Goal: Task Accomplishment & Management: Manage account settings

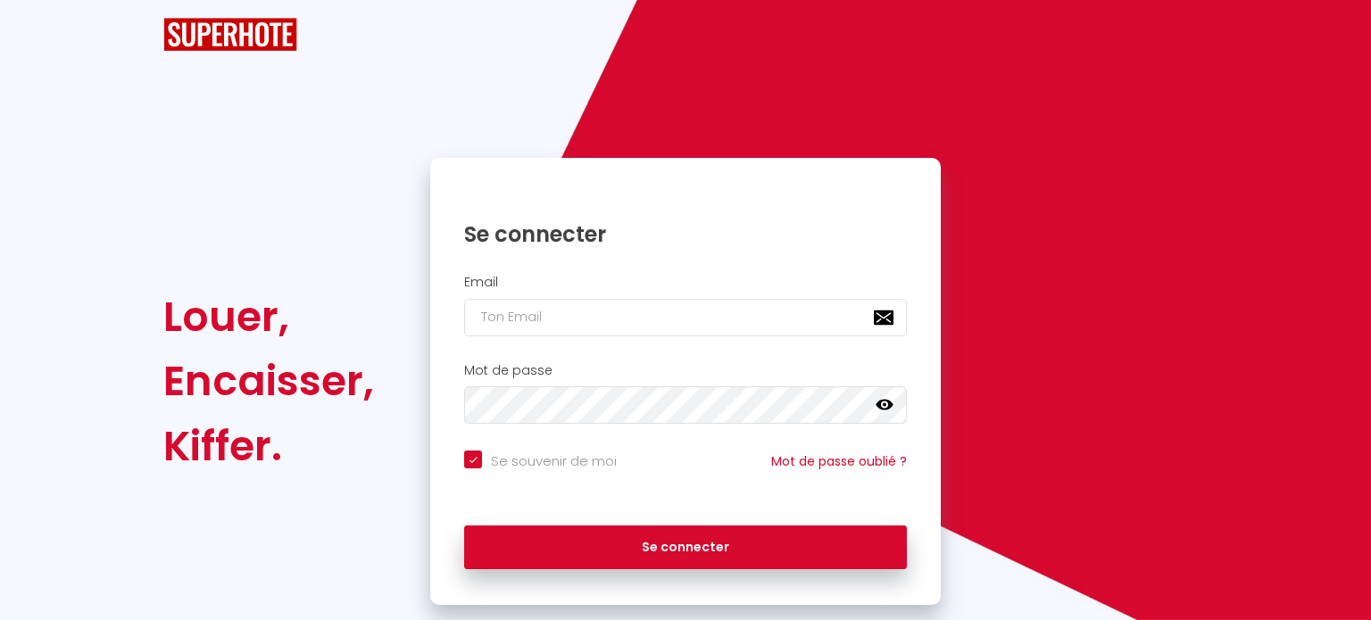
checkbox input "true"
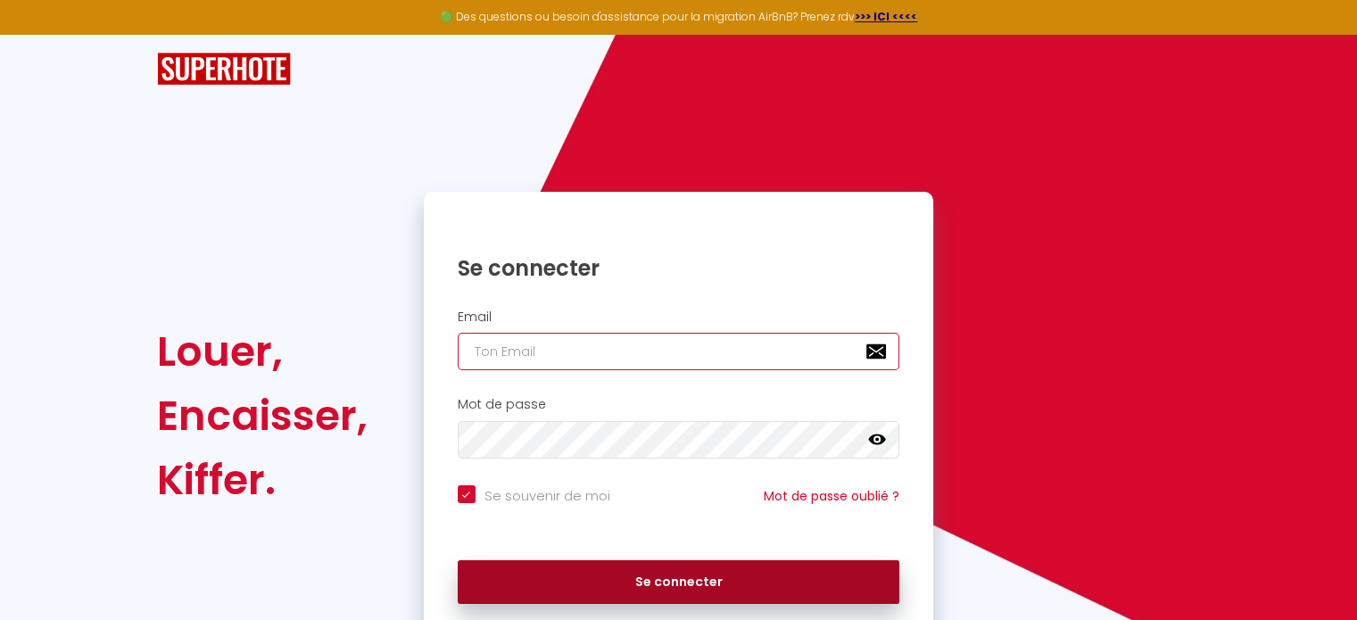
type input "[DOMAIN_NAME][EMAIL_ADDRESS][DOMAIN_NAME]"
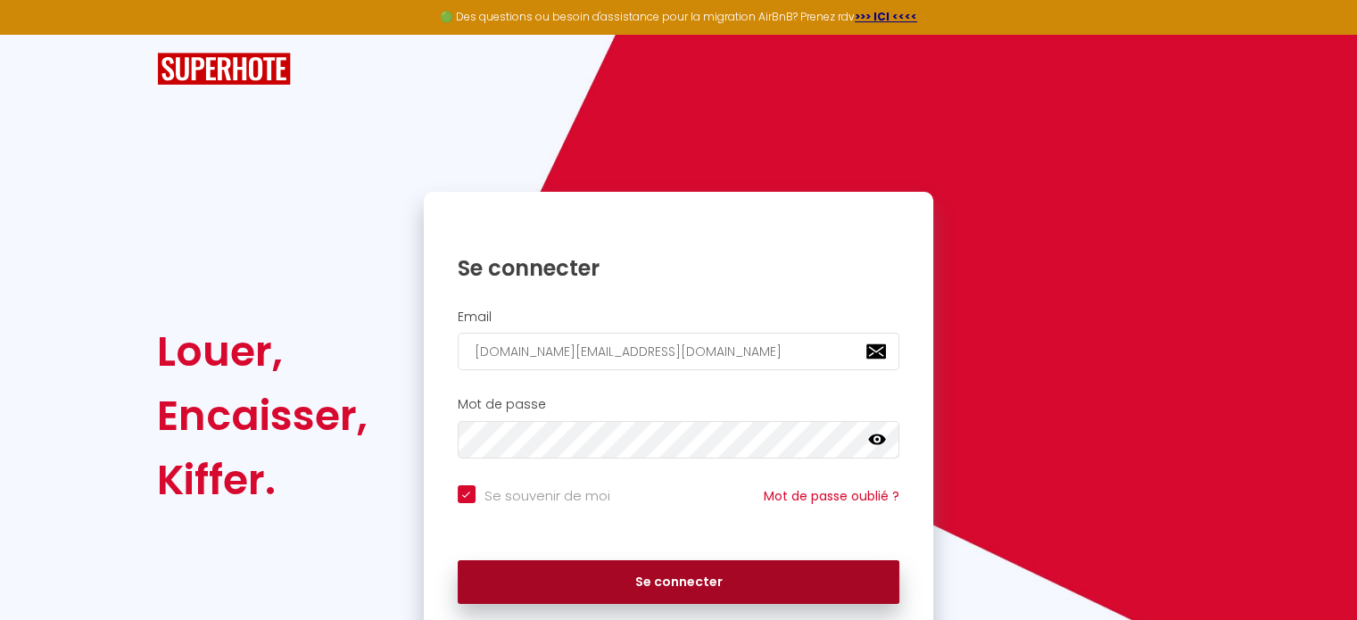
click at [591, 583] on button "Se connecter" at bounding box center [679, 582] width 443 height 45
checkbox input "true"
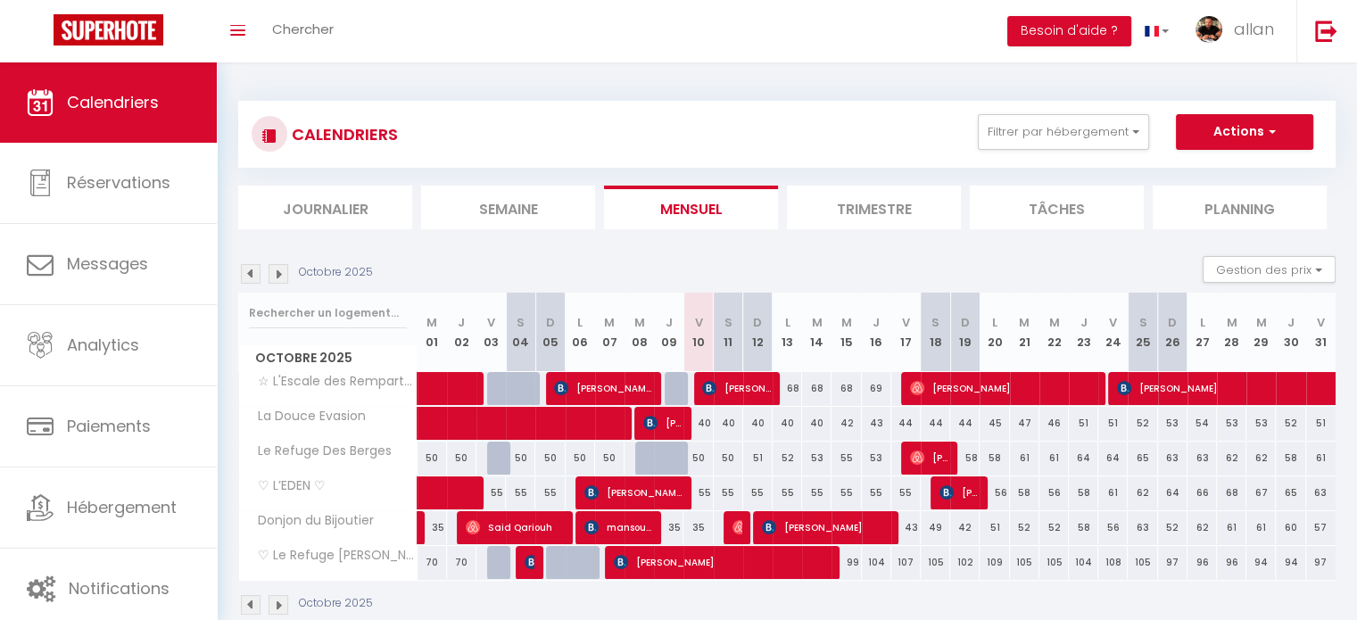
scroll to position [62, 0]
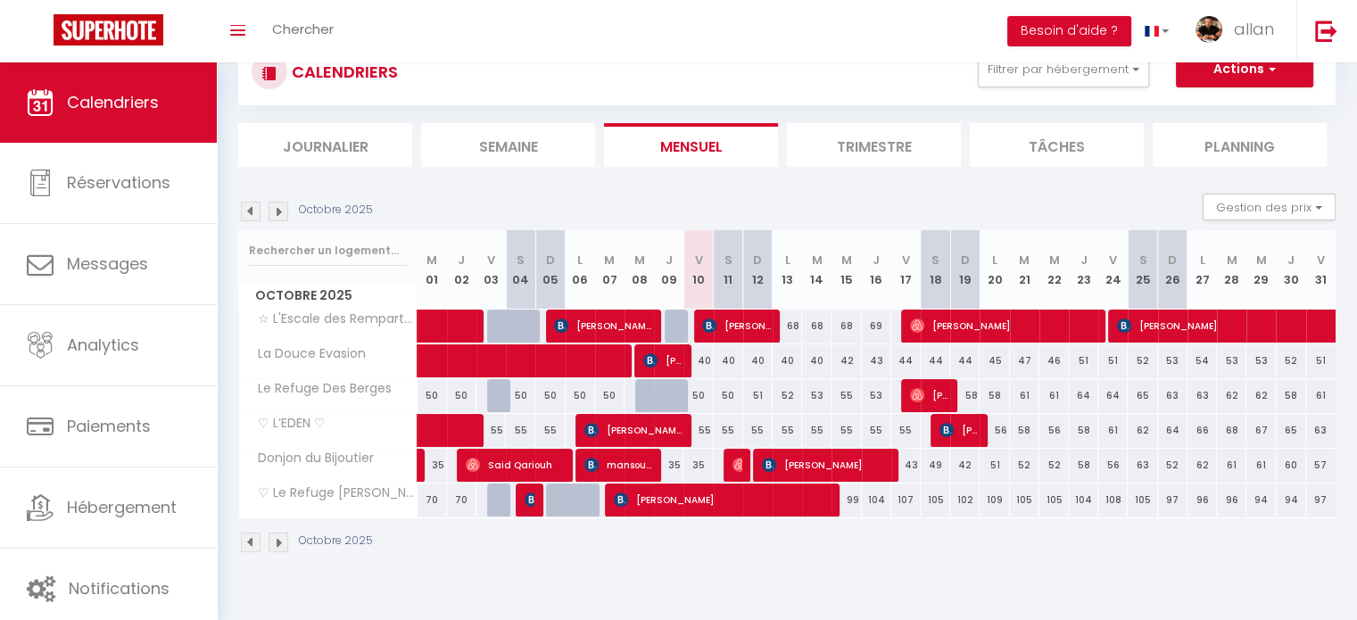
drag, startPoint x: 776, startPoint y: 260, endPoint x: 857, endPoint y: 288, distance: 86.1
click at [857, 288] on tr "Octobre 2025 M 01 J 02 V 03 S 04 D 05 L 06 M 07 M 08 J 09 V 10 S 11 D 12 L 13 M…" at bounding box center [787, 269] width 1097 height 79
click at [757, 258] on abbr "D" at bounding box center [757, 260] width 9 height 17
drag, startPoint x: 886, startPoint y: 261, endPoint x: 842, endPoint y: 267, distance: 44.0
click at [842, 267] on tr "Octobre 2025 M 01 J 02 V 03 S 04 D 05 L 06 M 07 M 08 J 09 V 10 S 11 D 12 L 13 M…" at bounding box center [787, 269] width 1097 height 79
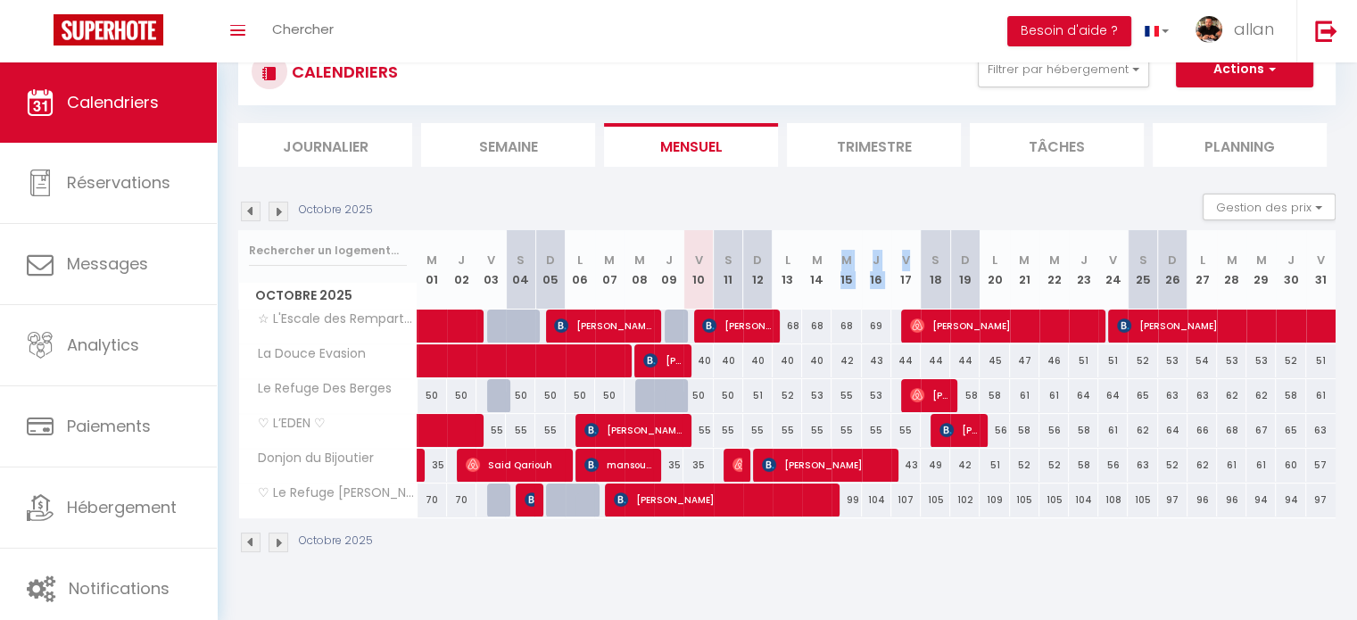
click at [842, 267] on abbr "M" at bounding box center [846, 260] width 11 height 17
click at [924, 589] on div "CALENDRIERS Filtrer par hébergement Tous ♡ L’EDEN ♡ Donjon du Bijoutier ♡ Le Re…" at bounding box center [787, 296] width 1140 height 592
drag, startPoint x: 820, startPoint y: 274, endPoint x: 779, endPoint y: 270, distance: 41.2
click at [779, 270] on tr "Octobre 2025 M 01 J 02 V 03 S 04 D 05 L 06 M 07 M 08 J 09 V 10 S 11 D 12 L 13 M…" at bounding box center [787, 269] width 1097 height 79
click at [802, 267] on th "M 14" at bounding box center [816, 269] width 29 height 79
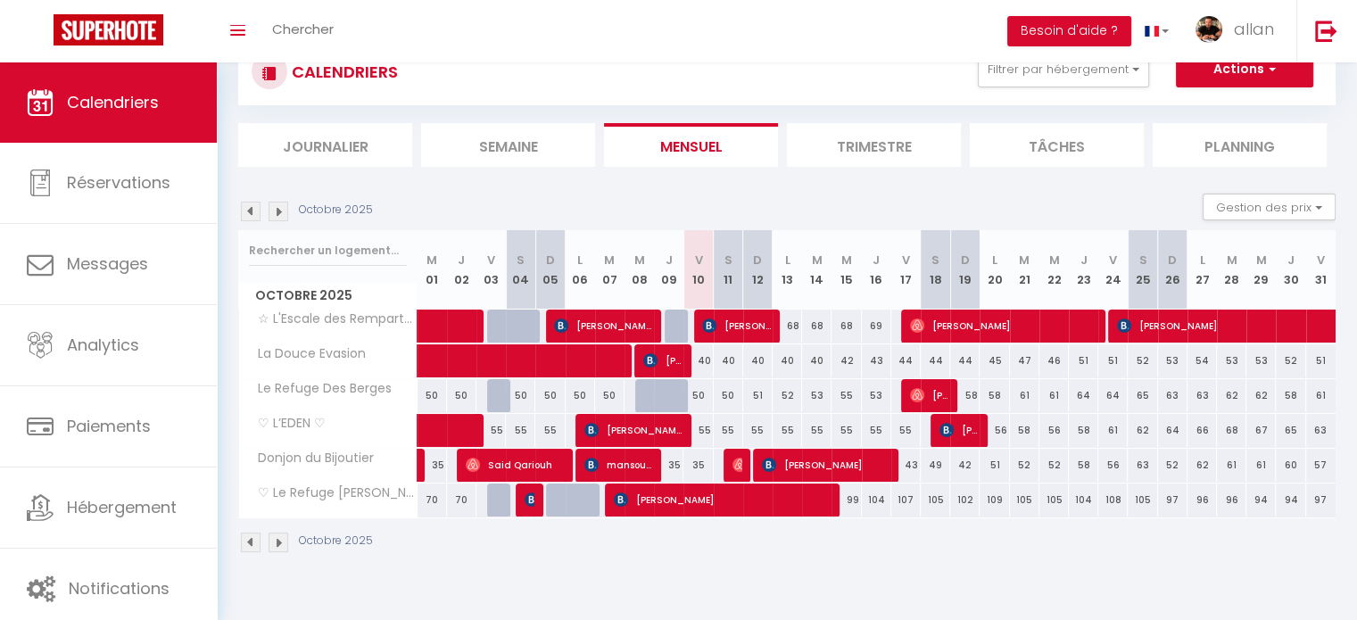
drag, startPoint x: 915, startPoint y: 277, endPoint x: 896, endPoint y: 258, distance: 27.1
click at [896, 258] on th "V 17" at bounding box center [905, 269] width 29 height 79
click at [890, 292] on th "J 16" at bounding box center [876, 269] width 29 height 79
drag, startPoint x: 913, startPoint y: 278, endPoint x: 893, endPoint y: 255, distance: 30.4
click at [893, 255] on th "V 17" at bounding box center [905, 269] width 29 height 79
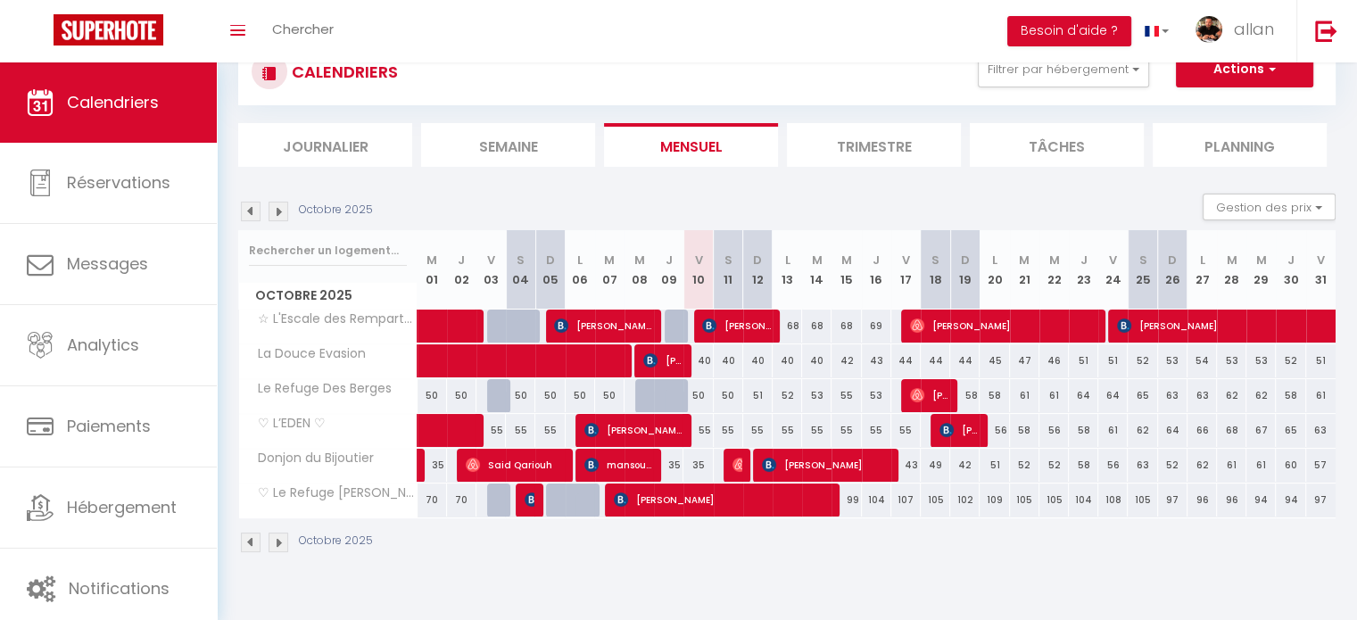
click at [893, 255] on th "V 17" at bounding box center [905, 269] width 29 height 79
drag, startPoint x: 893, startPoint y: 255, endPoint x: 921, endPoint y: 293, distance: 46.6
click at [921, 293] on tr "Octobre 2025 M 01 J 02 V 03 S 04 D 05 L 06 M 07 M 08 J 09 V 10 S 11 D 12 L 13 M…" at bounding box center [787, 269] width 1097 height 79
click at [921, 293] on th "S 18" at bounding box center [935, 269] width 29 height 79
click at [275, 209] on img at bounding box center [279, 212] width 20 height 20
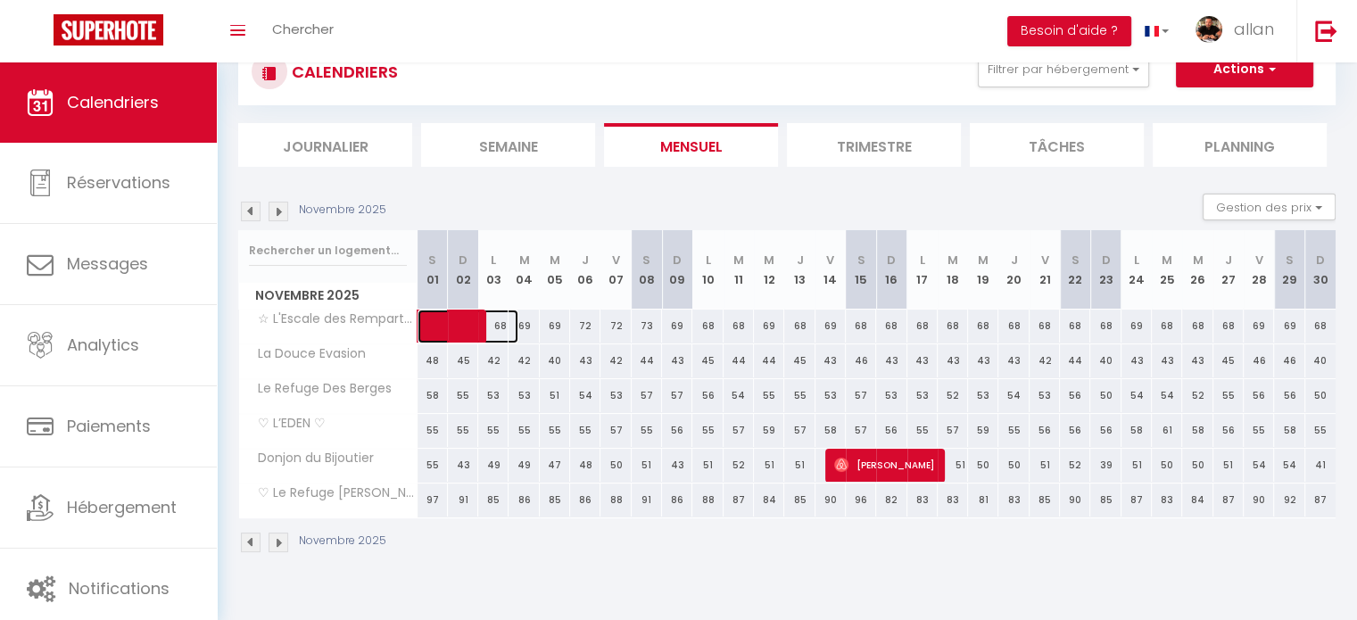
click at [496, 327] on span at bounding box center [477, 327] width 82 height 34
select select "OK"
select select "KO"
select select "0"
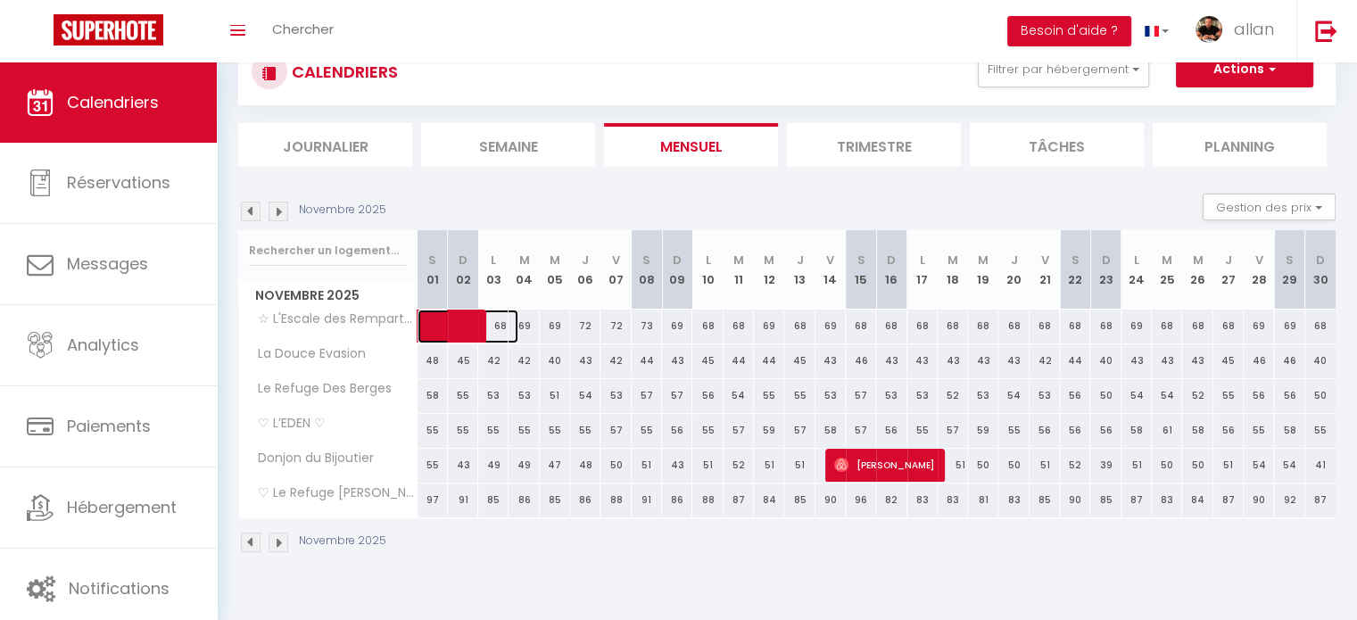
select select "1"
select select
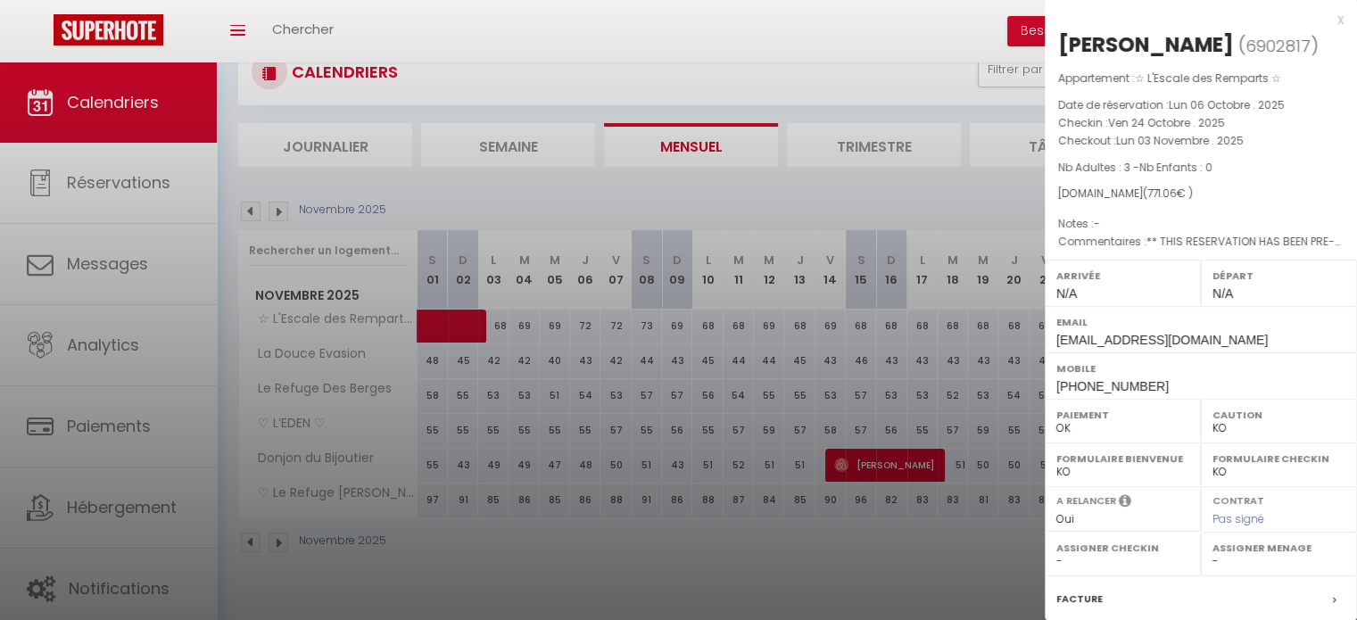
click at [1194, 160] on span "Nb Enfants : 0" at bounding box center [1175, 167] width 73 height 15
click at [1139, 128] on span "Ven 24 Octobre . 2025" at bounding box center [1166, 122] width 117 height 15
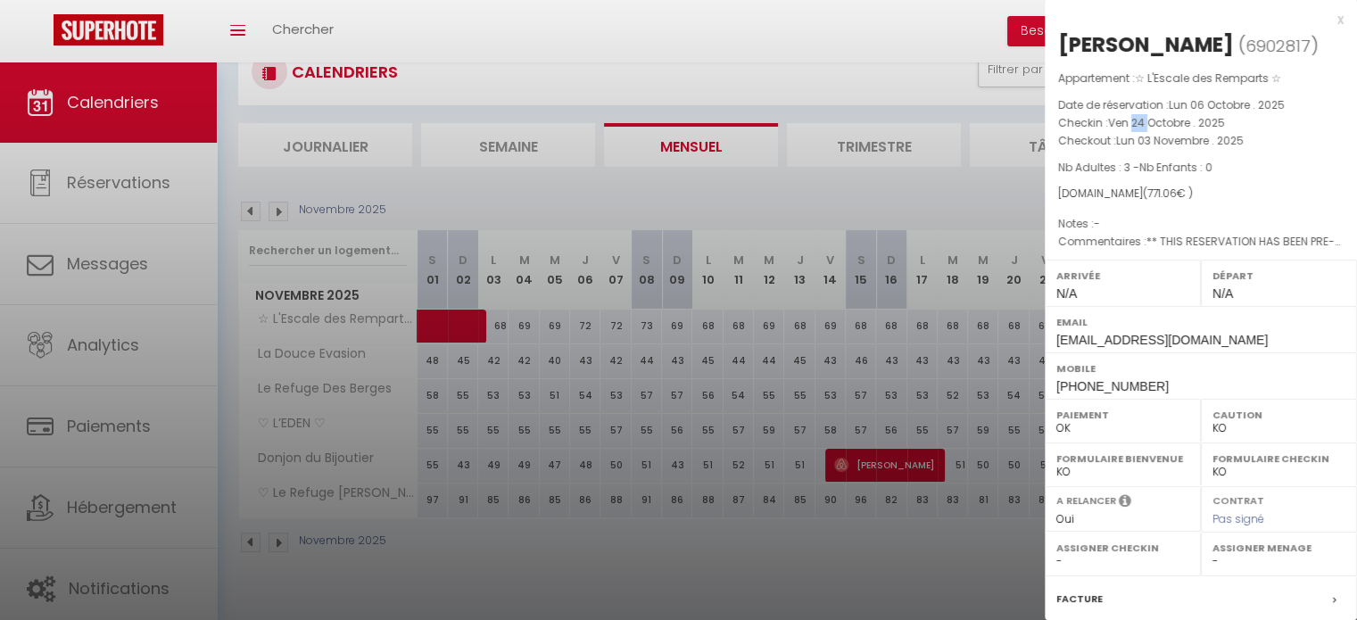
click at [1139, 128] on span "Ven 24 Octobre . 2025" at bounding box center [1166, 122] width 117 height 15
click at [1135, 144] on span "Lun 03 Novembre . 2025" at bounding box center [1180, 140] width 128 height 15
click at [1120, 163] on span "Nb Adultes : 3 - Nb Enfants : 0" at bounding box center [1135, 167] width 154 height 15
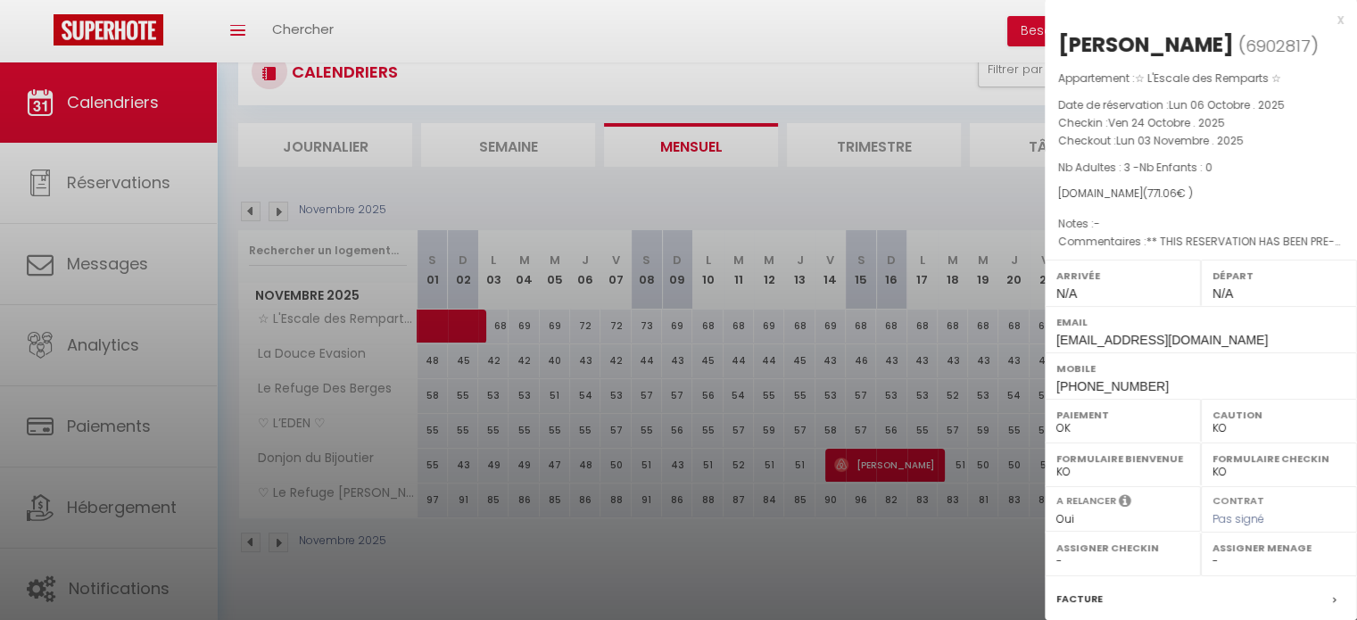
click at [1120, 163] on span "Nb Adultes : 3 - Nb Enfants : 0" at bounding box center [1135, 167] width 154 height 15
click at [1176, 137] on span "Lun 03 Novembre . 2025" at bounding box center [1180, 140] width 128 height 15
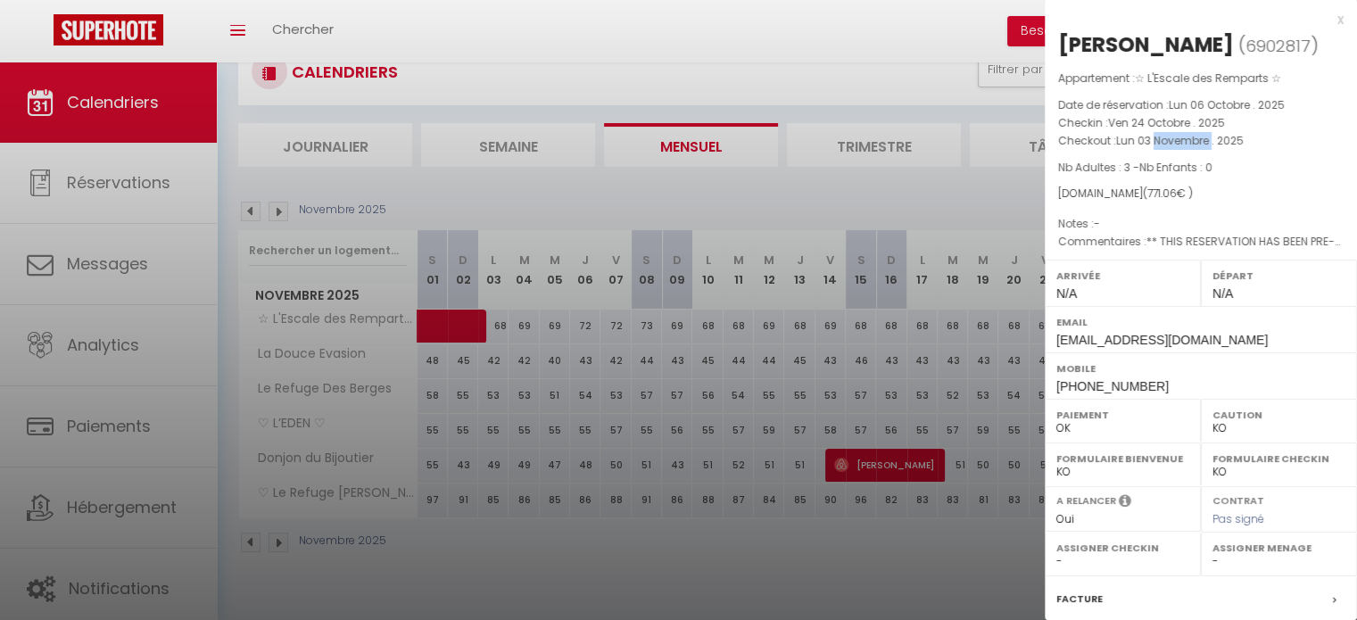
click at [1176, 137] on span "Lun 03 Novembre . 2025" at bounding box center [1180, 140] width 128 height 15
click at [1176, 122] on span "Ven 24 Octobre . 2025" at bounding box center [1166, 122] width 117 height 15
click at [248, 214] on div at bounding box center [678, 310] width 1357 height 620
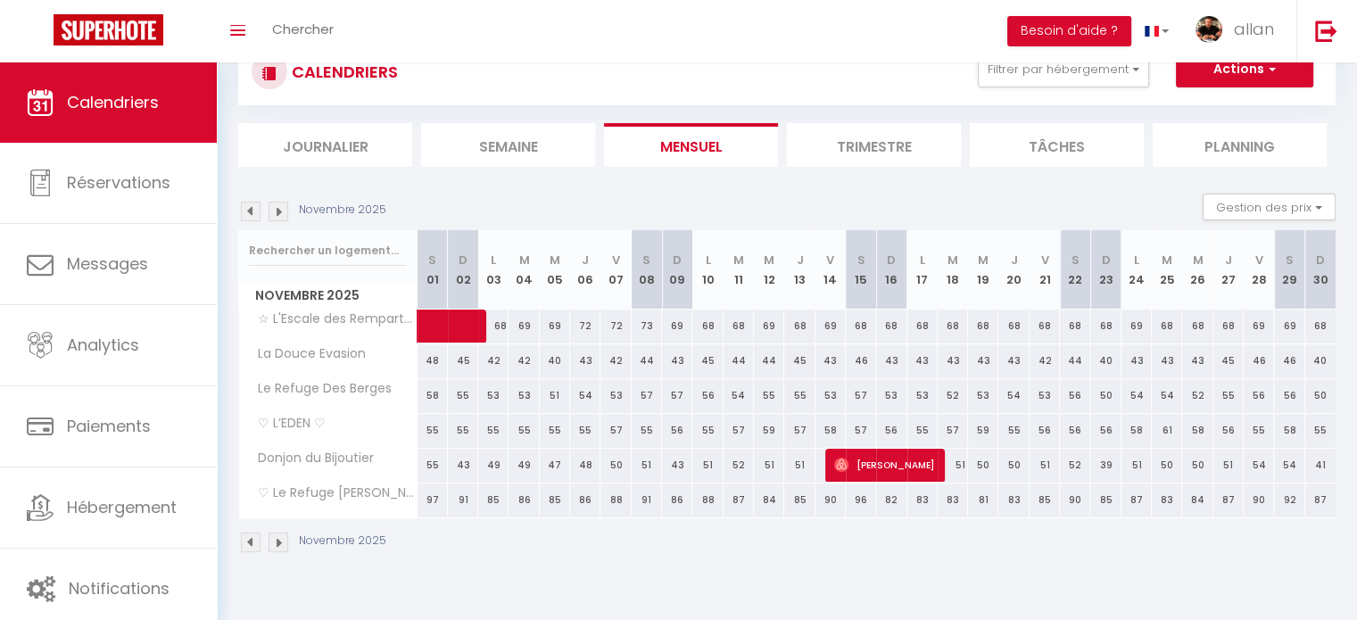
click at [248, 214] on img at bounding box center [251, 212] width 20 height 20
select select "KO"
select select "0"
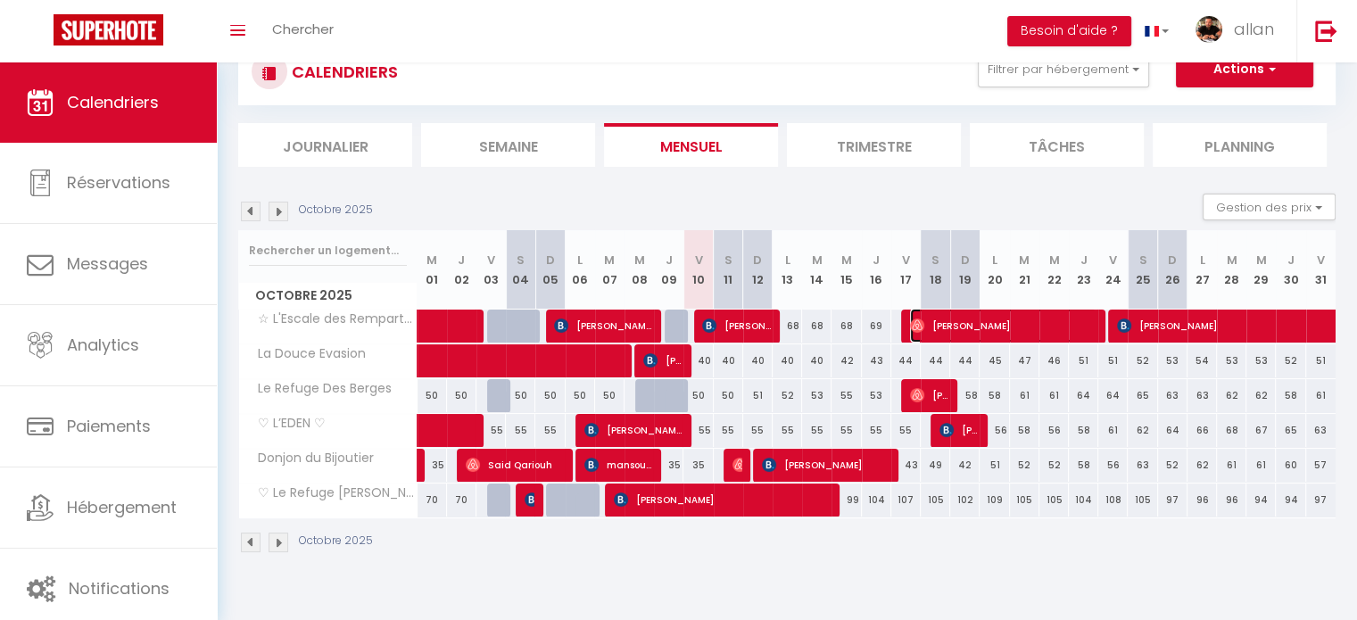
click at [1018, 317] on span "[PERSON_NAME]" at bounding box center [1003, 326] width 186 height 34
select select "OK"
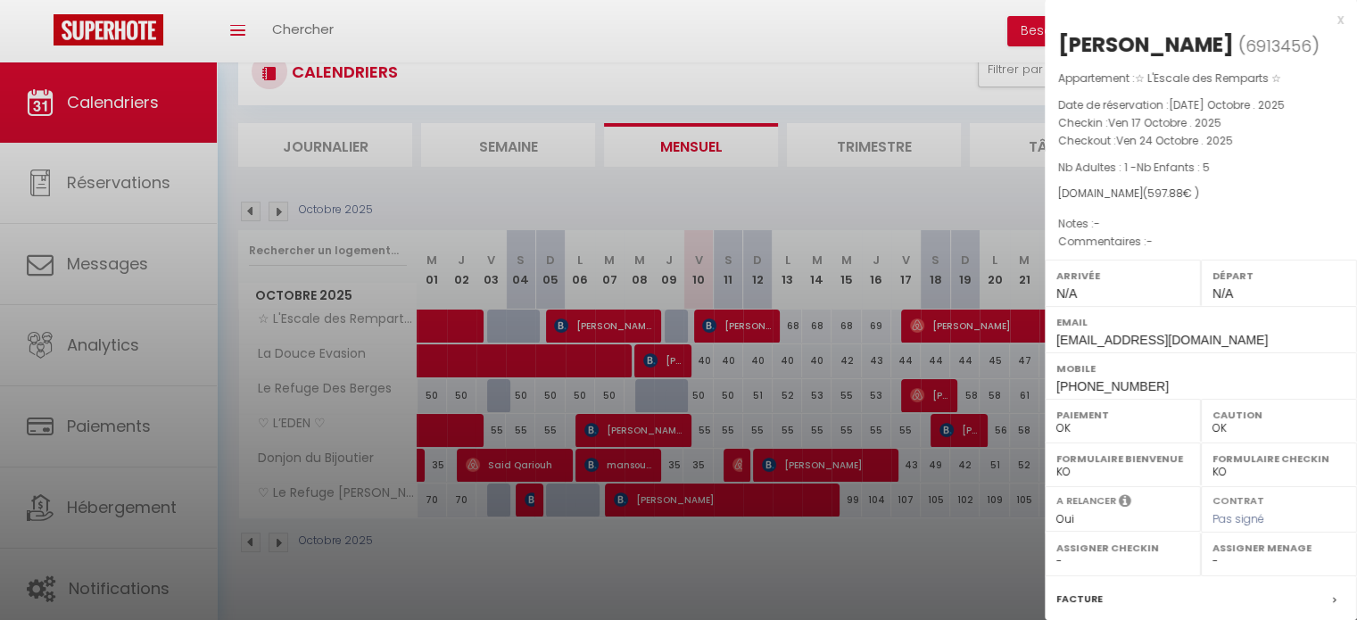
click at [877, 264] on div at bounding box center [678, 310] width 1357 height 620
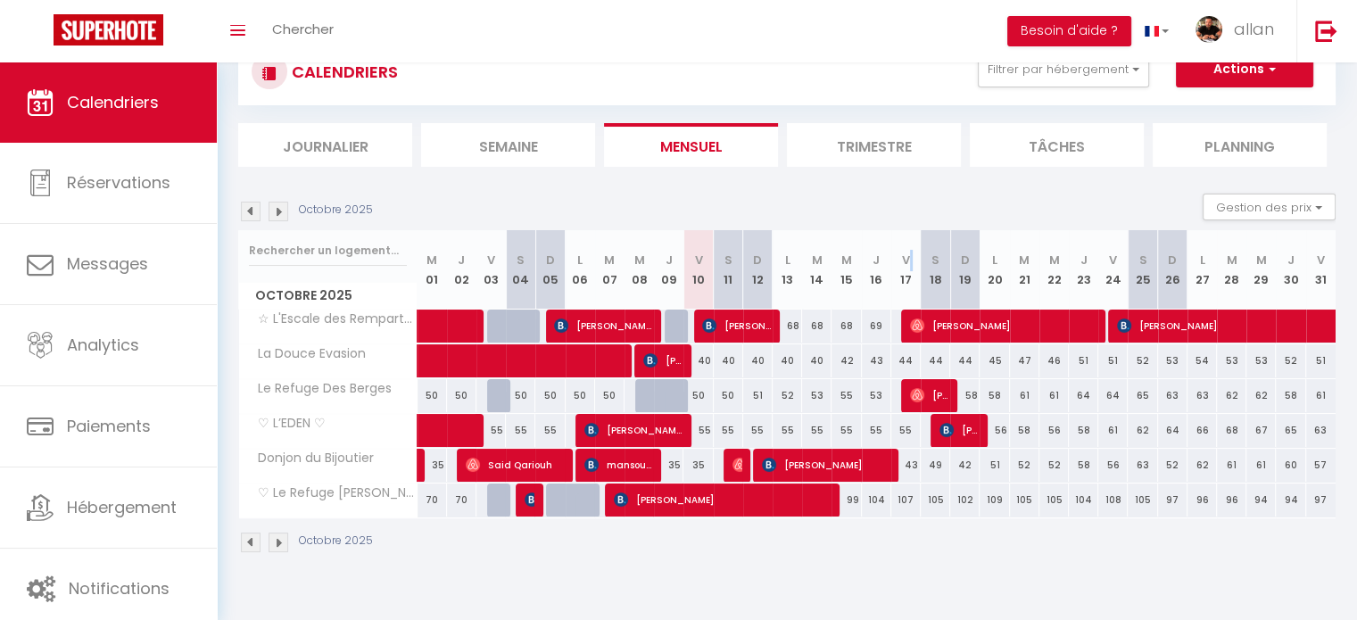
drag, startPoint x: 910, startPoint y: 253, endPoint x: 900, endPoint y: 304, distance: 52.7
click at [900, 304] on th "V 17" at bounding box center [905, 269] width 29 height 79
click at [940, 188] on section "Octobre 2025 Gestion des prix Nb Nuits minimum Règles Disponibilité Octobre 202…" at bounding box center [786, 373] width 1097 height 395
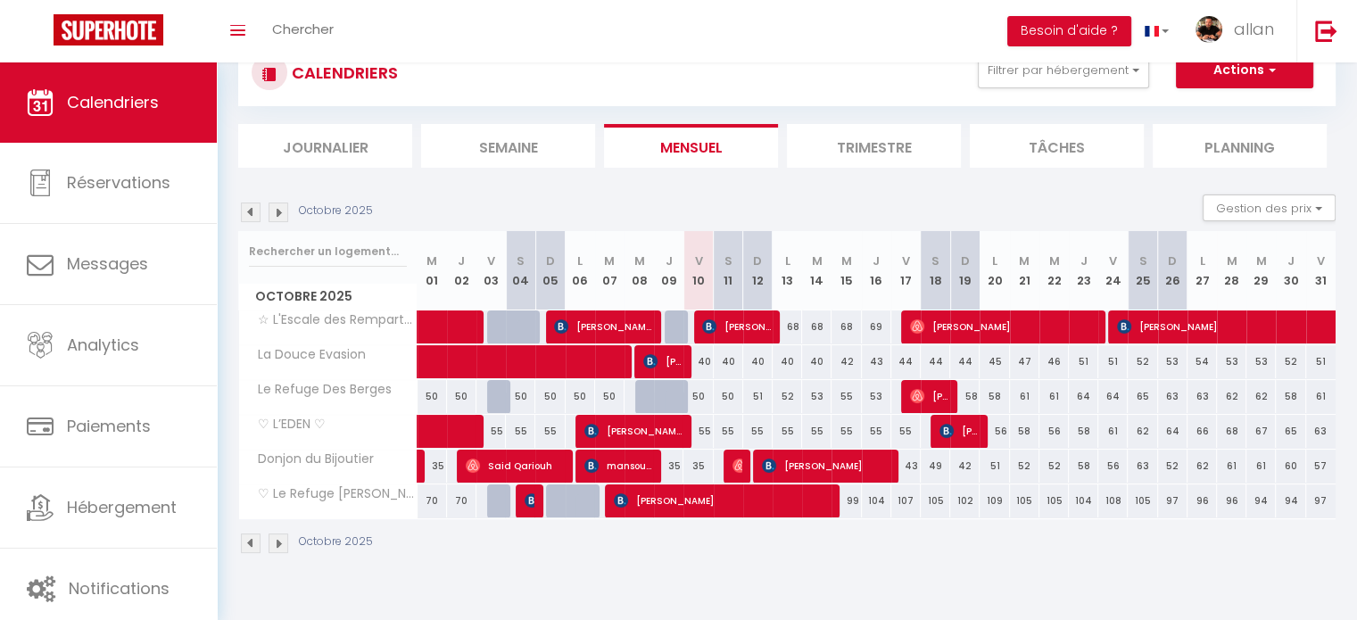
drag, startPoint x: 901, startPoint y: 260, endPoint x: 903, endPoint y: 295, distance: 35.7
click at [903, 295] on th "V 17" at bounding box center [905, 270] width 29 height 79
click at [919, 287] on th "V 17" at bounding box center [905, 270] width 29 height 79
drag, startPoint x: 919, startPoint y: 287, endPoint x: 898, endPoint y: 280, distance: 22.6
click at [899, 281] on th "V 17" at bounding box center [905, 270] width 29 height 79
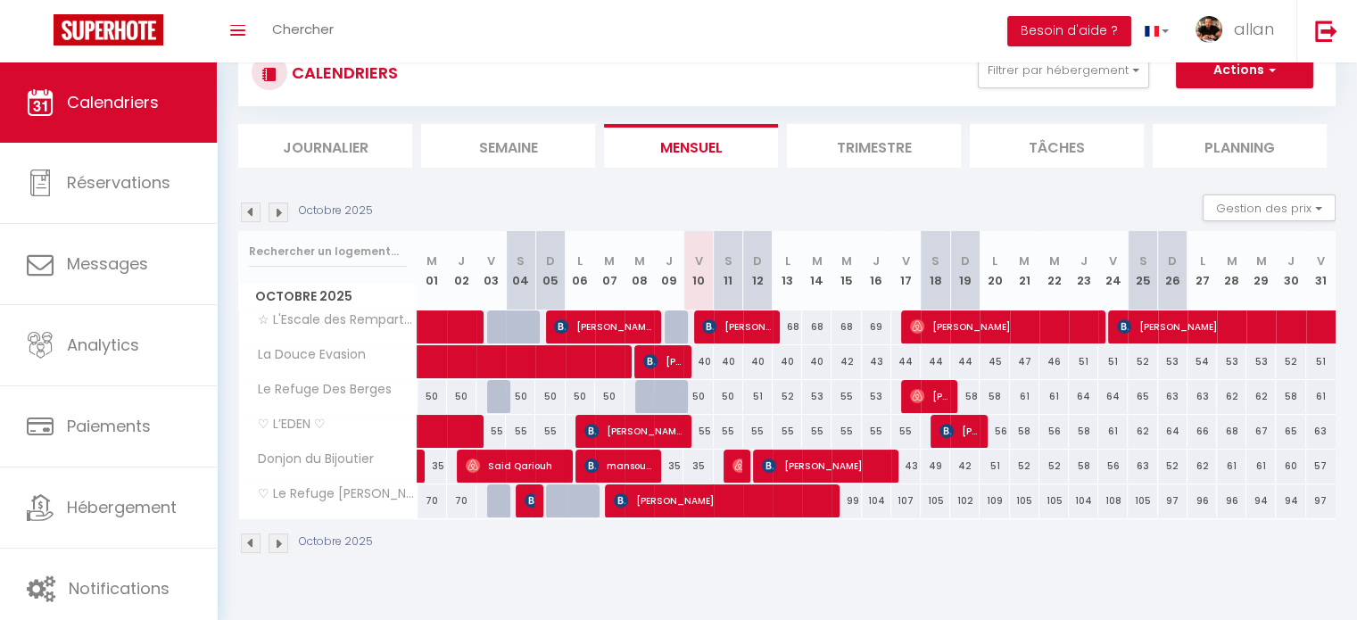
click at [906, 263] on abbr "V" at bounding box center [906, 261] width 8 height 17
drag, startPoint x: 910, startPoint y: 283, endPoint x: 895, endPoint y: 253, distance: 33.9
click at [895, 253] on th "V 17" at bounding box center [905, 270] width 29 height 79
click at [899, 267] on th "V 17" at bounding box center [905, 270] width 29 height 79
drag, startPoint x: 910, startPoint y: 284, endPoint x: 899, endPoint y: 270, distance: 17.1
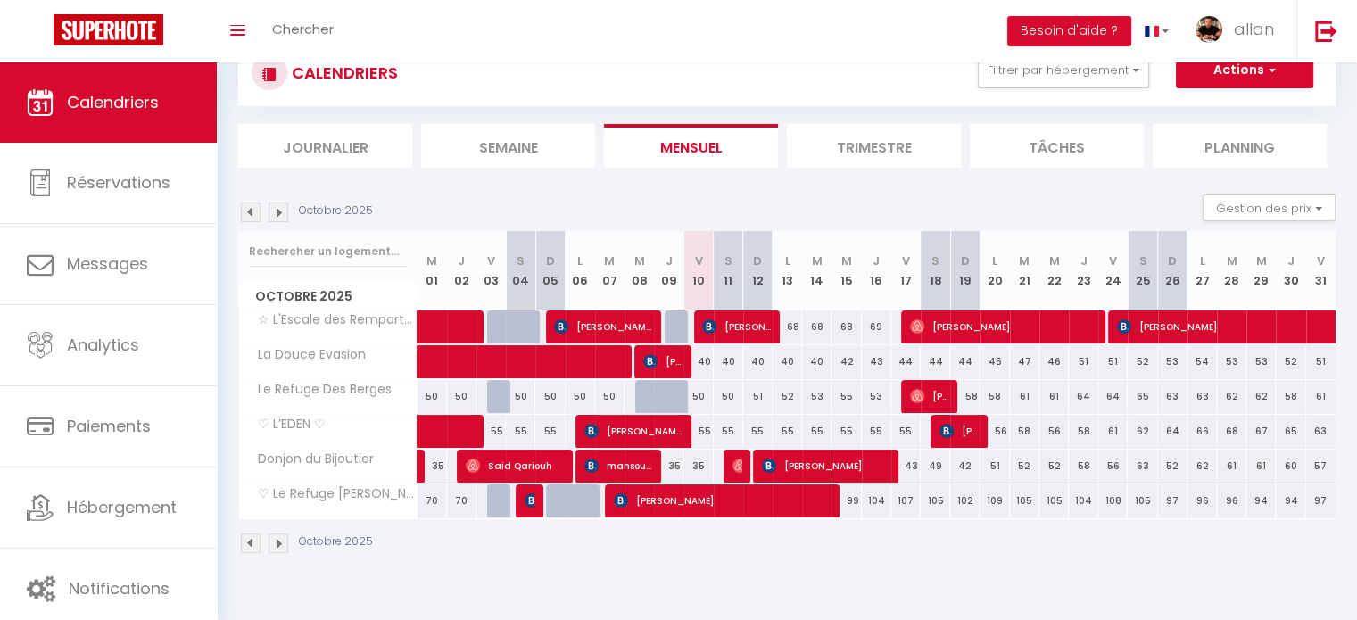
drag, startPoint x: 899, startPoint y: 270, endPoint x: 875, endPoint y: 277, distance: 25.1
click at [875, 277] on th "J 16" at bounding box center [876, 270] width 29 height 79
drag, startPoint x: 914, startPoint y: 286, endPoint x: 897, endPoint y: 230, distance: 57.9
drag, startPoint x: 897, startPoint y: 230, endPoint x: 857, endPoint y: 269, distance: 54.9
click at [857, 269] on th "M 15" at bounding box center [846, 270] width 29 height 79
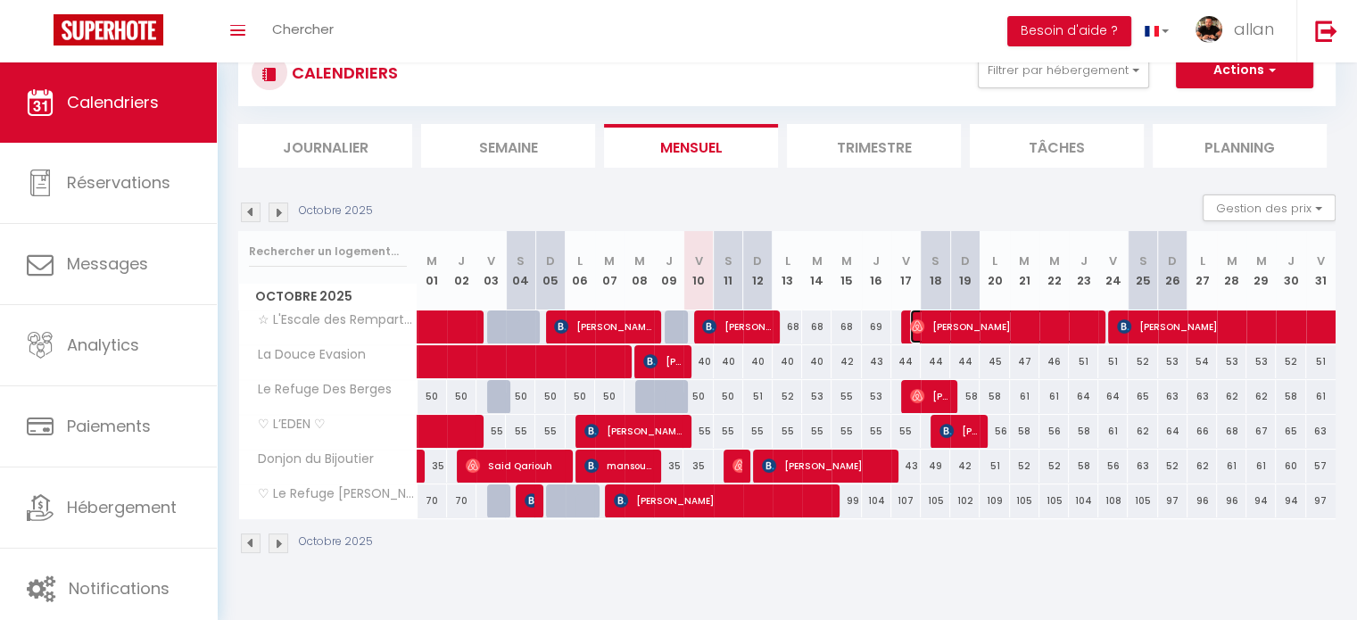
click at [1077, 318] on span "[PERSON_NAME]" at bounding box center [1003, 327] width 186 height 34
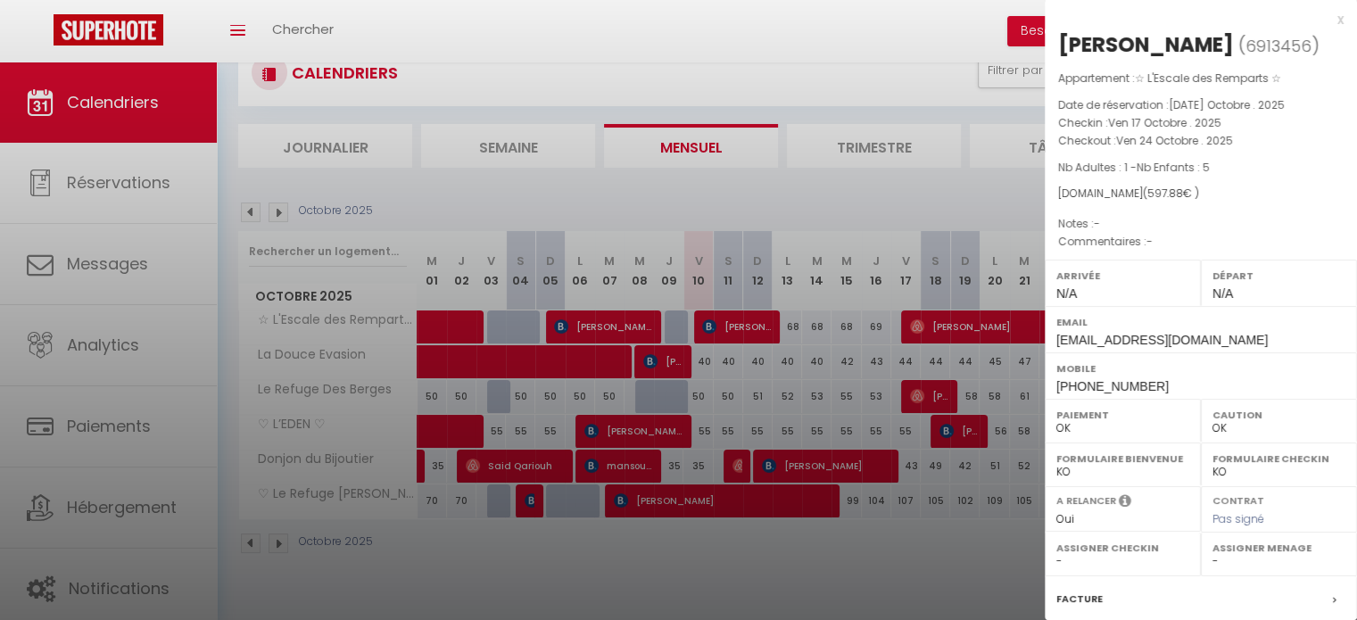
click at [1142, 143] on span "Ven 24 Octobre . 2025" at bounding box center [1174, 140] width 117 height 15
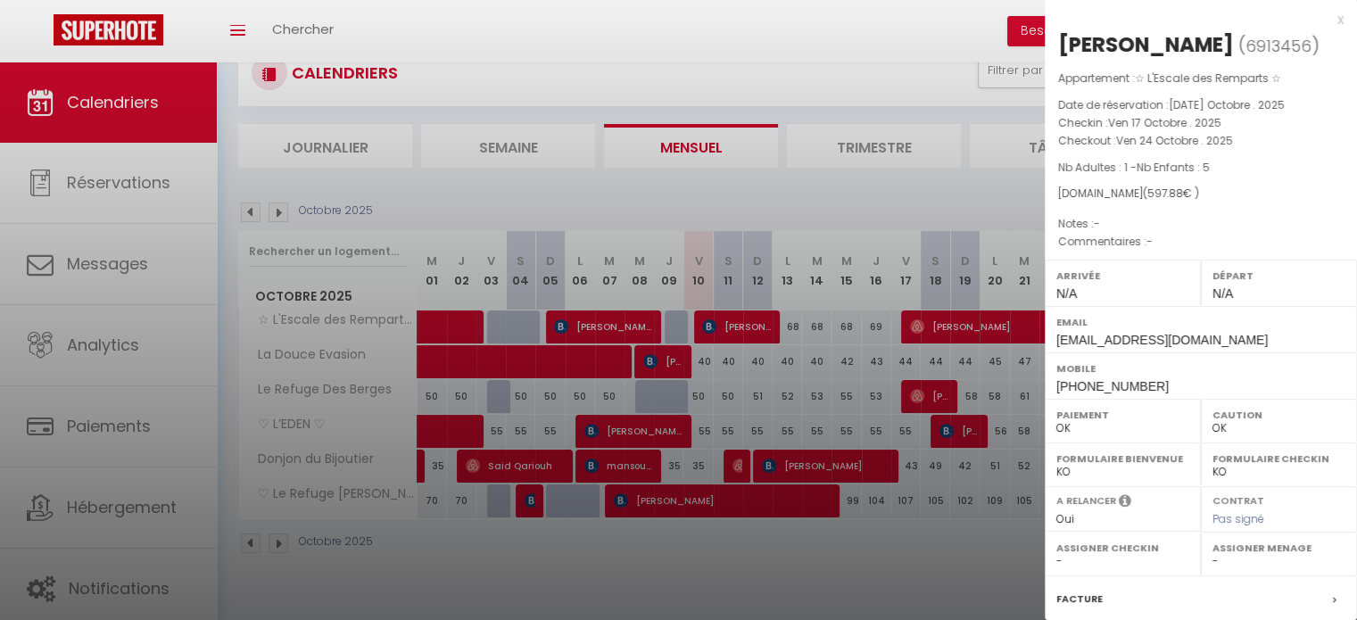
click at [899, 192] on div at bounding box center [678, 310] width 1357 height 620
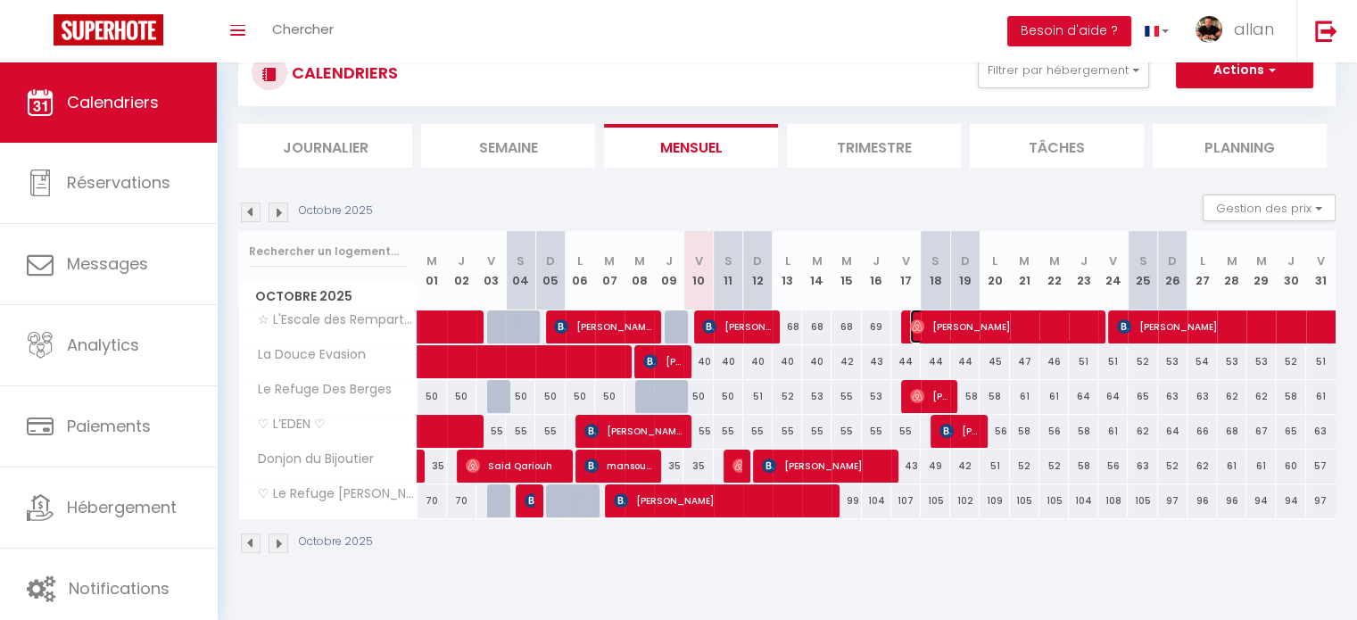
click at [1076, 328] on span "[PERSON_NAME]" at bounding box center [1003, 327] width 186 height 34
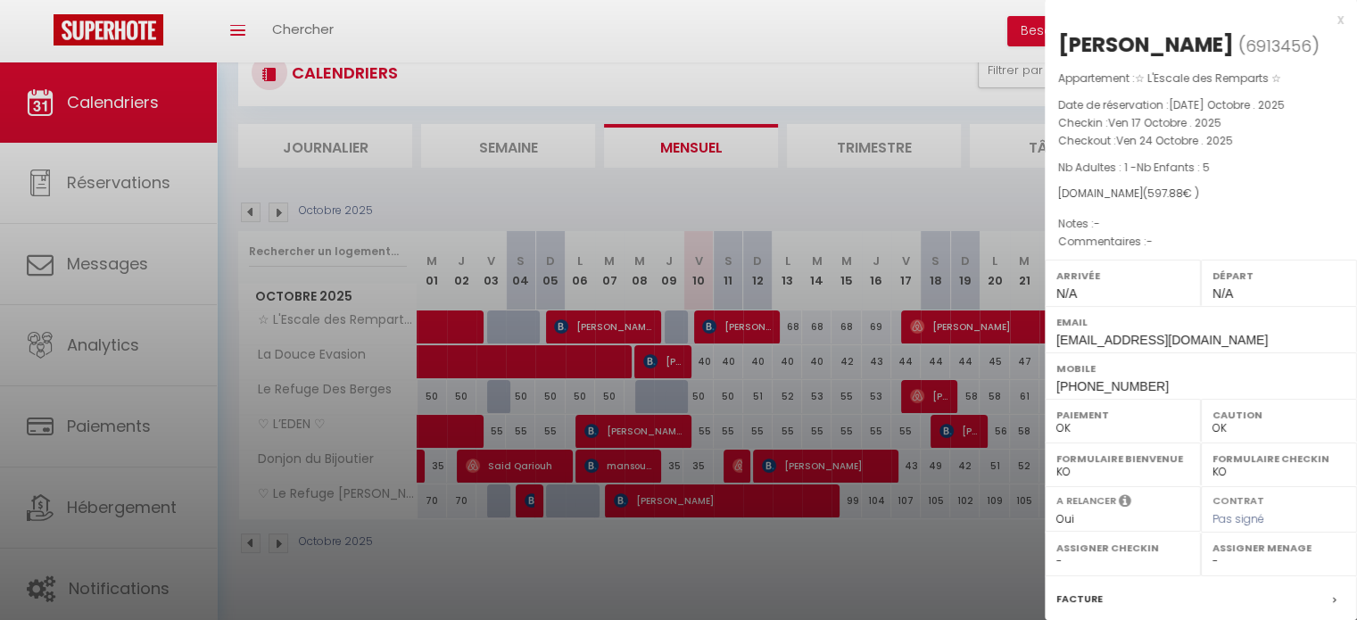
click at [959, 169] on div at bounding box center [678, 310] width 1357 height 620
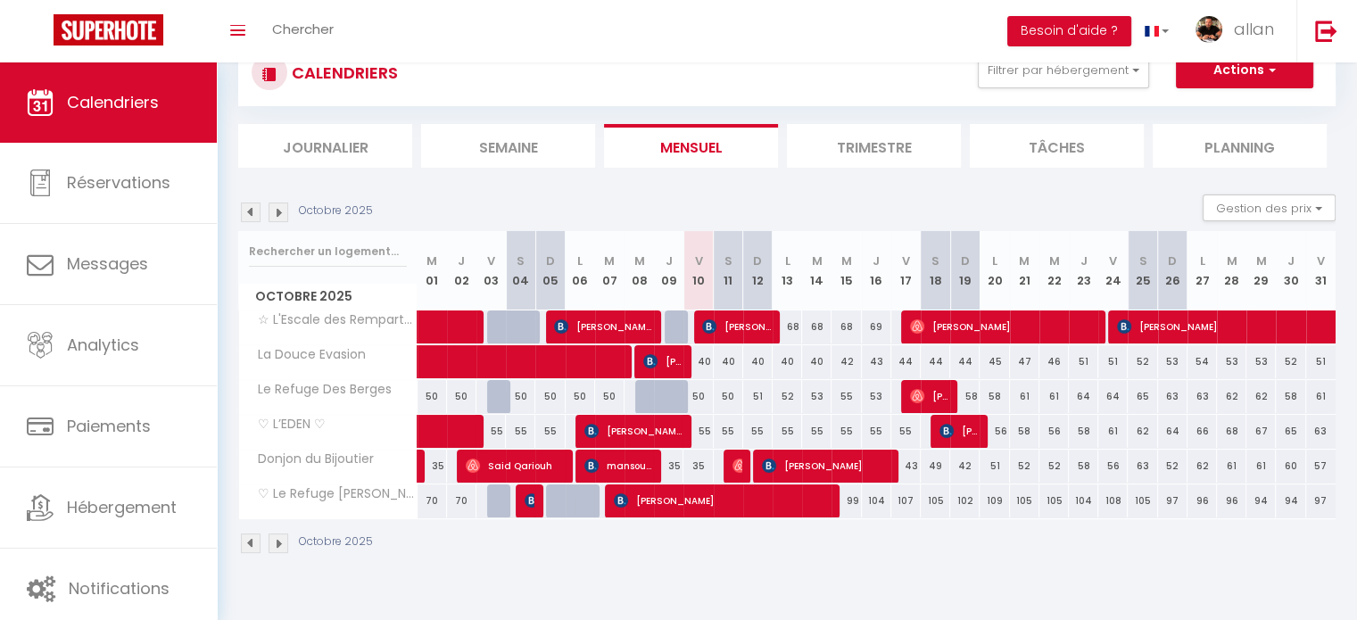
click at [1104, 277] on th "V 24" at bounding box center [1112, 270] width 29 height 79
click at [1106, 267] on th "V 24" at bounding box center [1112, 270] width 29 height 79
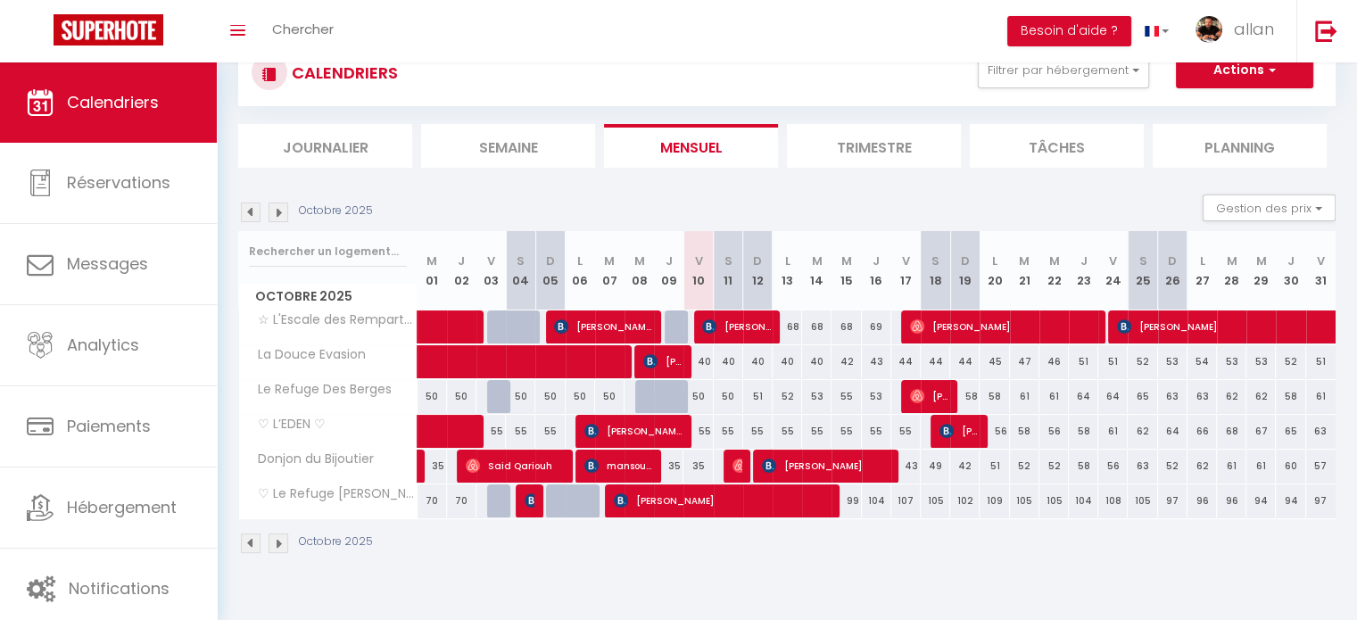
drag, startPoint x: 1106, startPoint y: 262, endPoint x: 1116, endPoint y: 280, distance: 20.4
click at [1116, 280] on th "V 24" at bounding box center [1112, 270] width 29 height 79
click at [883, 209] on div "Octobre 2025 Gestion des prix Nb Nuits minimum Règles Disponibilité" at bounding box center [786, 213] width 1097 height 37
drag, startPoint x: 1122, startPoint y: 281, endPoint x: 1106, endPoint y: 258, distance: 28.7
click at [1106, 258] on th "V 24" at bounding box center [1112, 270] width 29 height 79
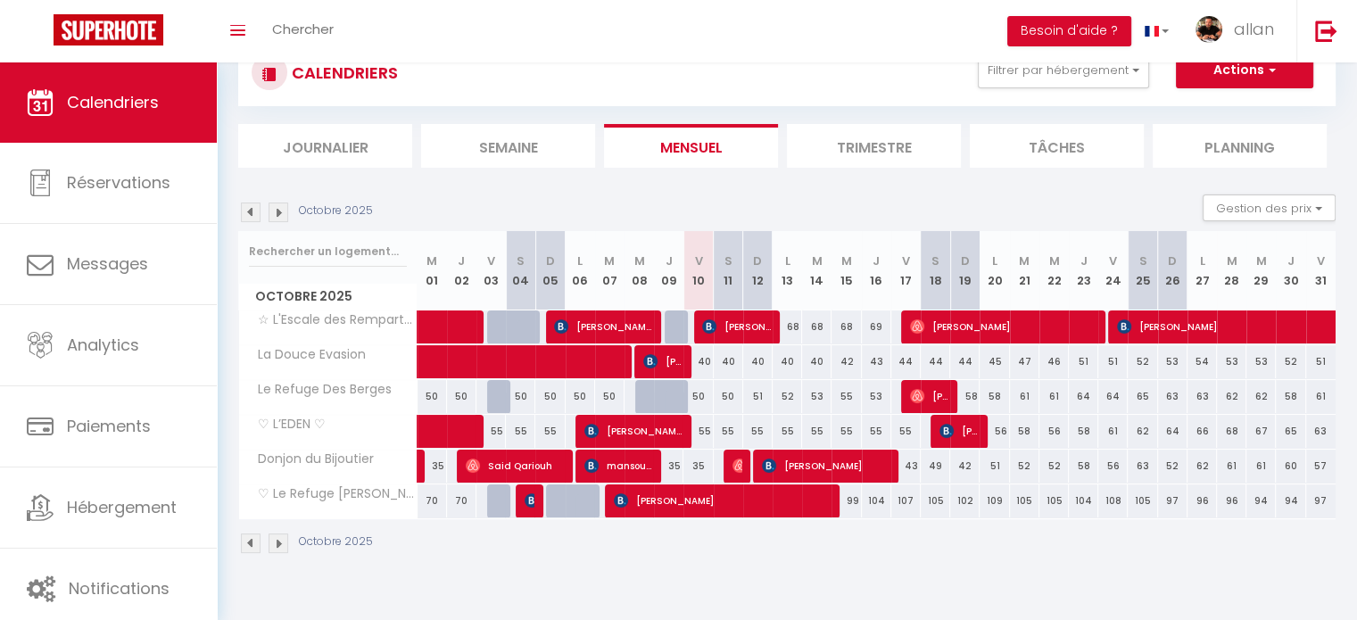
drag, startPoint x: 896, startPoint y: 256, endPoint x: 905, endPoint y: 277, distance: 22.4
click at [905, 277] on th "V 17" at bounding box center [905, 270] width 29 height 79
drag, startPoint x: 909, startPoint y: 281, endPoint x: 899, endPoint y: 257, distance: 26.0
click at [899, 257] on th "V 17" at bounding box center [905, 270] width 29 height 79
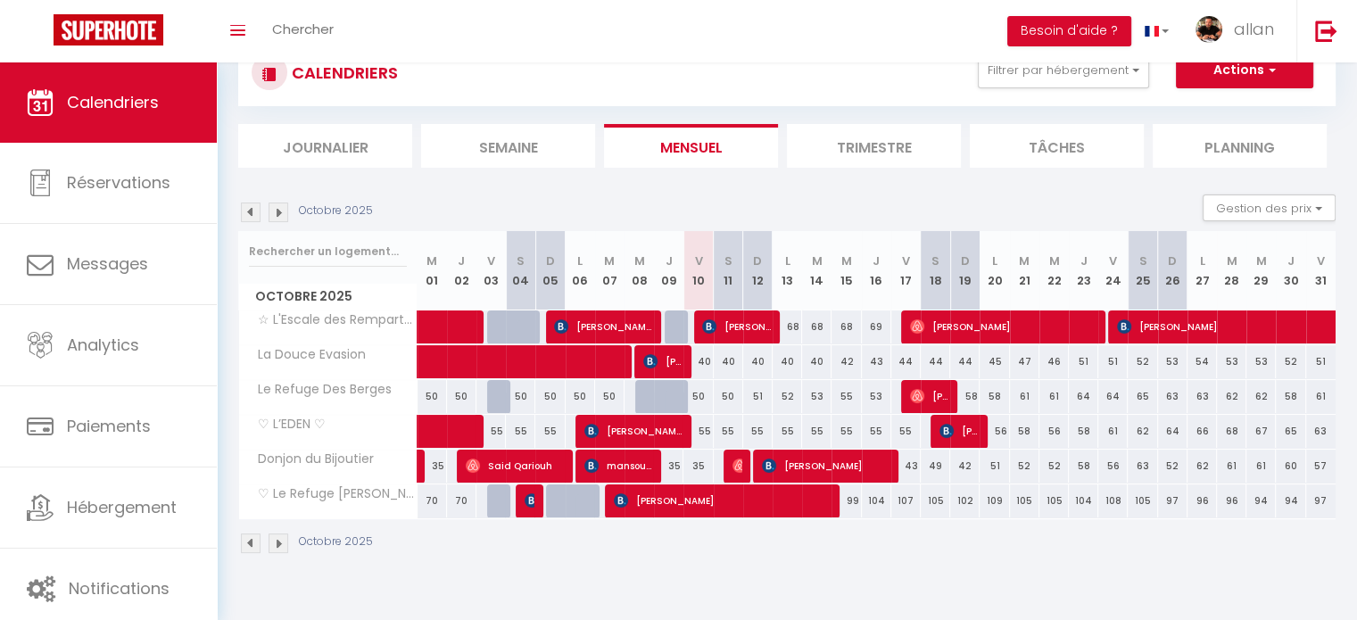
click at [915, 288] on th "V 17" at bounding box center [905, 270] width 29 height 79
click at [671, 323] on div at bounding box center [679, 328] width 29 height 34
type input "68"
type input "Jeu 09 Octobre 2025"
type input "Ven 10 Octobre 2025"
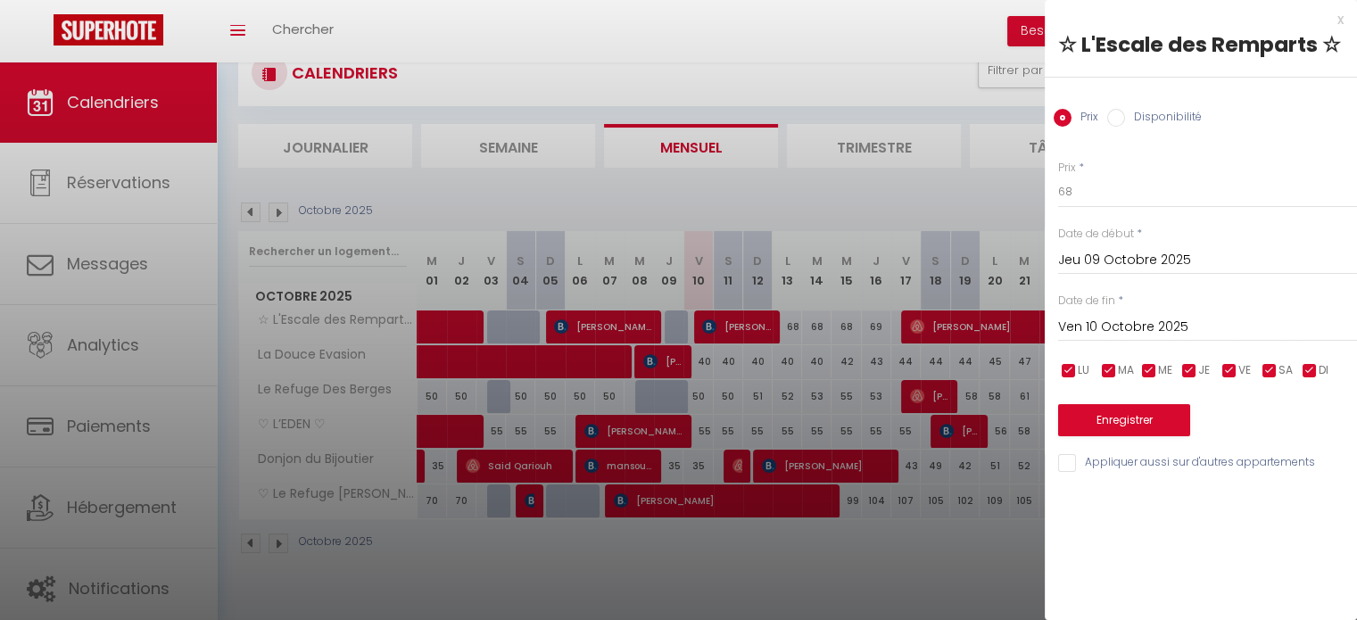
click at [774, 195] on div at bounding box center [678, 310] width 1357 height 620
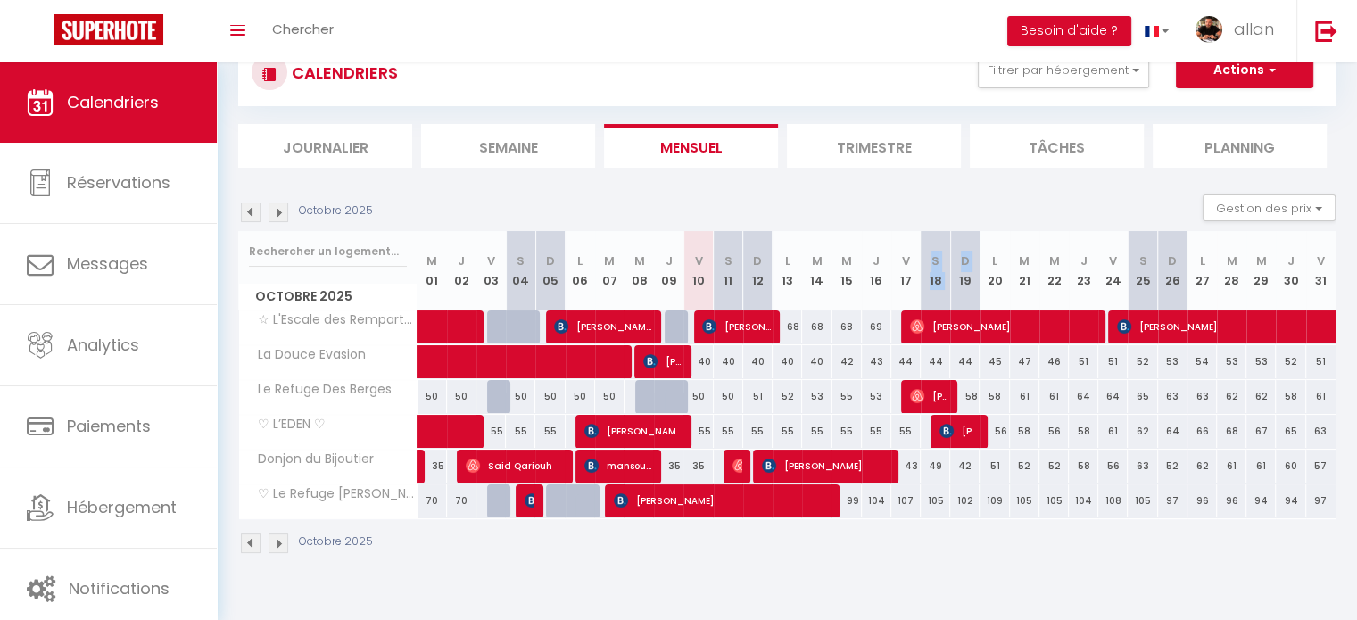
drag, startPoint x: 926, startPoint y: 236, endPoint x: 956, endPoint y: 292, distance: 62.7
click at [956, 292] on tr "Octobre 2025 M 01 J 02 V 03 S 04 D 05 L 06 M 07 M 08 J 09 V 10 S 11 D 12 L 13 M…" at bounding box center [787, 270] width 1097 height 79
drag, startPoint x: 969, startPoint y: 277, endPoint x: 759, endPoint y: 253, distance: 211.1
click at [759, 253] on tr "Octobre 2025 M 01 J 02 V 03 S 04 D 05 L 06 M 07 M 08 J 09 V 10 S 11 D 12 L 13 M…" at bounding box center [787, 270] width 1097 height 79
click at [697, 203] on div "Octobre 2025 Gestion des prix Nb Nuits minimum Règles Disponibilité" at bounding box center [786, 213] width 1097 height 37
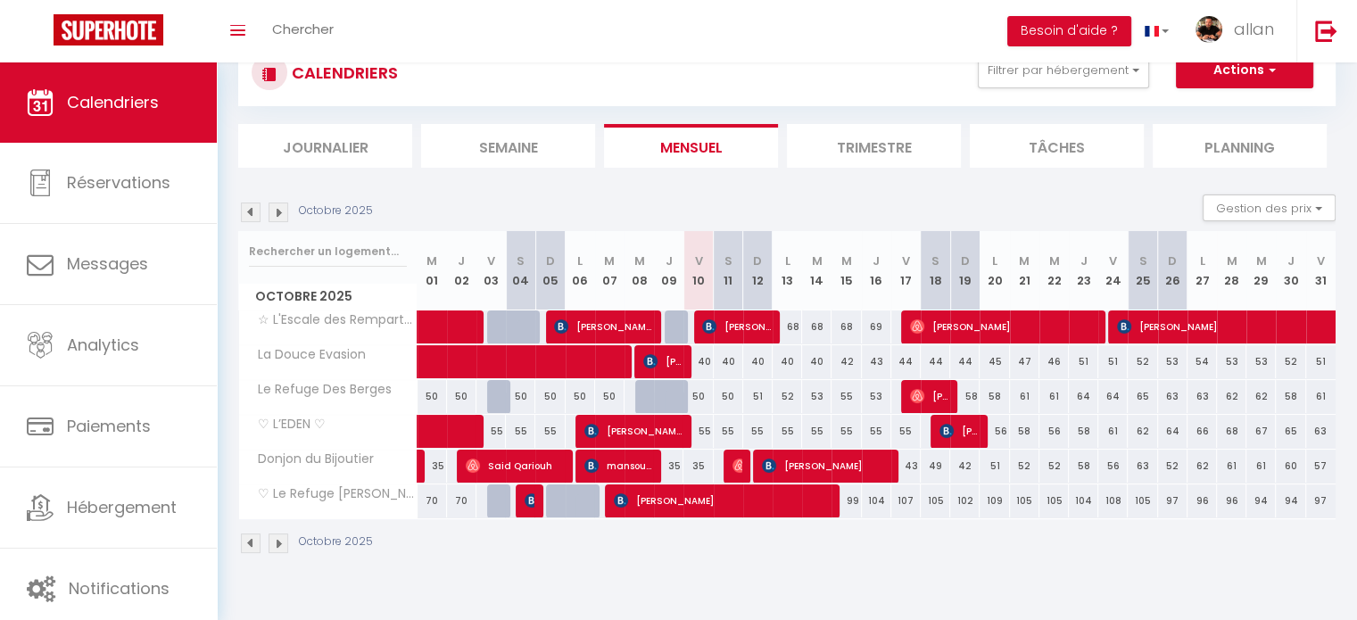
click at [671, 319] on div at bounding box center [679, 328] width 29 height 34
type input "68"
type input "Jeu 09 Octobre 2025"
type input "Ven 10 Octobre 2025"
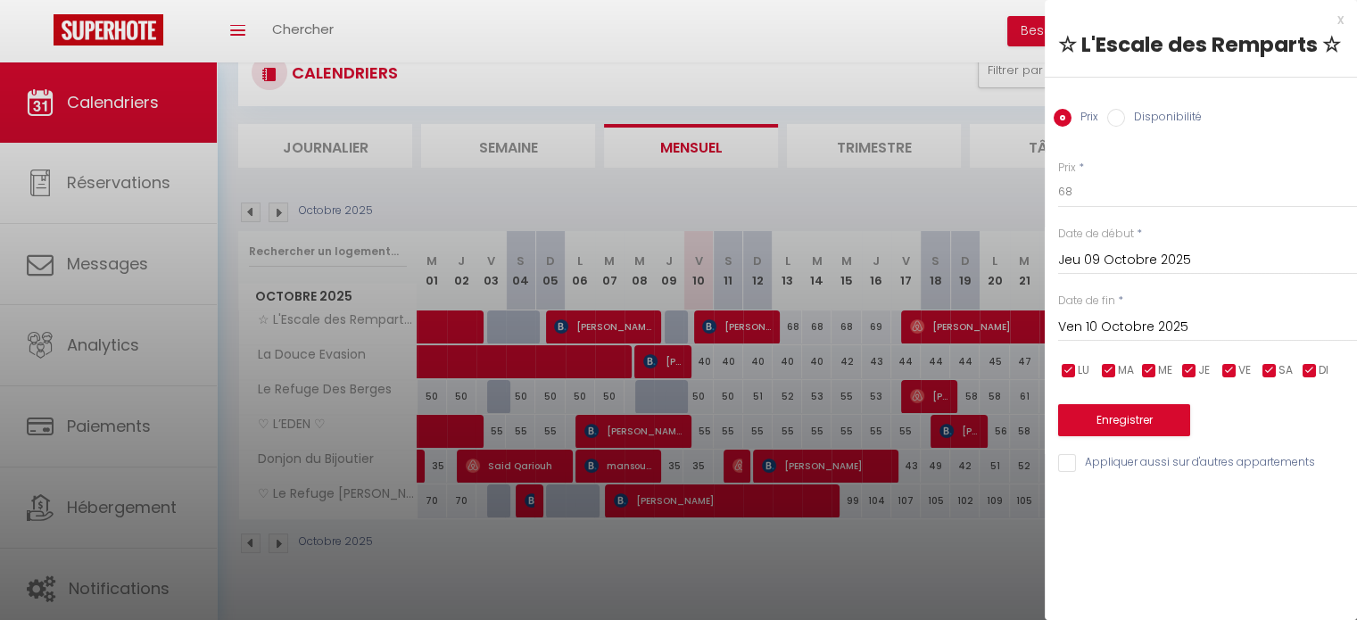
click at [960, 577] on div at bounding box center [678, 310] width 1357 height 620
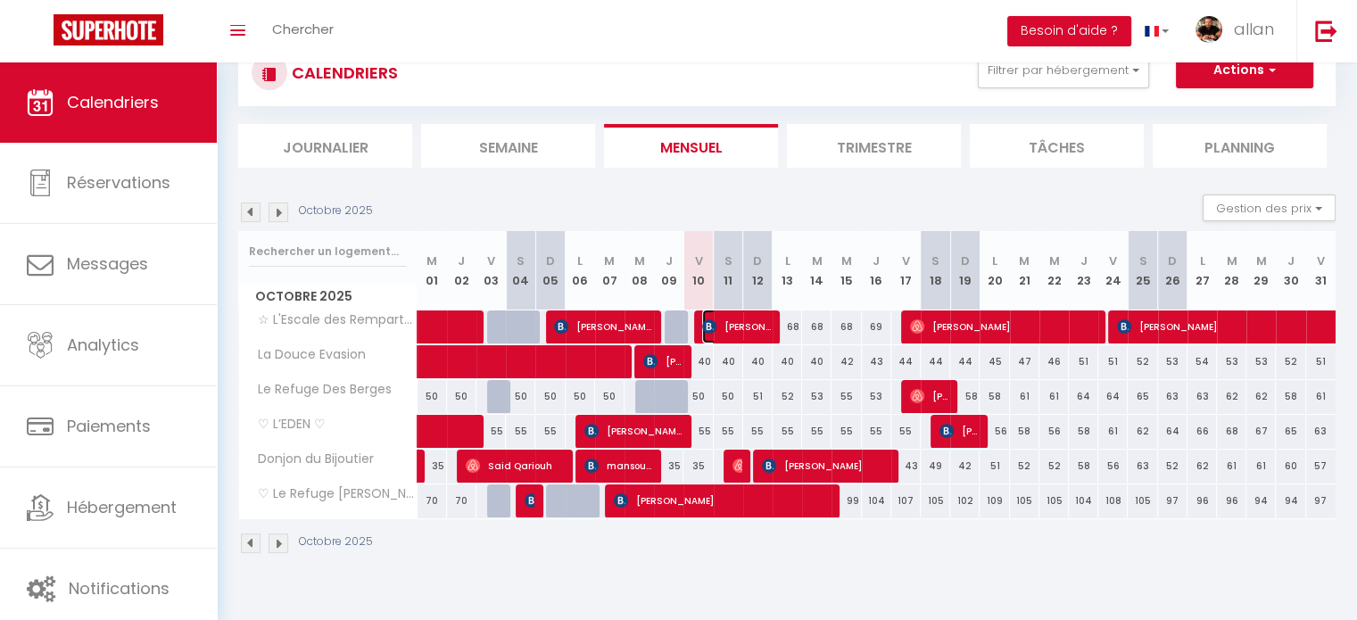
click at [724, 317] on span "[PERSON_NAME]" at bounding box center [736, 327] width 69 height 34
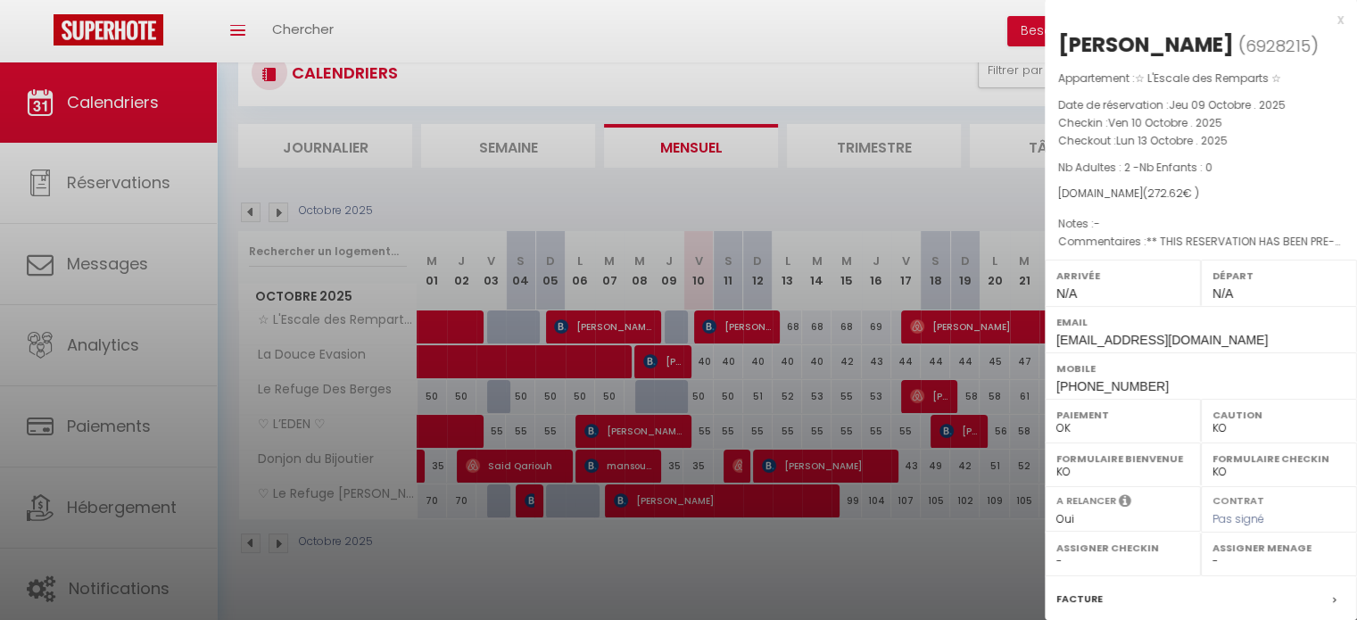
click at [849, 561] on div at bounding box center [678, 310] width 1357 height 620
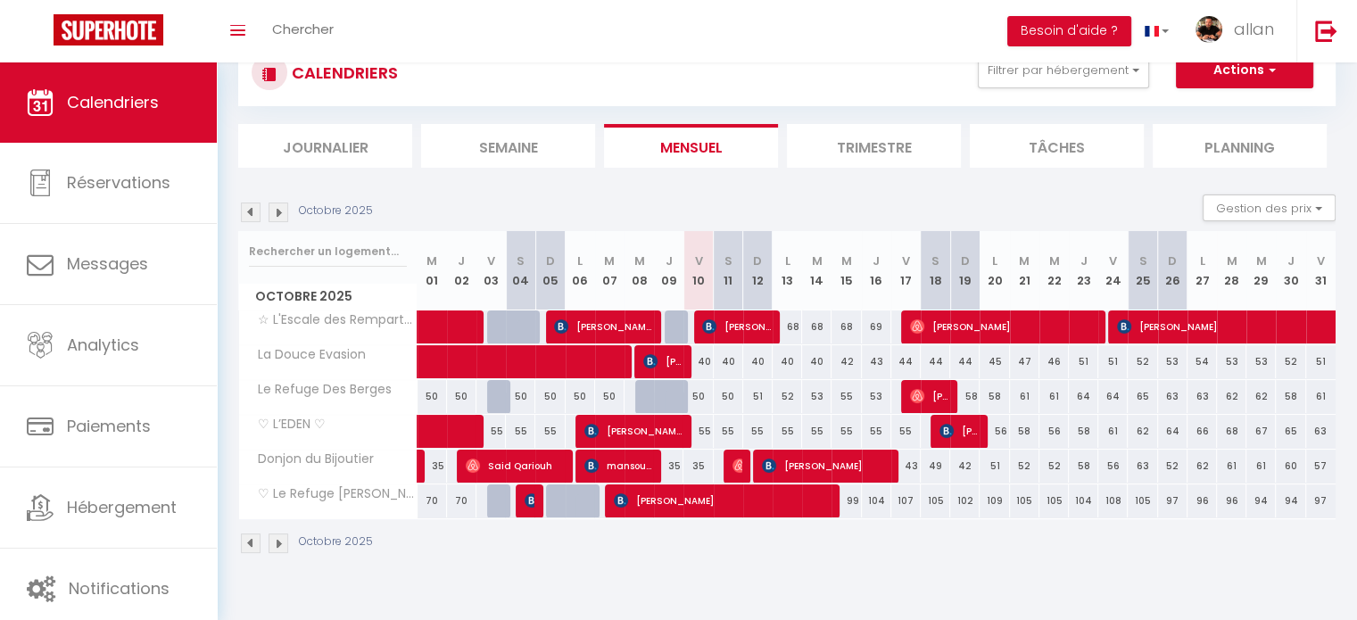
scroll to position [62, 0]
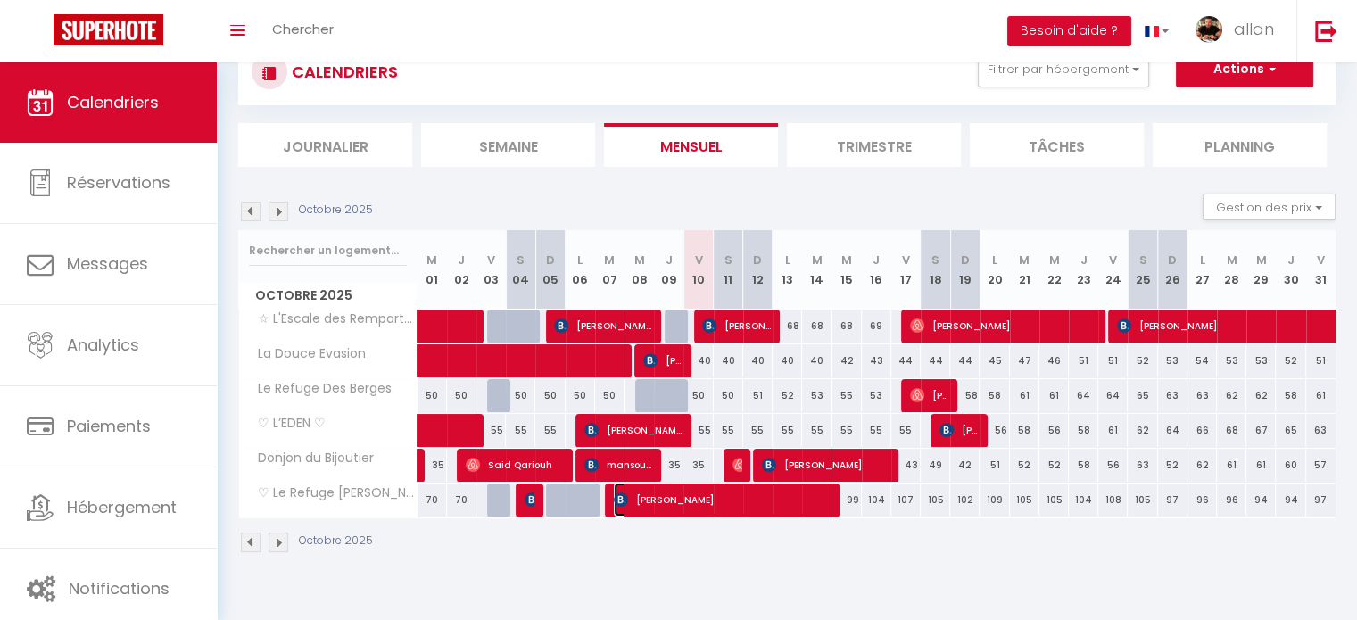
click at [671, 511] on span "[PERSON_NAME]" at bounding box center [722, 500] width 216 height 34
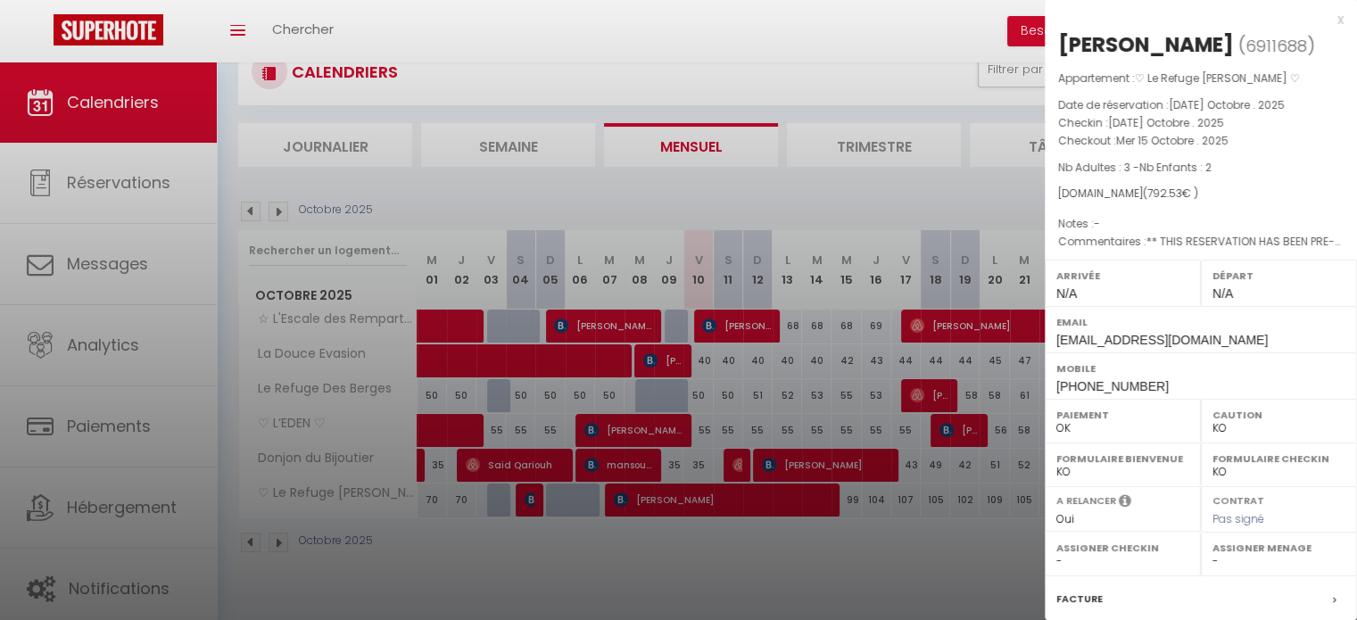
click at [702, 556] on div at bounding box center [678, 310] width 1357 height 620
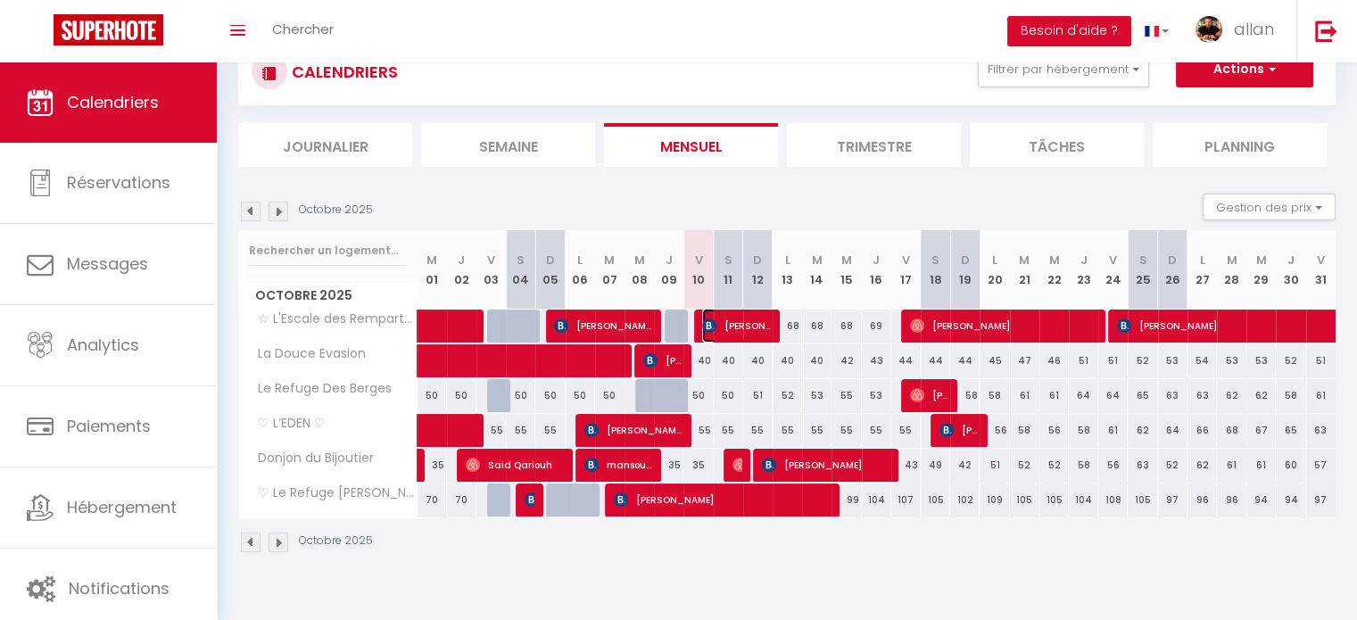
click at [743, 327] on span "[PERSON_NAME]" at bounding box center [736, 326] width 69 height 34
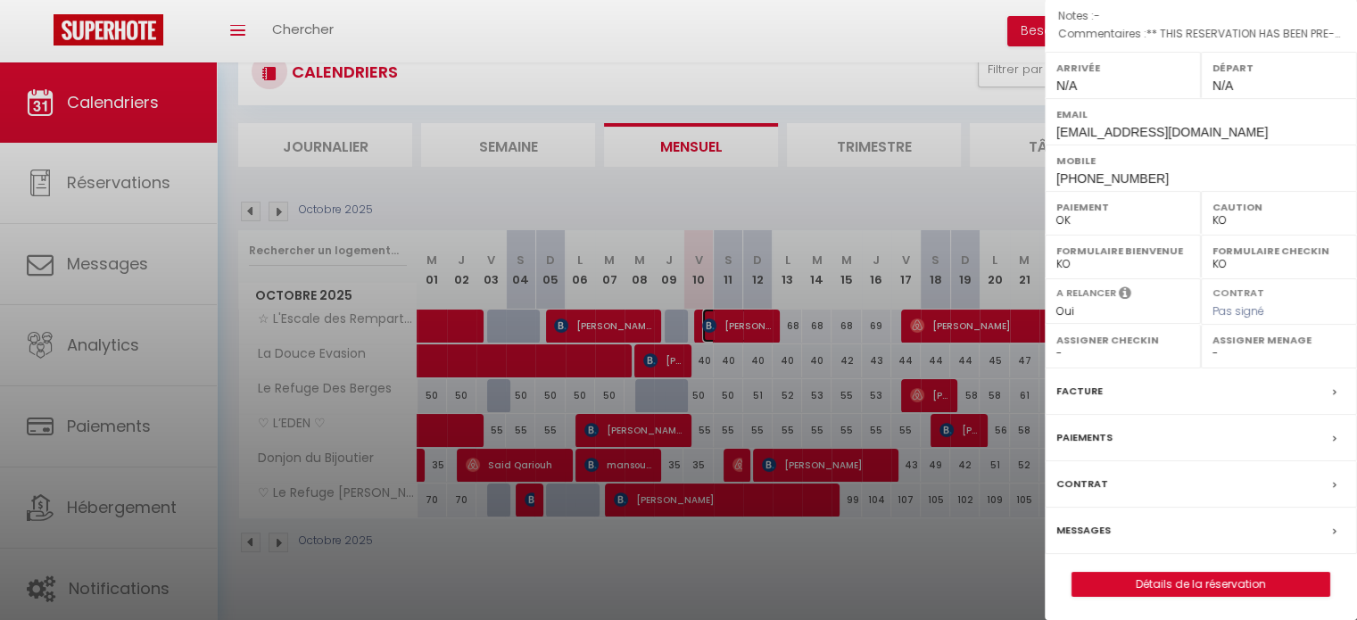
scroll to position [207, 0]
click at [603, 320] on div at bounding box center [678, 310] width 1357 height 620
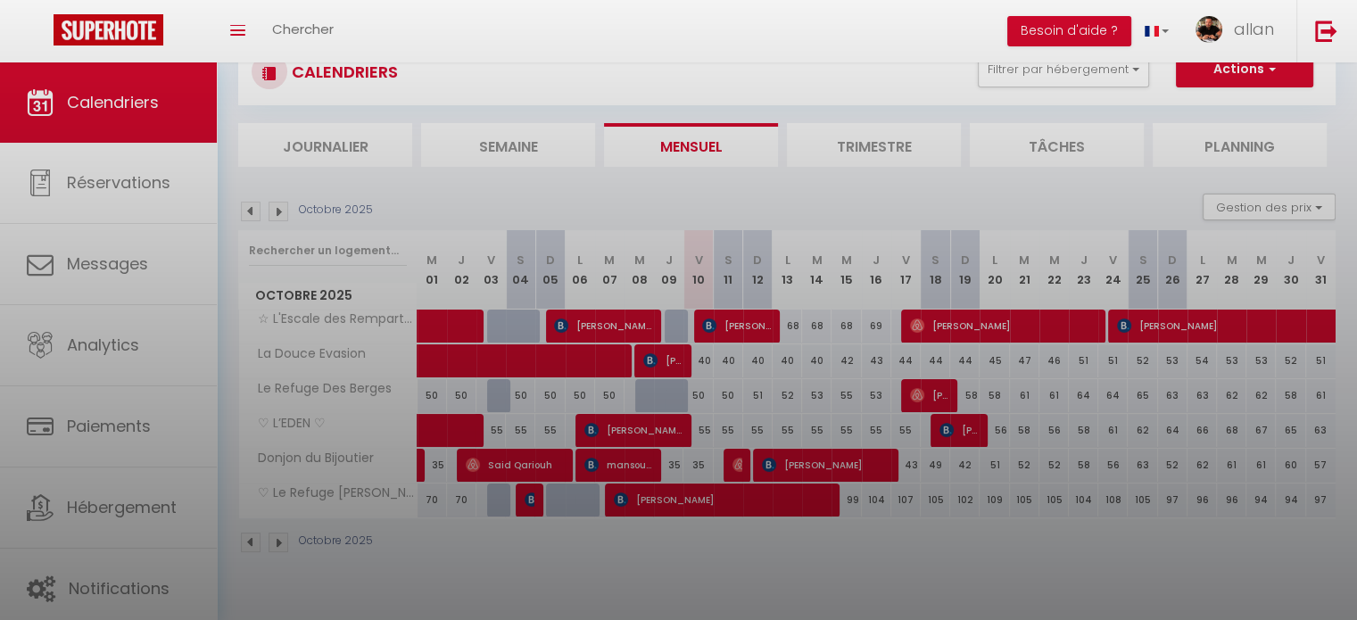
click at [603, 320] on div at bounding box center [678, 310] width 1357 height 620
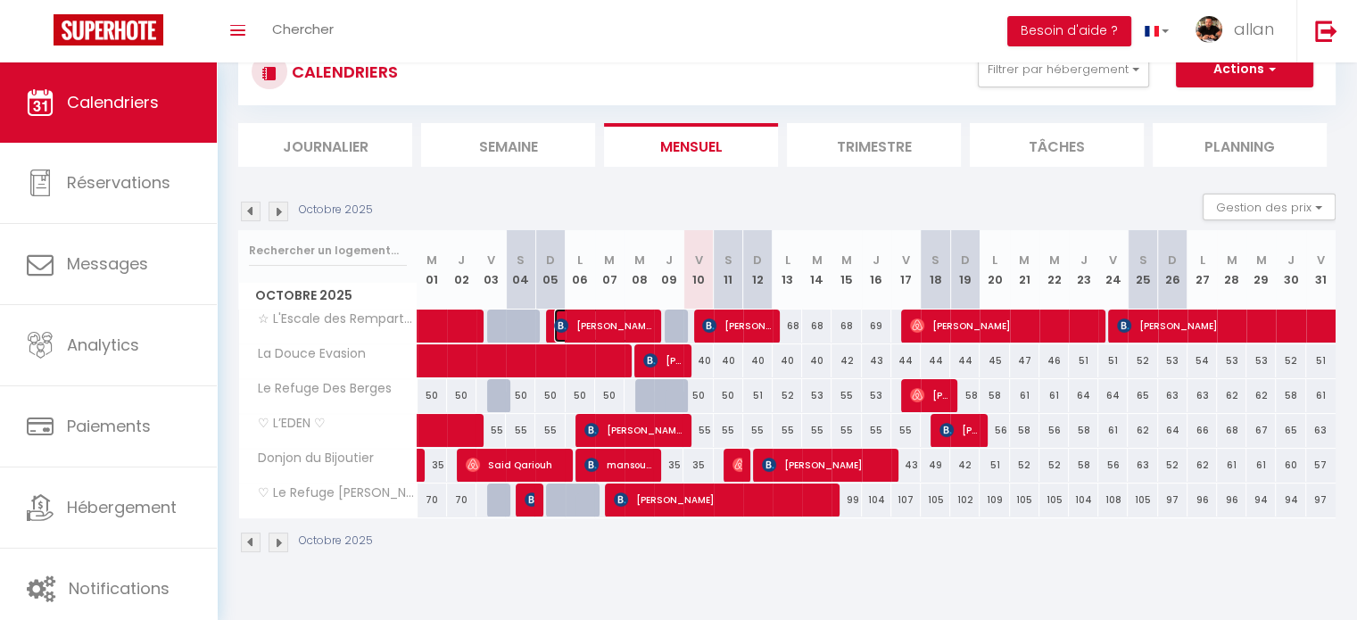
click at [603, 323] on span "[PERSON_NAME]" at bounding box center [603, 326] width 98 height 34
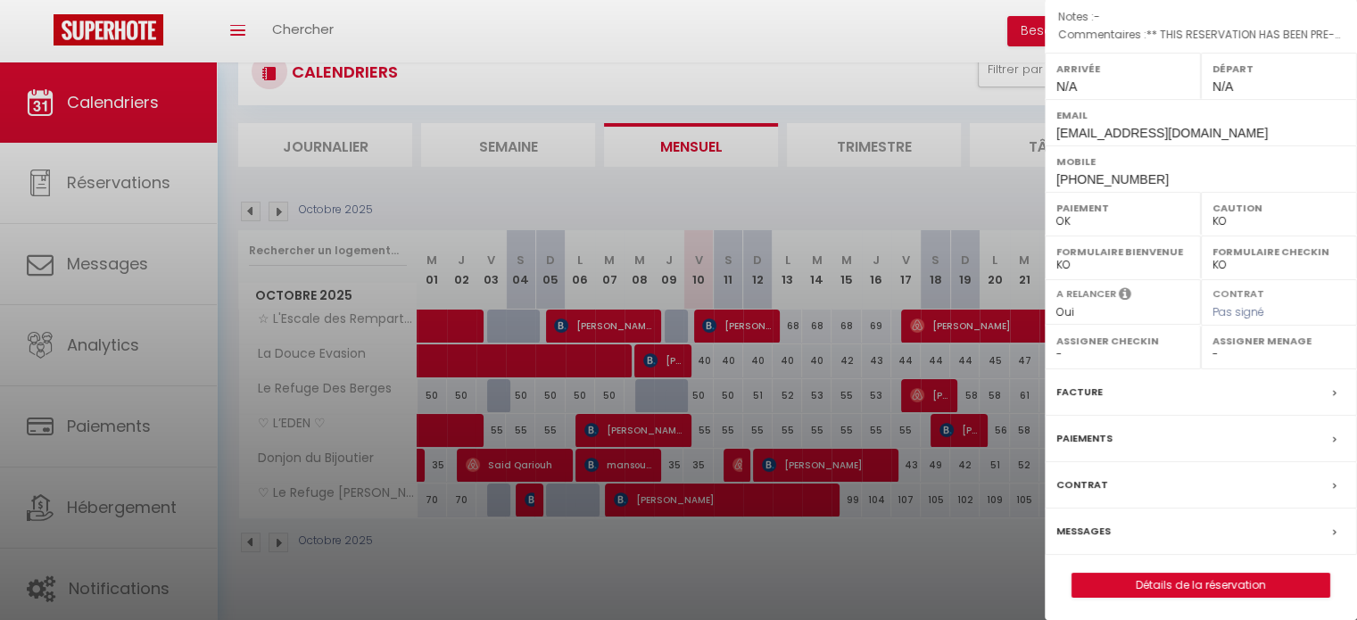
click at [603, 323] on div at bounding box center [678, 310] width 1357 height 620
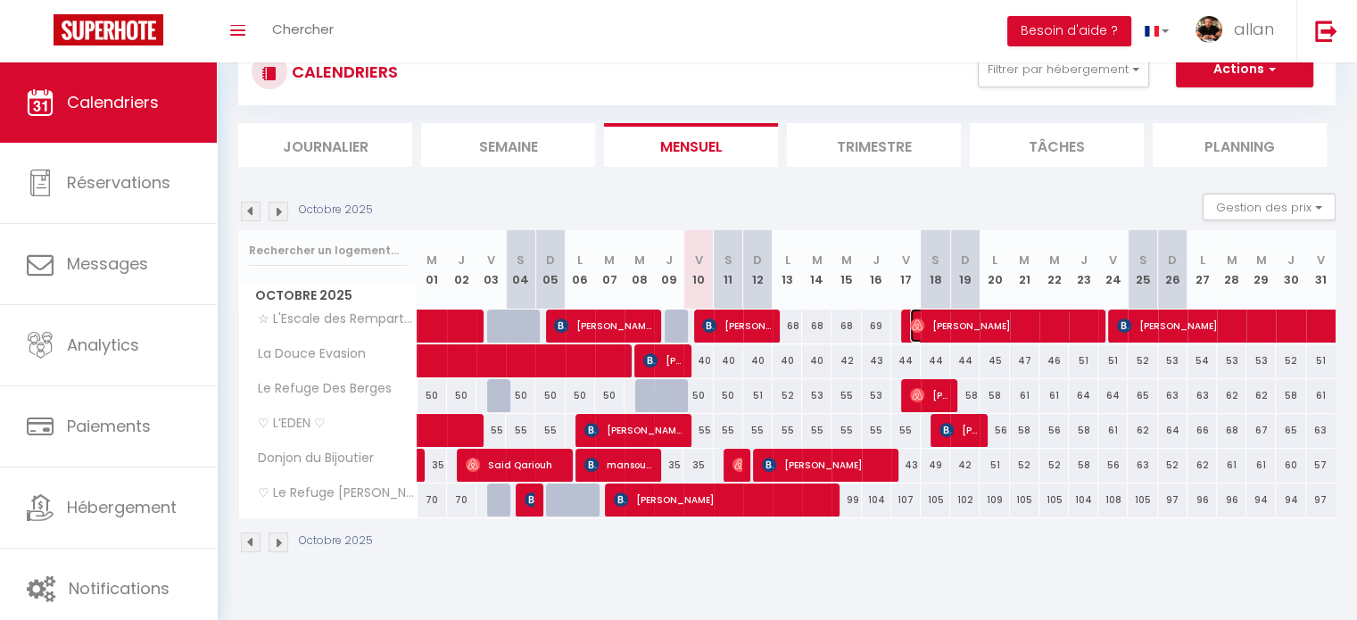
click at [960, 327] on span "[PERSON_NAME]" at bounding box center [1003, 326] width 186 height 34
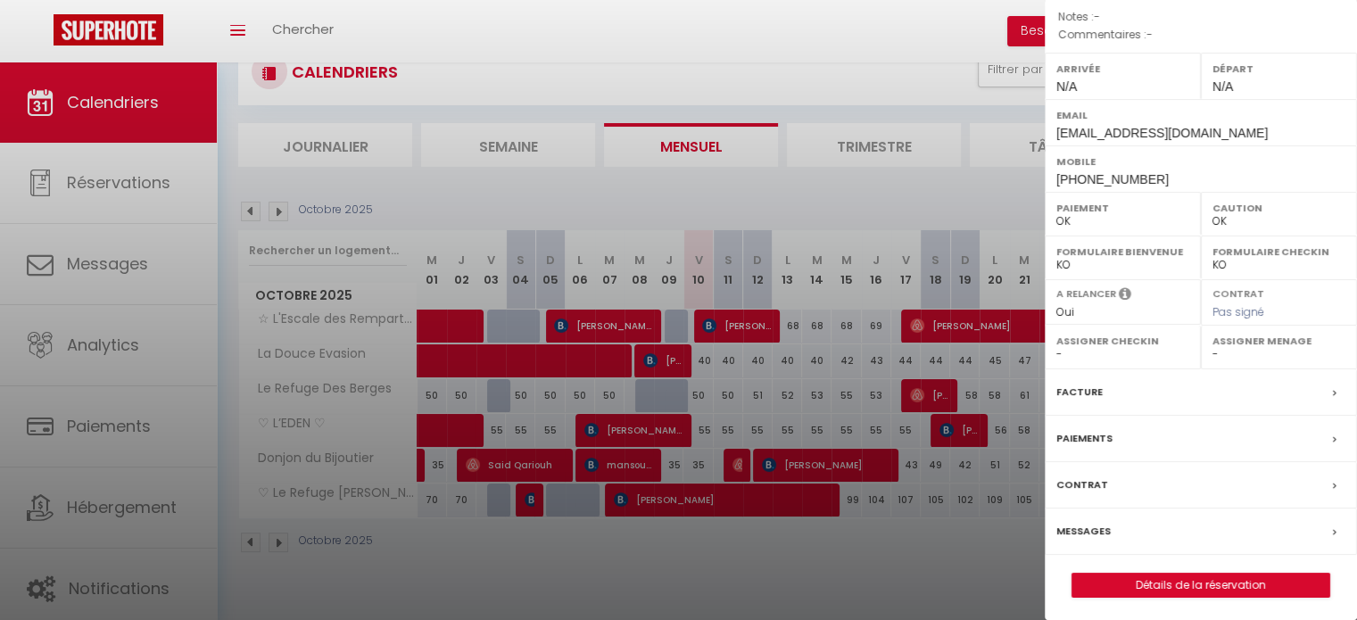
click at [707, 592] on div at bounding box center [678, 310] width 1357 height 620
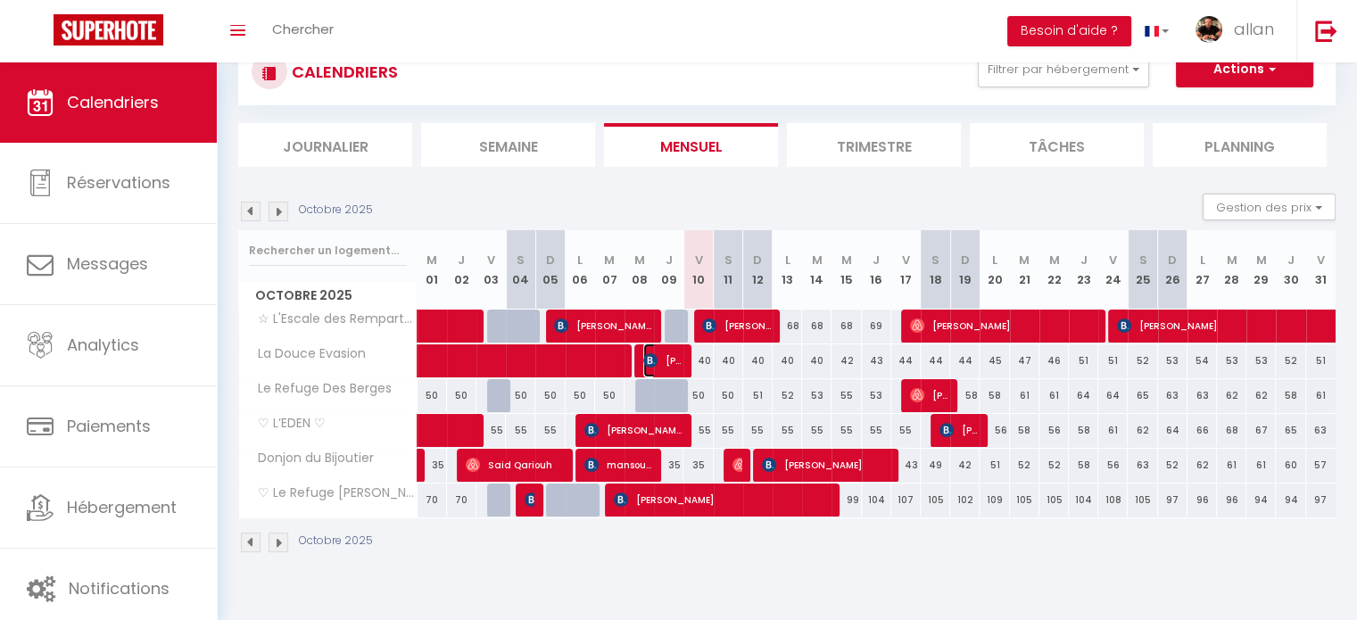
click at [654, 353] on img at bounding box center [650, 360] width 14 height 14
select select "KO"
select select "30339"
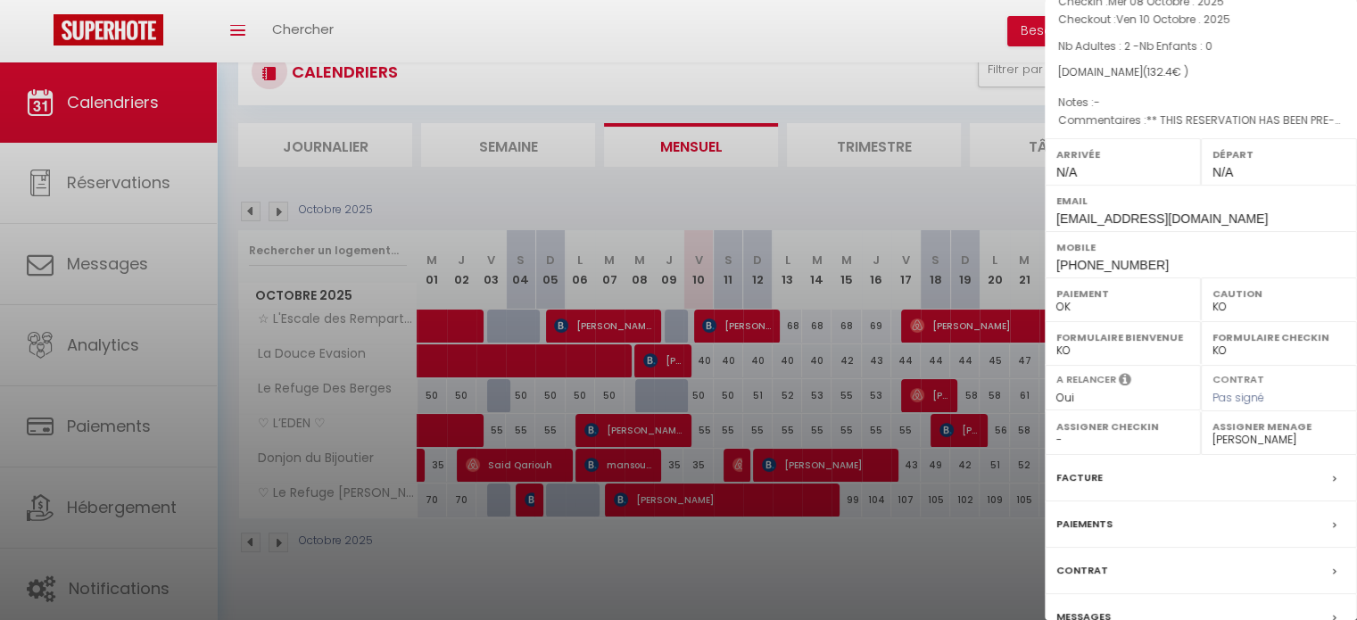
click at [632, 558] on div at bounding box center [678, 310] width 1357 height 620
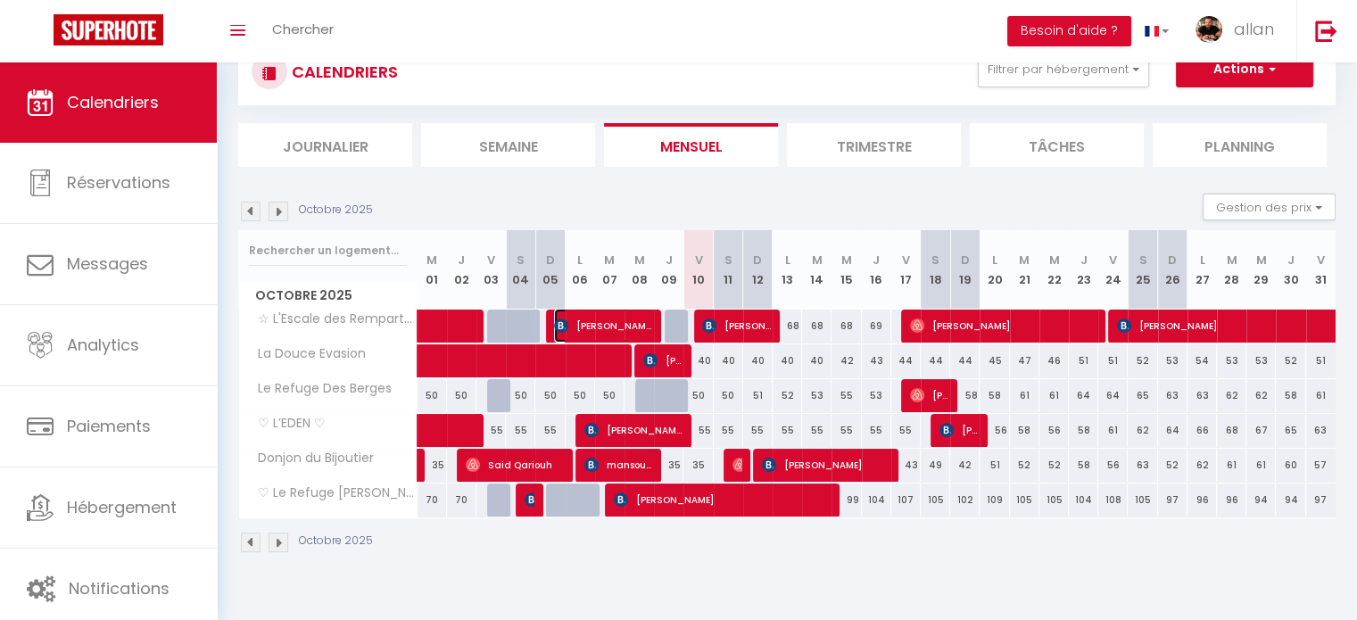
click at [640, 327] on span "[PERSON_NAME]" at bounding box center [603, 326] width 98 height 34
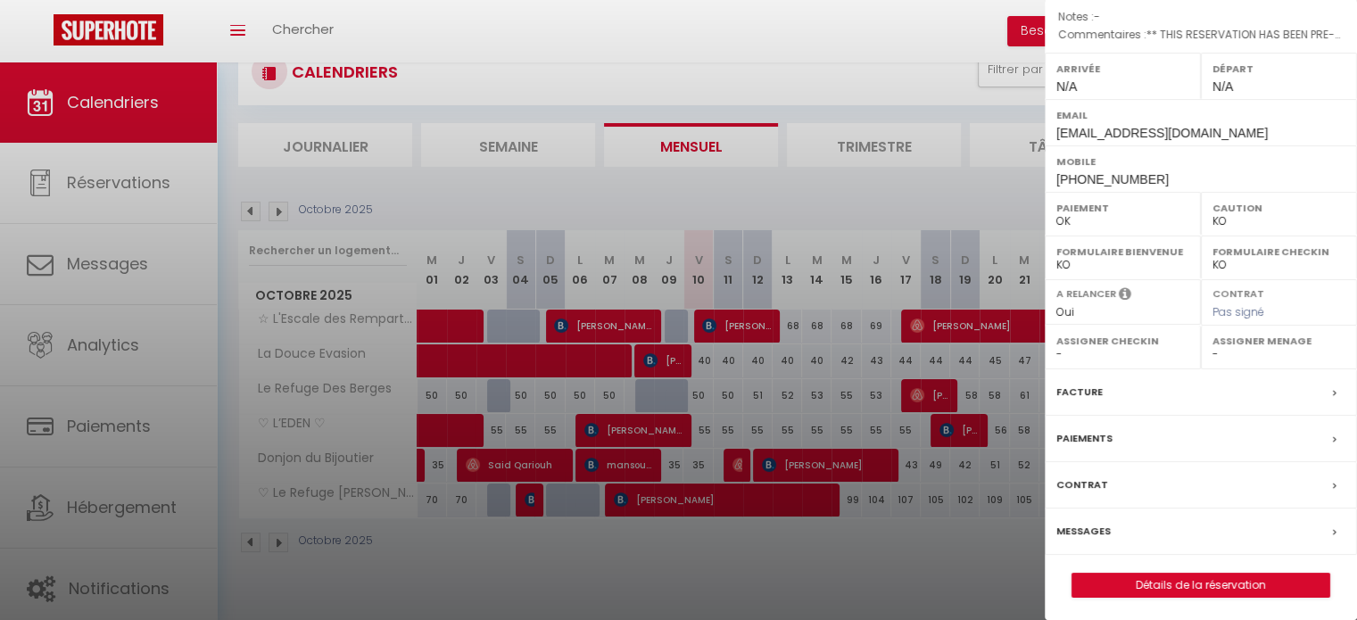
click at [688, 541] on div at bounding box center [678, 310] width 1357 height 620
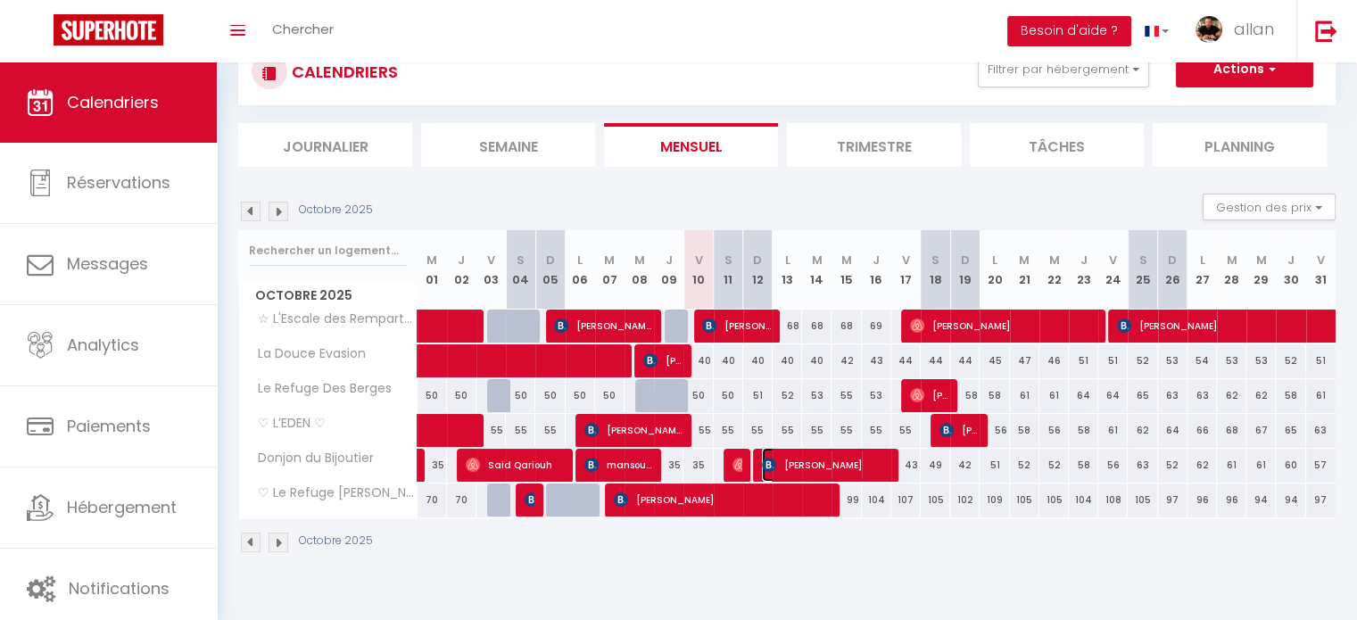
click at [791, 458] on span "[PERSON_NAME]" at bounding box center [826, 465] width 128 height 34
select select "30339"
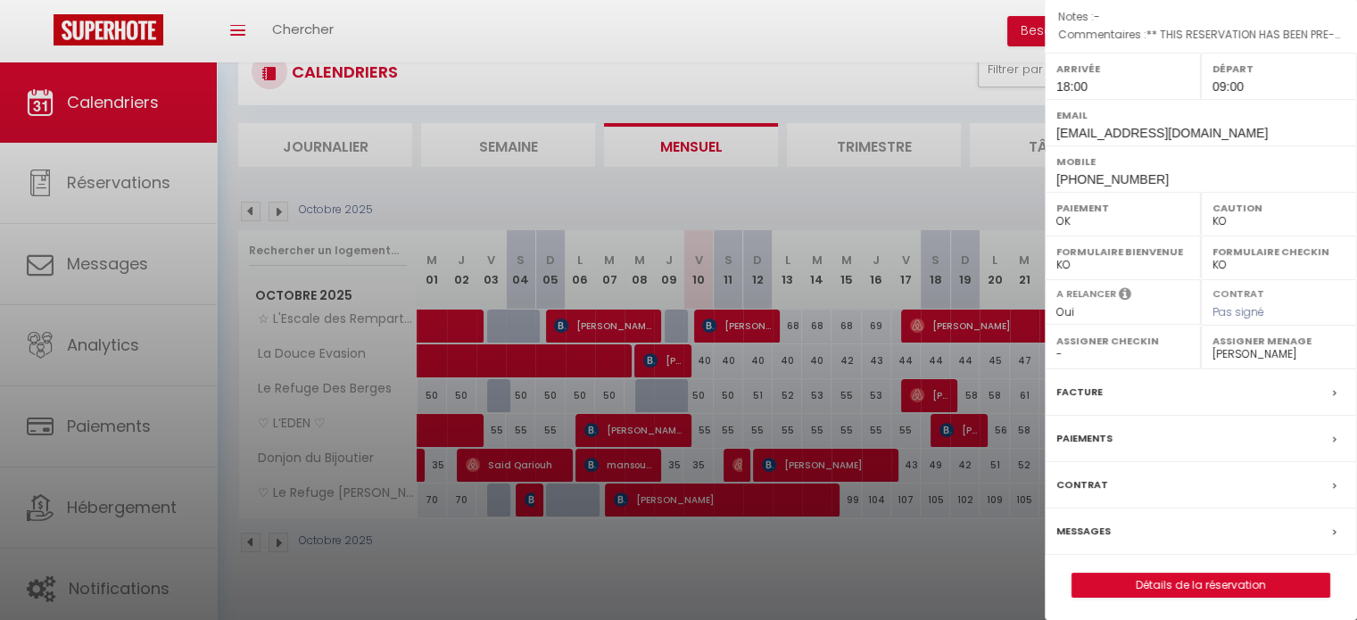
click at [782, 493] on div at bounding box center [678, 310] width 1357 height 620
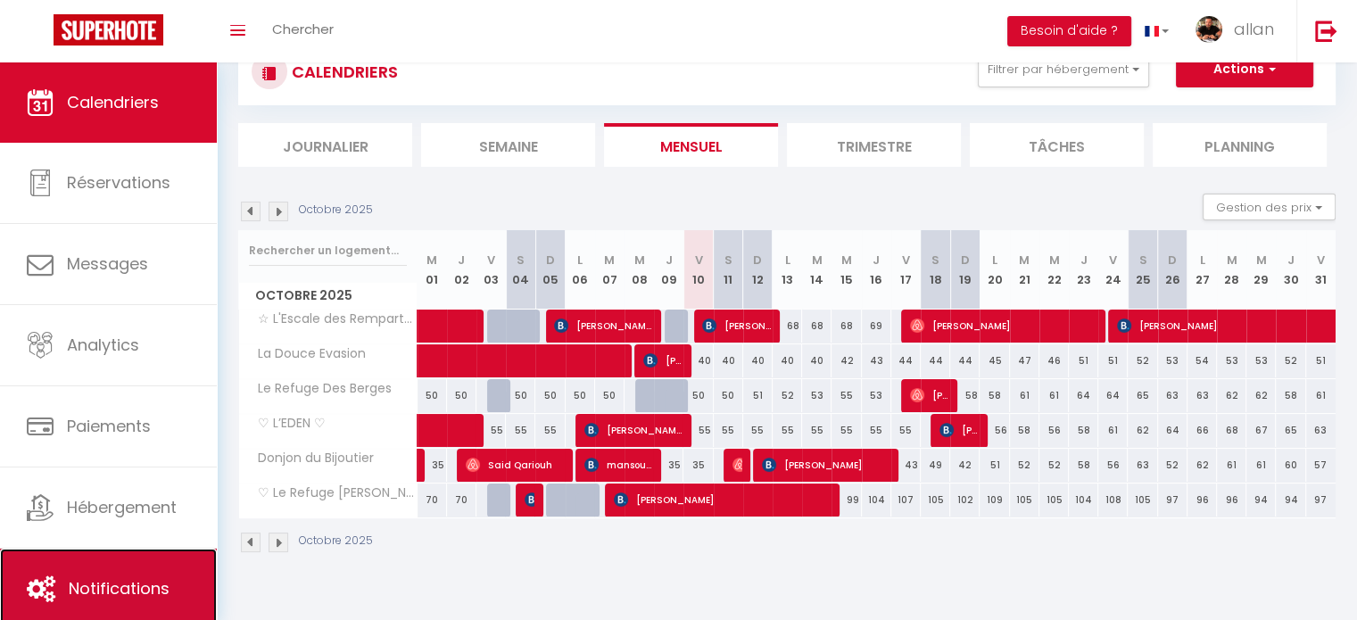
click at [100, 549] on link "Notifications" at bounding box center [108, 589] width 217 height 80
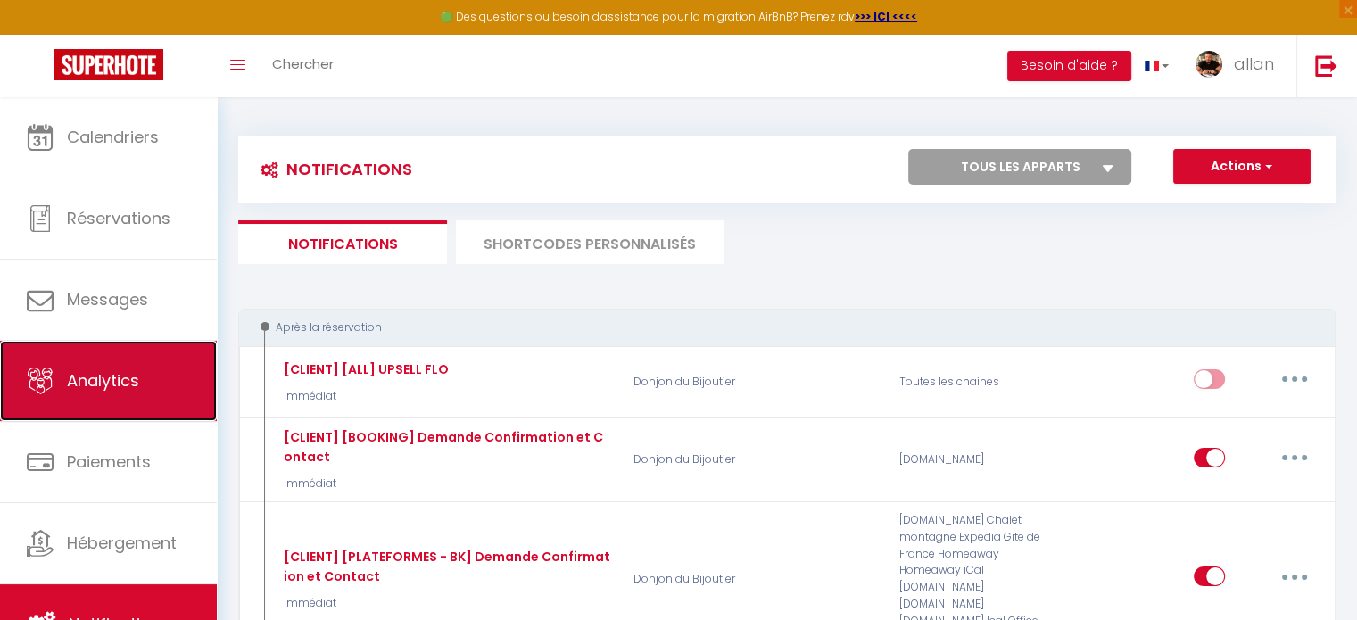
click at [119, 399] on link "Analytics" at bounding box center [108, 381] width 217 height 80
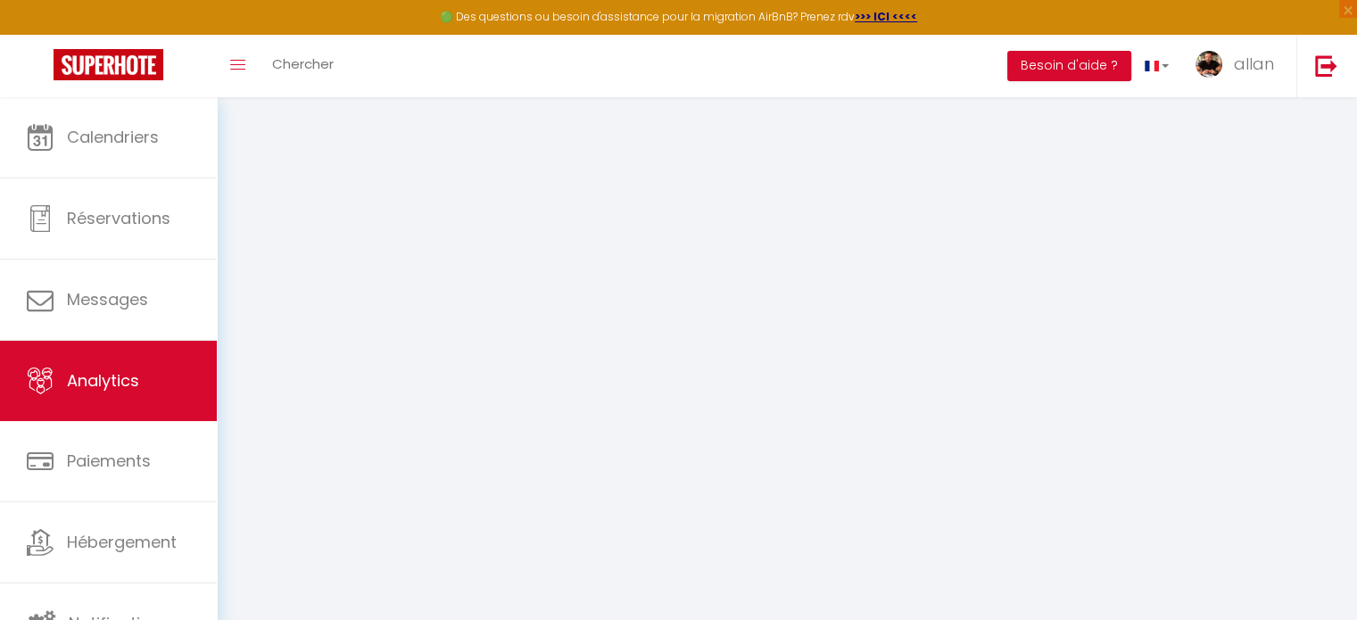
select select "2025"
select select "10"
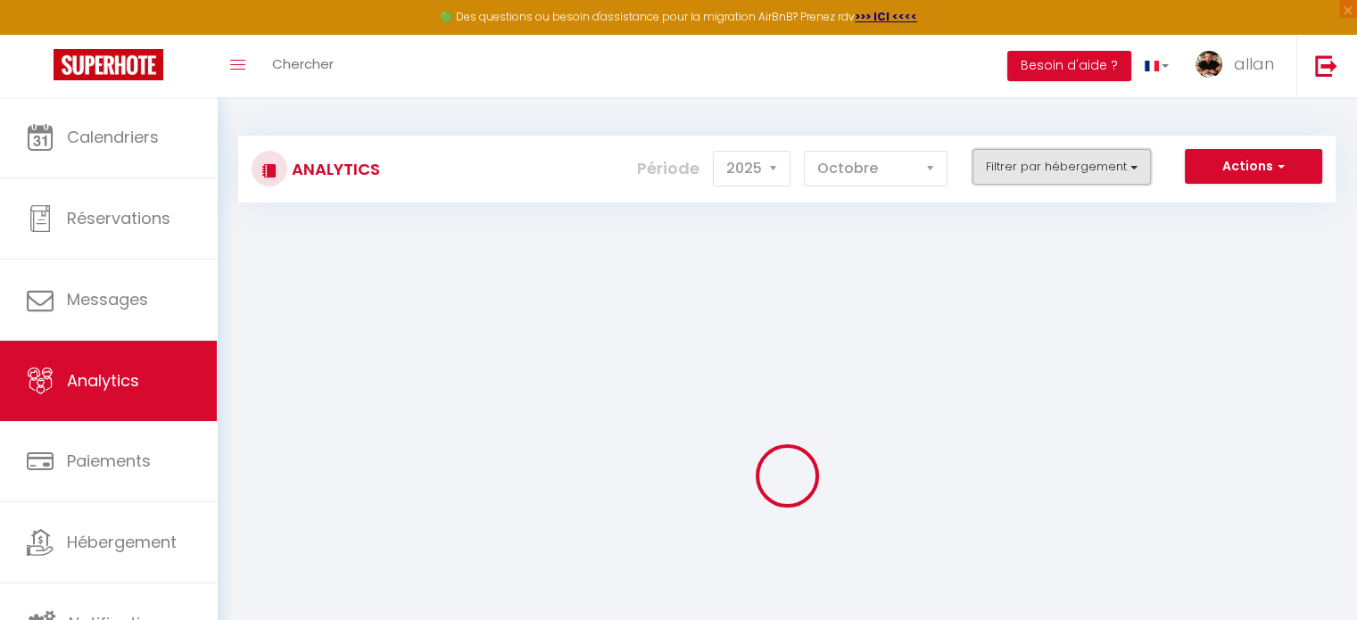
click at [1053, 163] on button "Filtrer par hébergement" at bounding box center [1062, 167] width 178 height 36
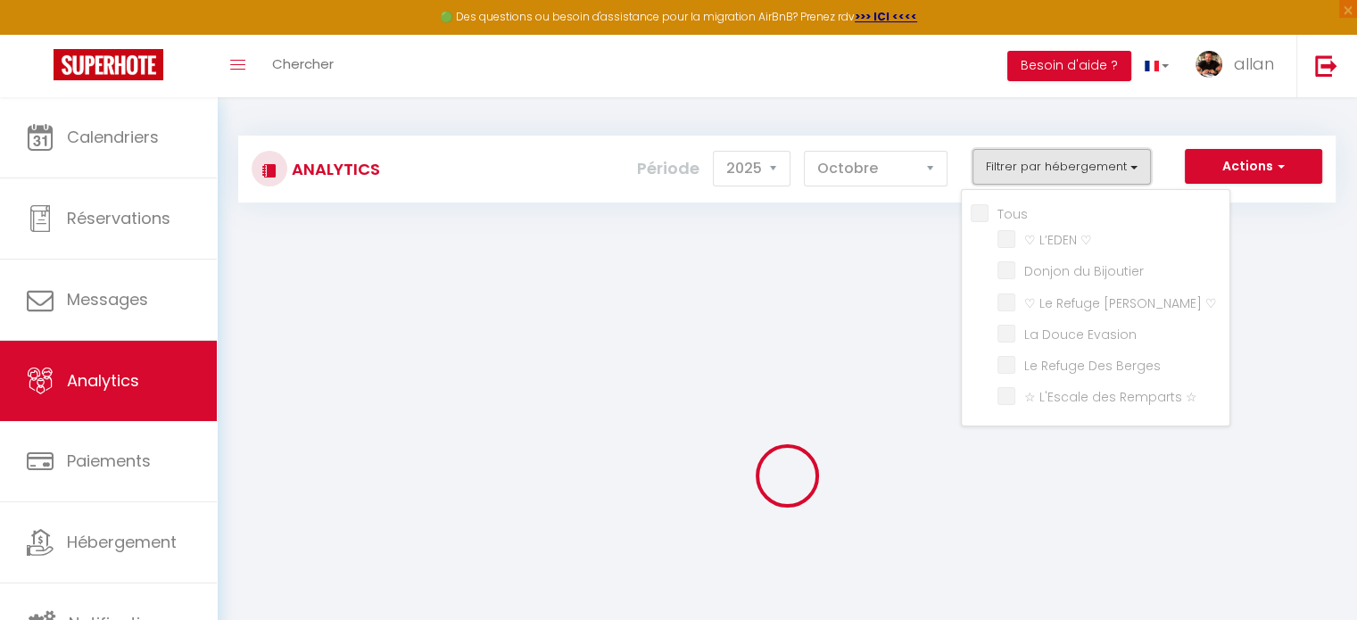
checkbox input "false"
checkbox ♡ "false"
checkbox Bijoutier "false"
checkbox ♡ "false"
checkbox Evasion "false"
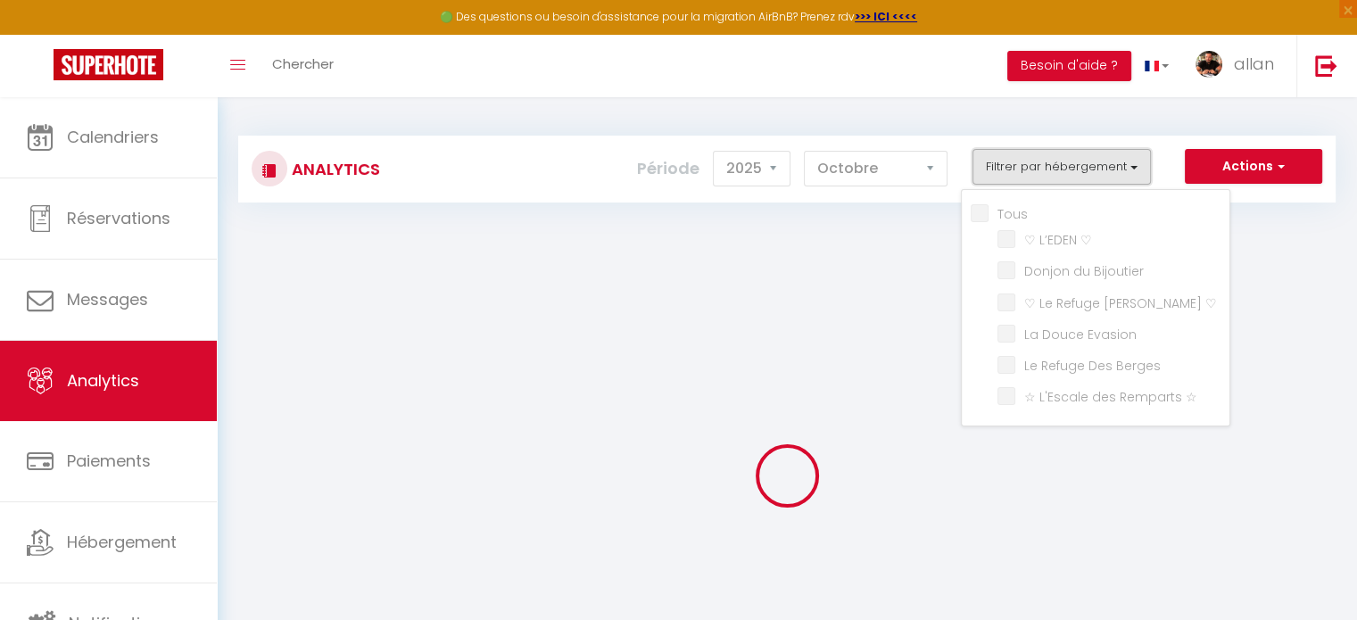
checkbox Berges "false"
checkbox ☆ "false"
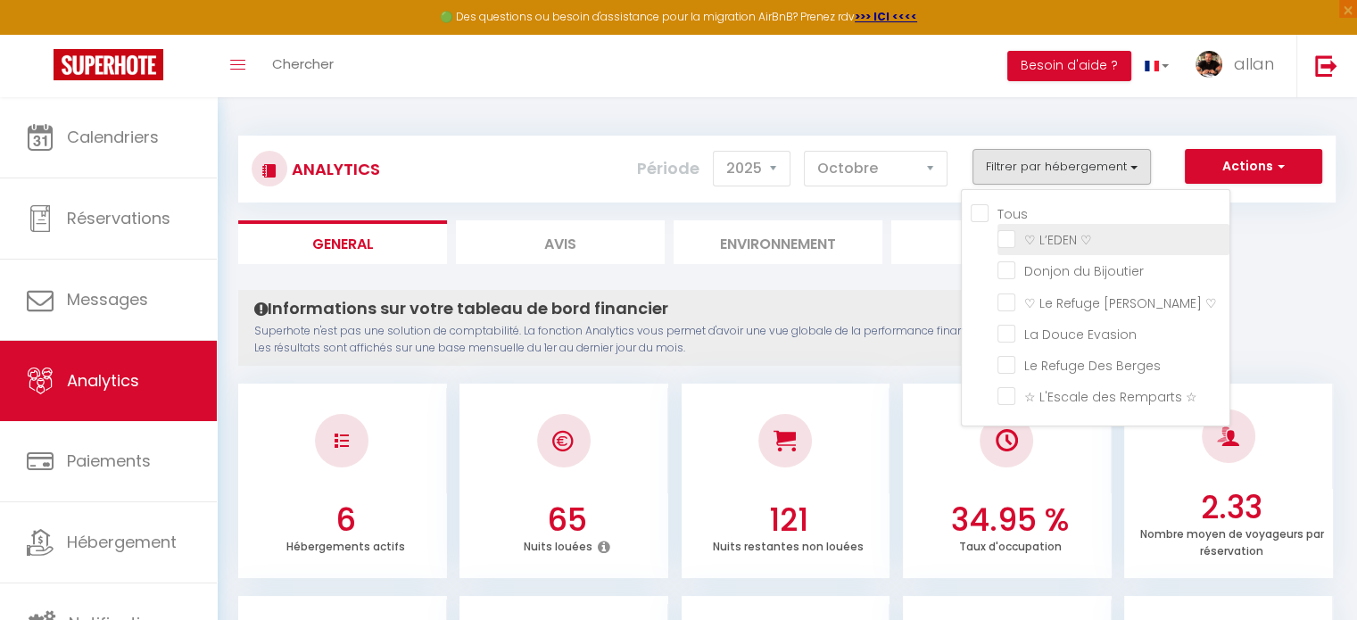
click at [1010, 224] on li "♡ L’EDEN ♡" at bounding box center [1114, 239] width 232 height 31
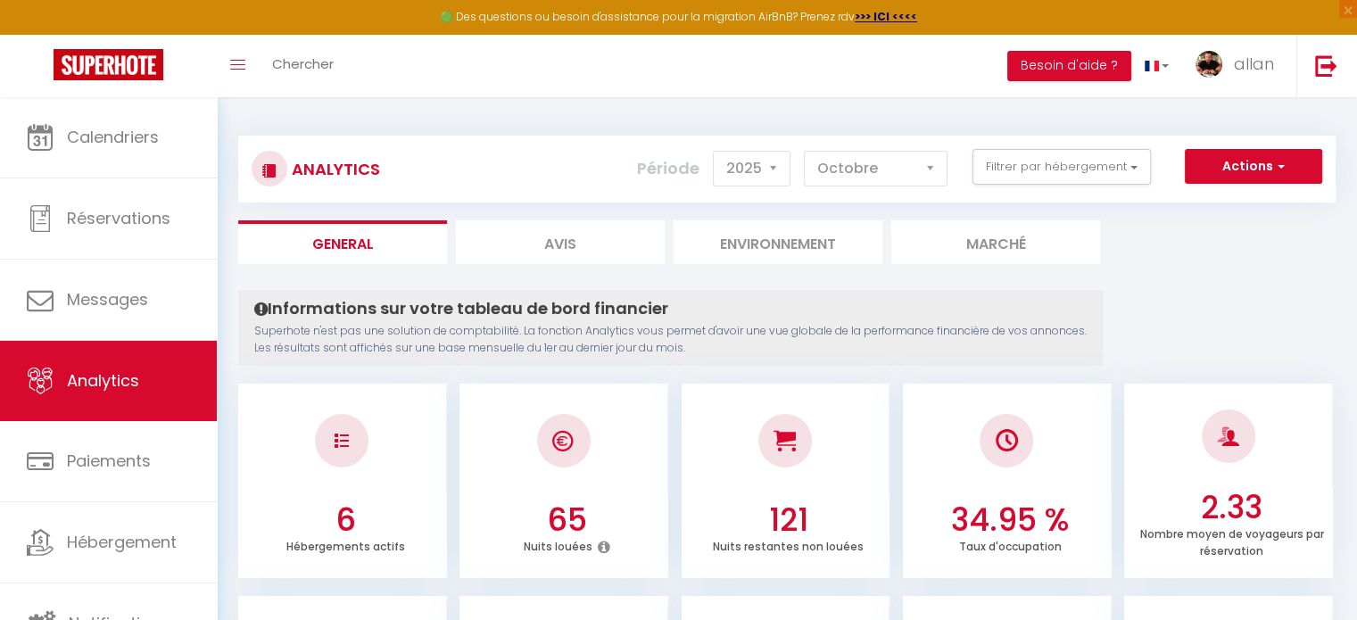
click at [1052, 145] on div "Analytics Actions Génération SuperConciergerie Génération SuperAnalyzer Générat…" at bounding box center [786, 169] width 1097 height 67
click at [1052, 160] on button "Filtrer par hébergement" at bounding box center [1062, 167] width 178 height 36
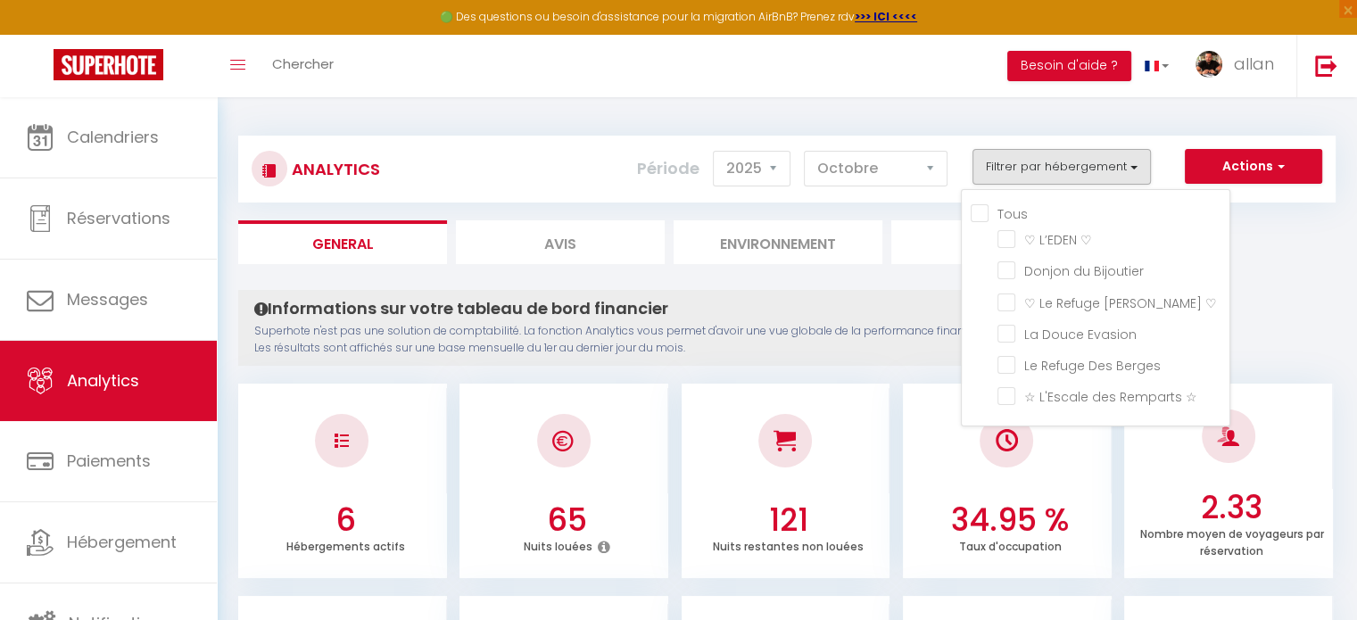
click at [1010, 217] on input "Tous" at bounding box center [1100, 212] width 259 height 18
checkbox input "true"
checkbox ♡ "true"
checkbox Bijoutier "true"
checkbox ♡ "true"
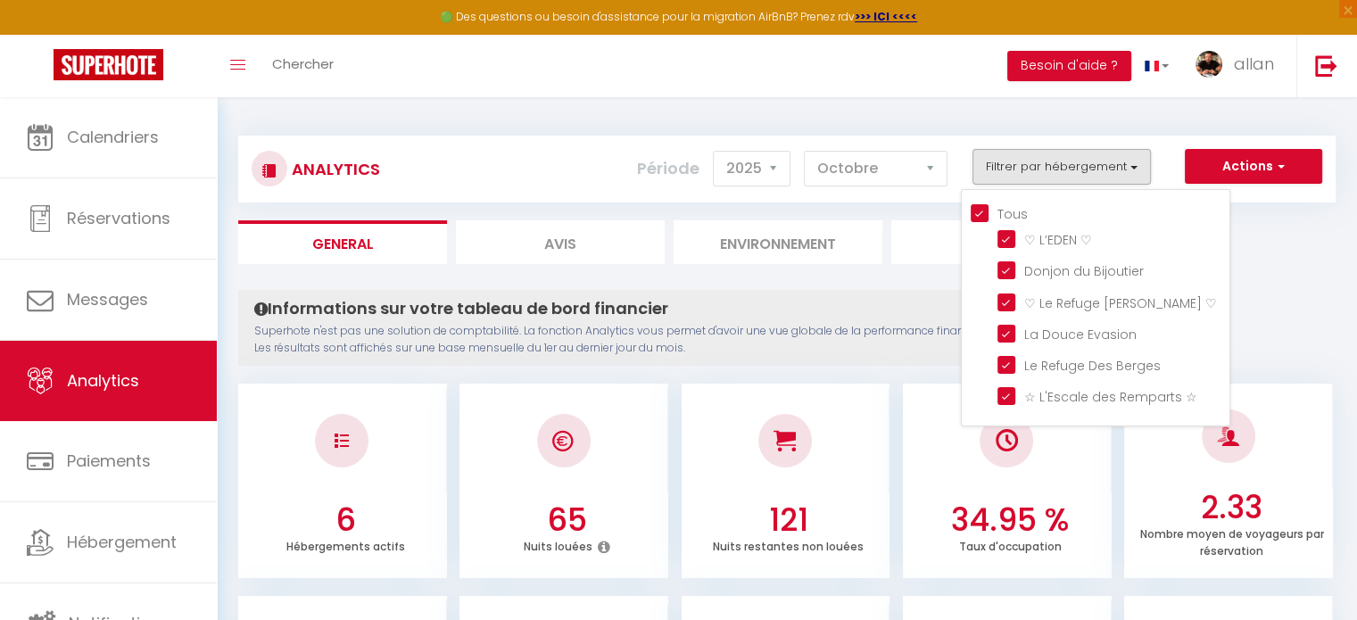
checkbox Evasion "true"
checkbox Berges "true"
checkbox ☆ "true"
click at [985, 214] on input "Tous" at bounding box center [1100, 212] width 259 height 18
checkbox input "false"
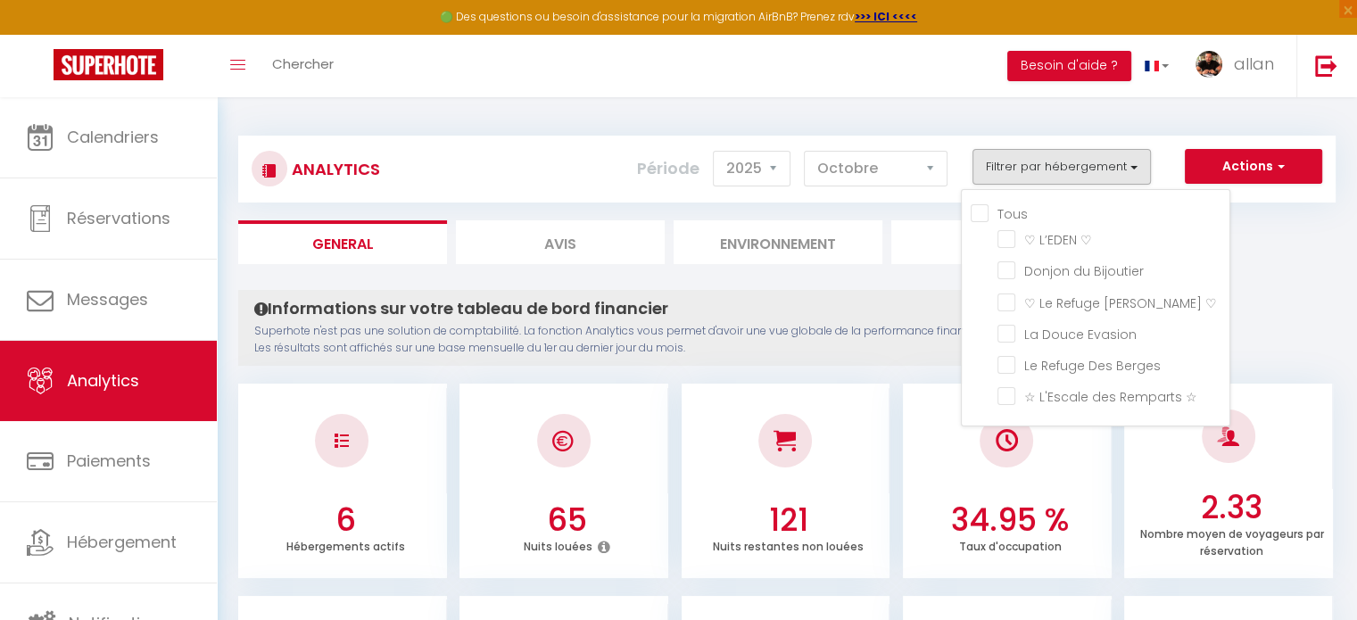
checkbox ♡ "false"
checkbox Bijoutier "false"
checkbox ♡ "false"
checkbox Evasion "false"
checkbox Berges "false"
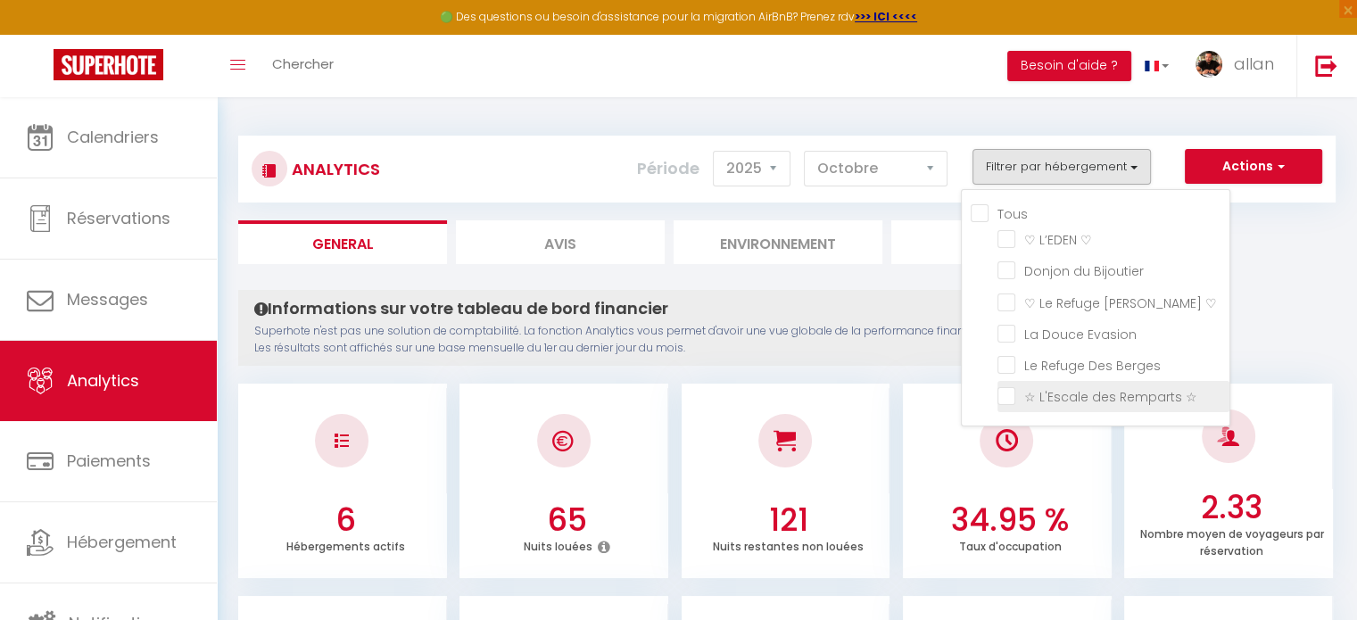
click at [1010, 393] on ☆ "checkbox" at bounding box center [1114, 395] width 232 height 18
checkbox ☆ "true"
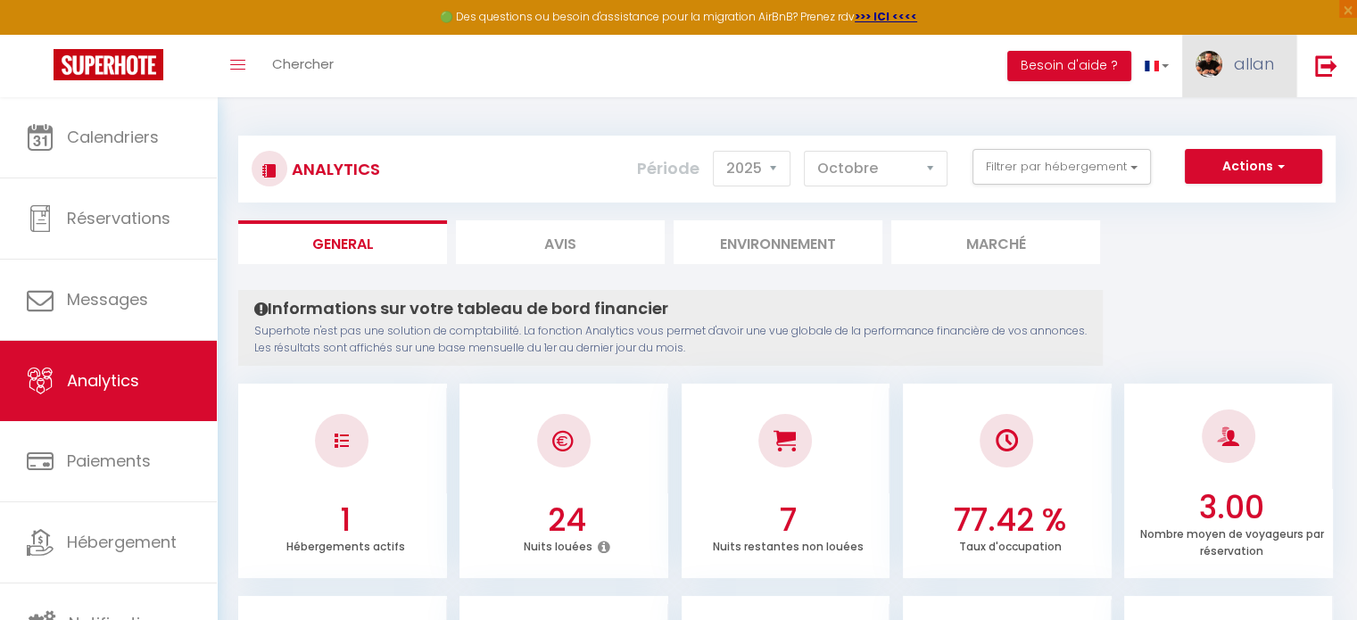
click at [1188, 96] on link "allan" at bounding box center [1239, 66] width 114 height 62
click at [1117, 133] on div "Analytics Actions Génération SuperConciergerie Génération SuperAnalyzer Générat…" at bounding box center [786, 161] width 1097 height 84
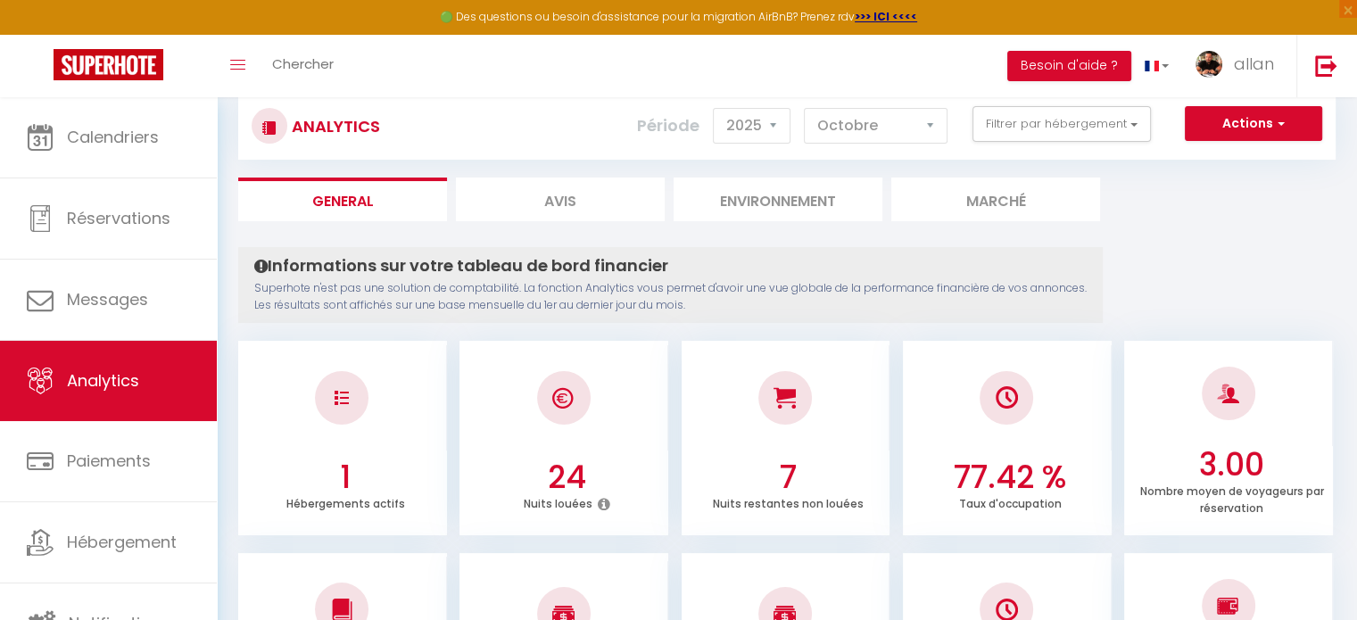
scroll to position [43, 0]
click at [847, 128] on select "[PERSON_NAME] Mars [PERSON_NAME] Juin Juillet Août Septembre Octobre Novembre D…" at bounding box center [876, 126] width 144 height 36
click at [1021, 114] on button "Filtrer par hébergement" at bounding box center [1062, 124] width 178 height 36
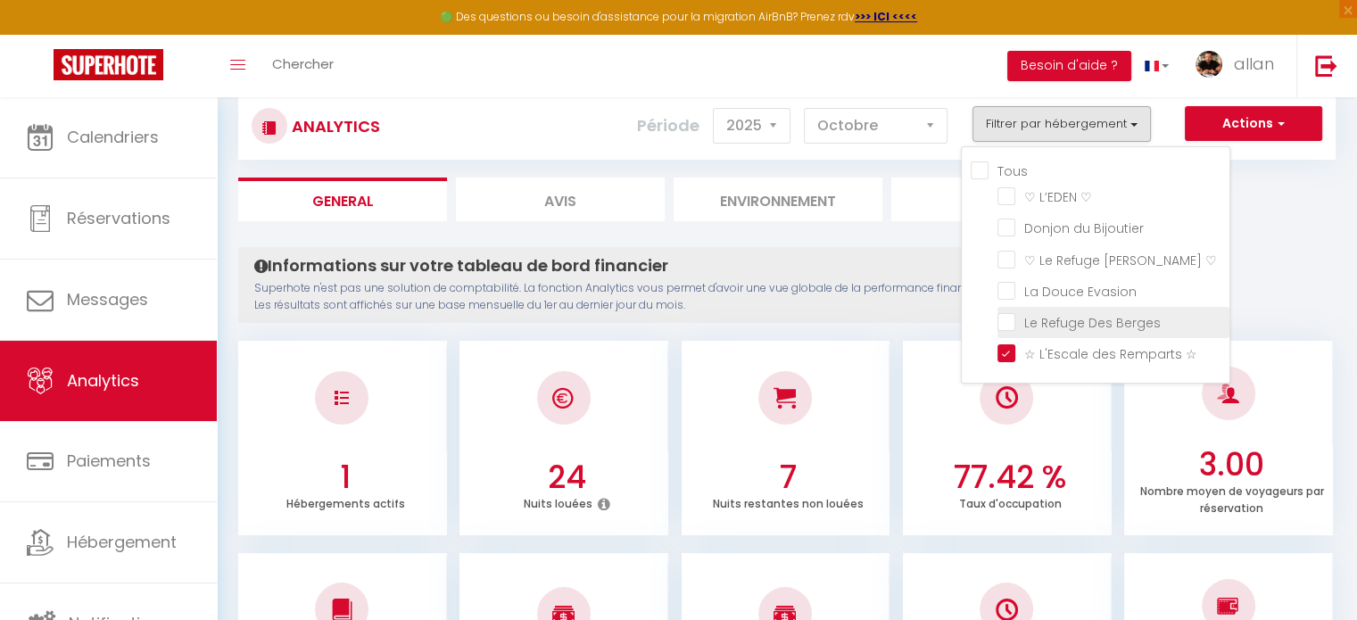
click at [1011, 322] on Berges "checkbox" at bounding box center [1114, 321] width 232 height 18
checkbox Berges "true"
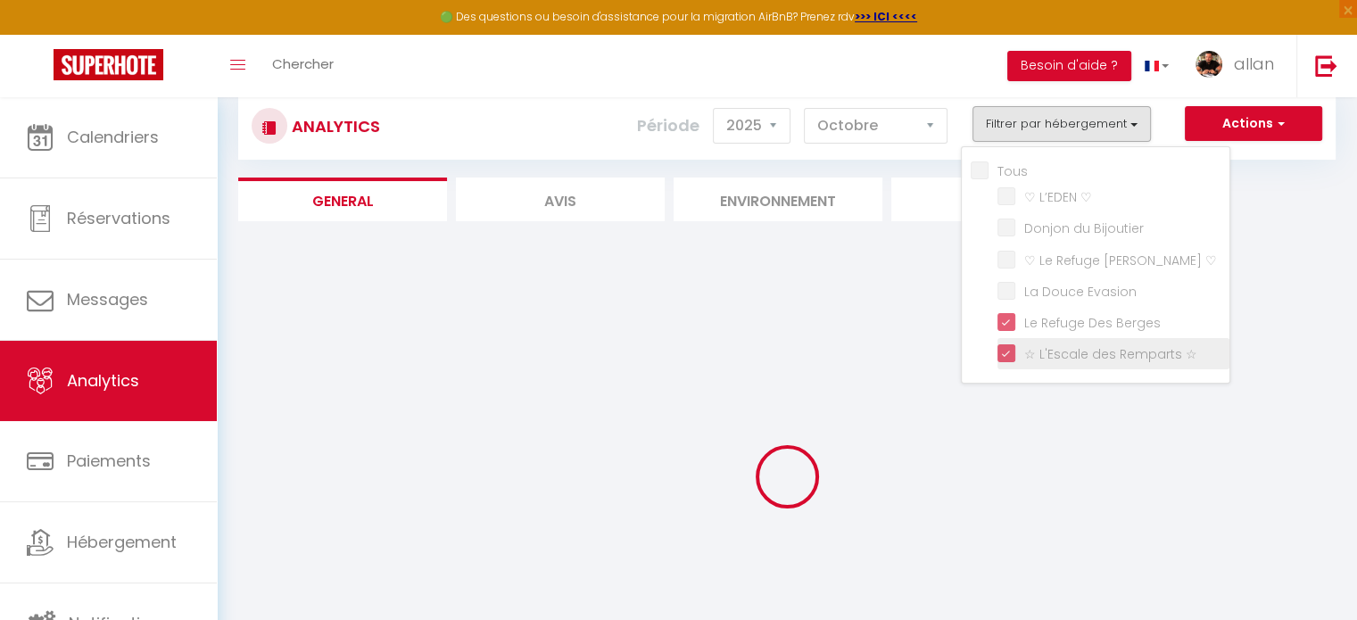
click at [1010, 344] on ☆ "checkbox" at bounding box center [1114, 353] width 232 height 18
checkbox ☆ "false"
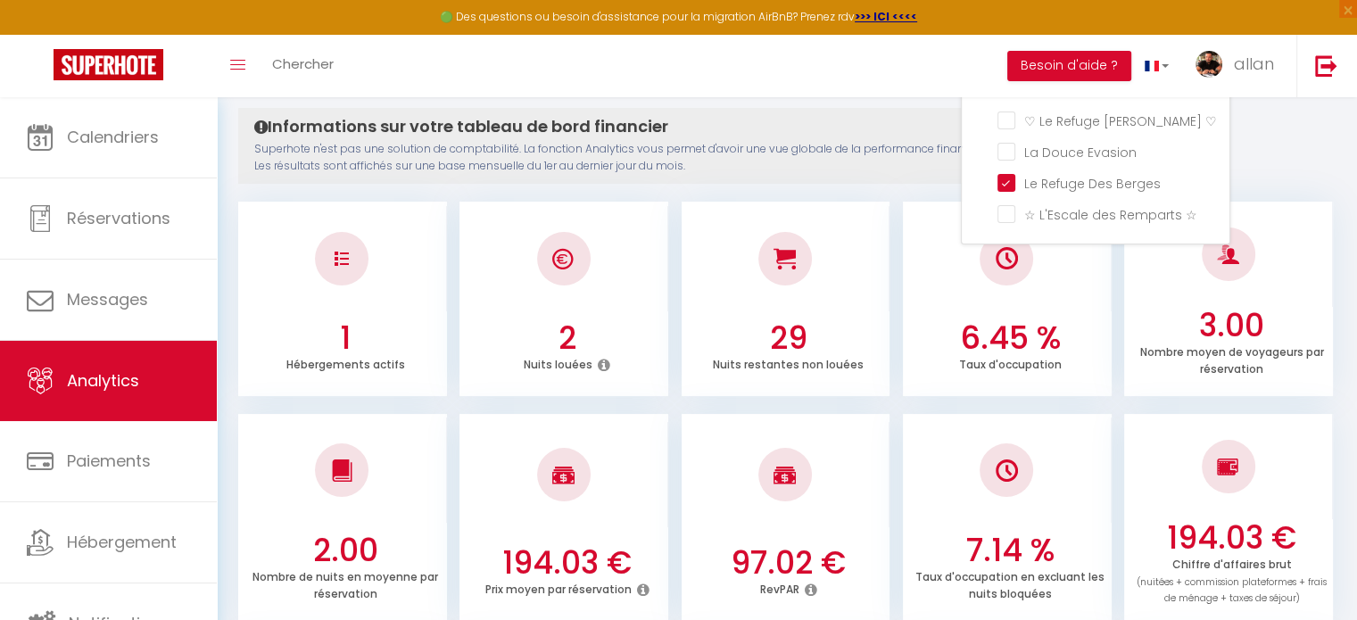
scroll to position [182, 0]
click at [865, 156] on p "Superhote n'est pas une solution de comptabilité. La fonction Analytics vous pe…" at bounding box center [670, 158] width 832 height 34
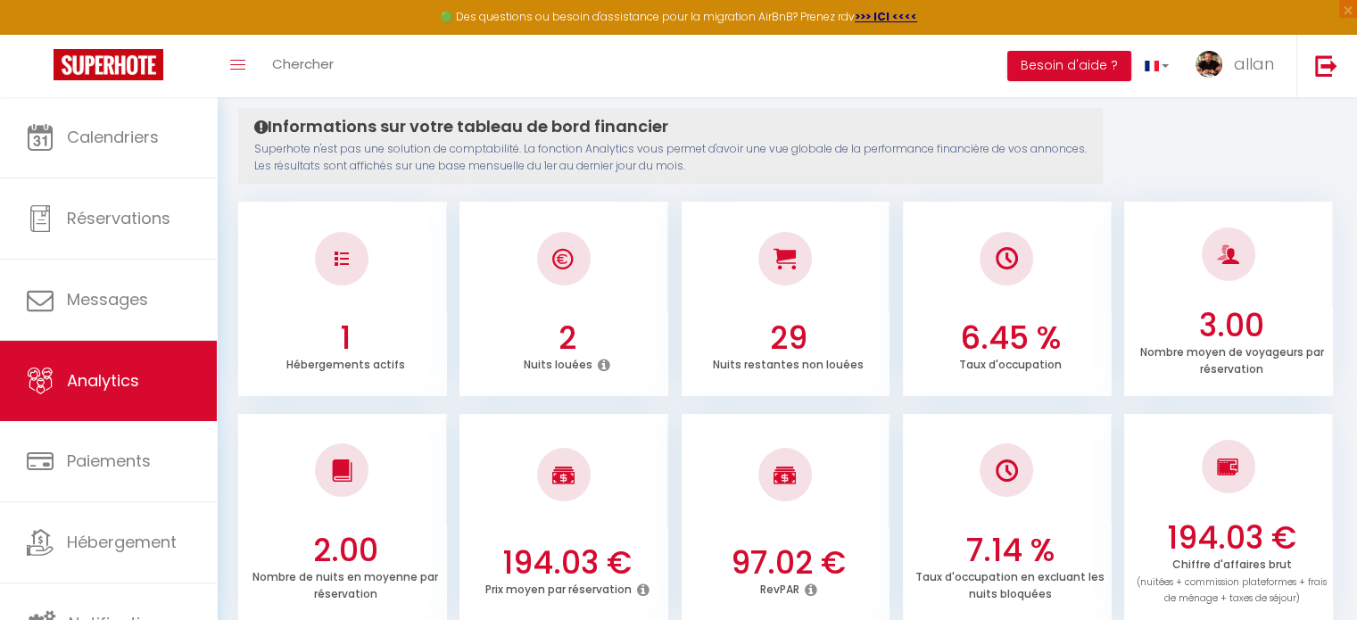
scroll to position [0, 0]
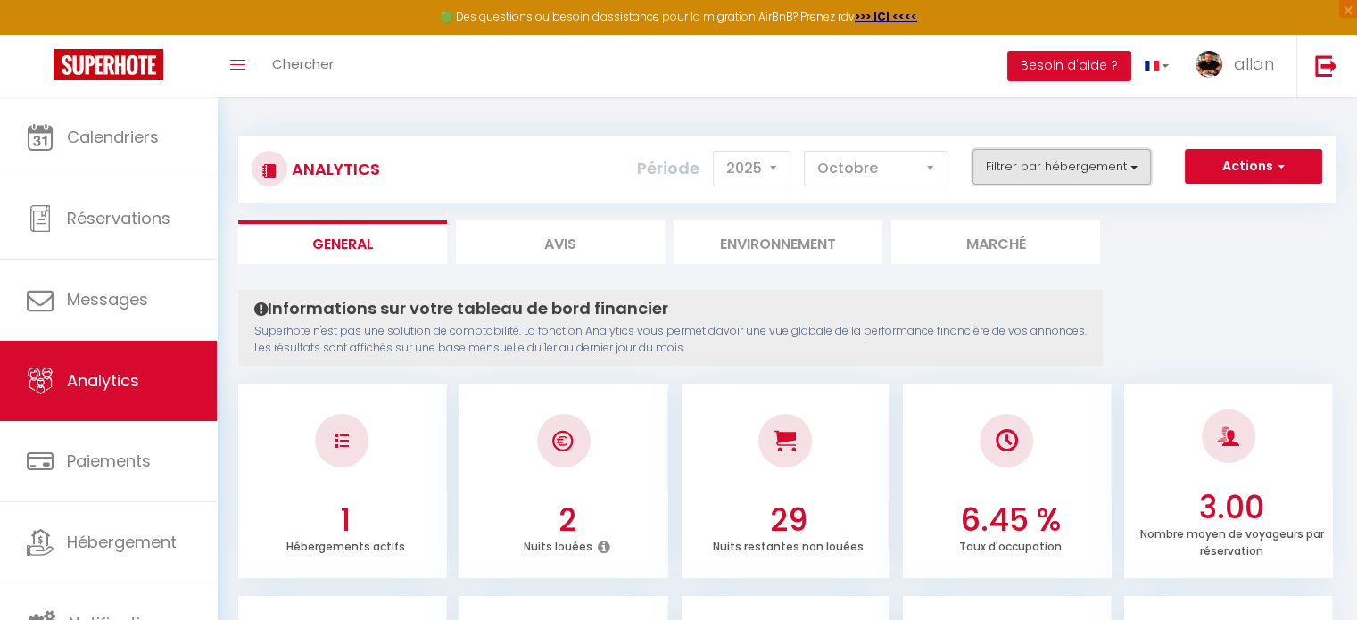
click at [1016, 156] on button "Filtrer par hébergement" at bounding box center [1062, 167] width 178 height 36
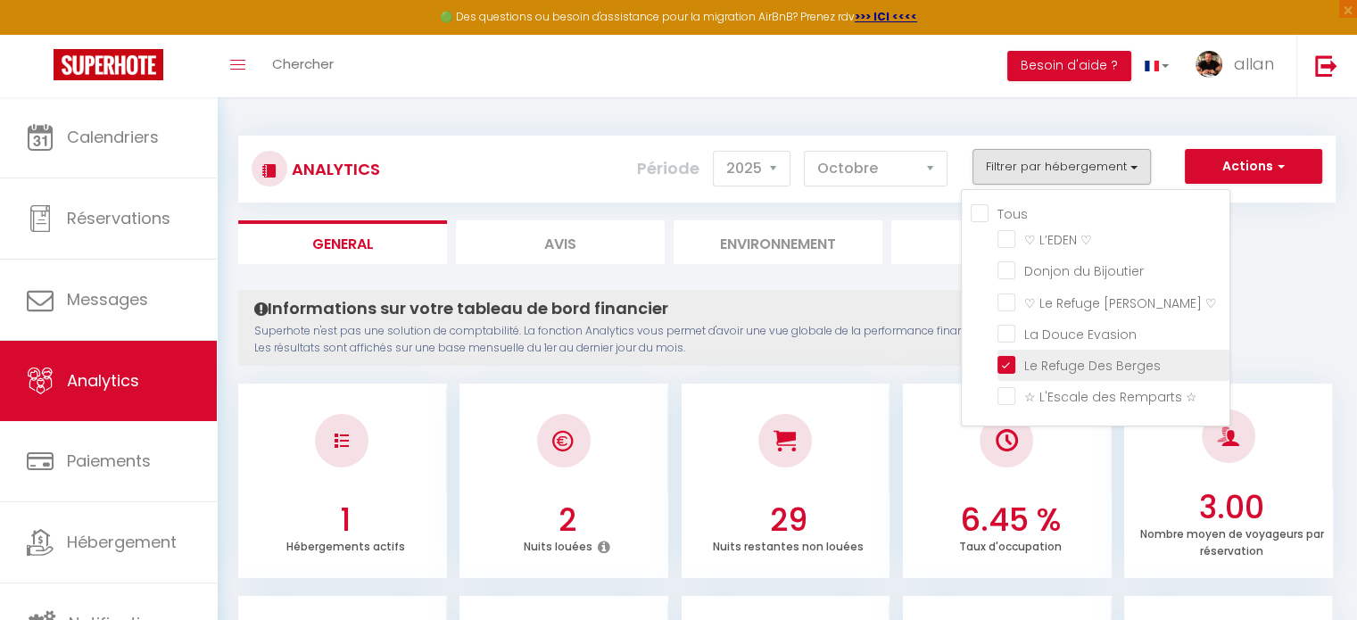
click at [1010, 360] on Berges "checkbox" at bounding box center [1114, 364] width 232 height 18
checkbox Berges "false"
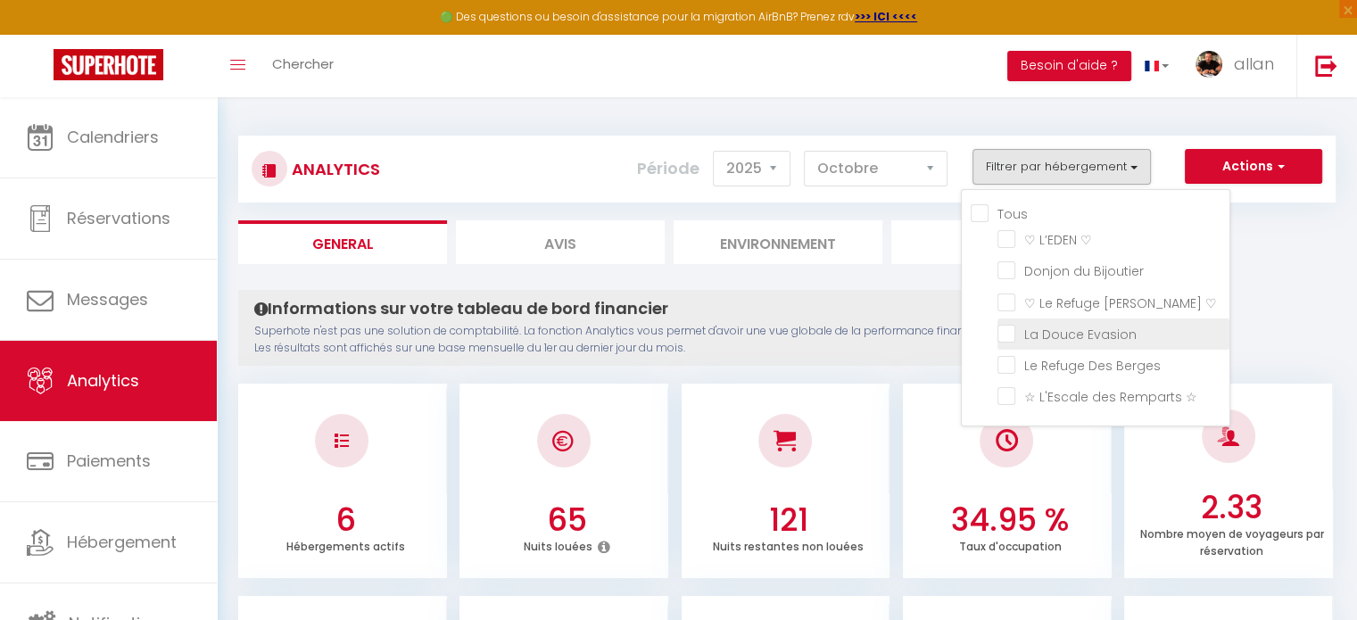
click at [1010, 327] on Evasion "checkbox" at bounding box center [1114, 333] width 232 height 18
checkbox Evasion "true"
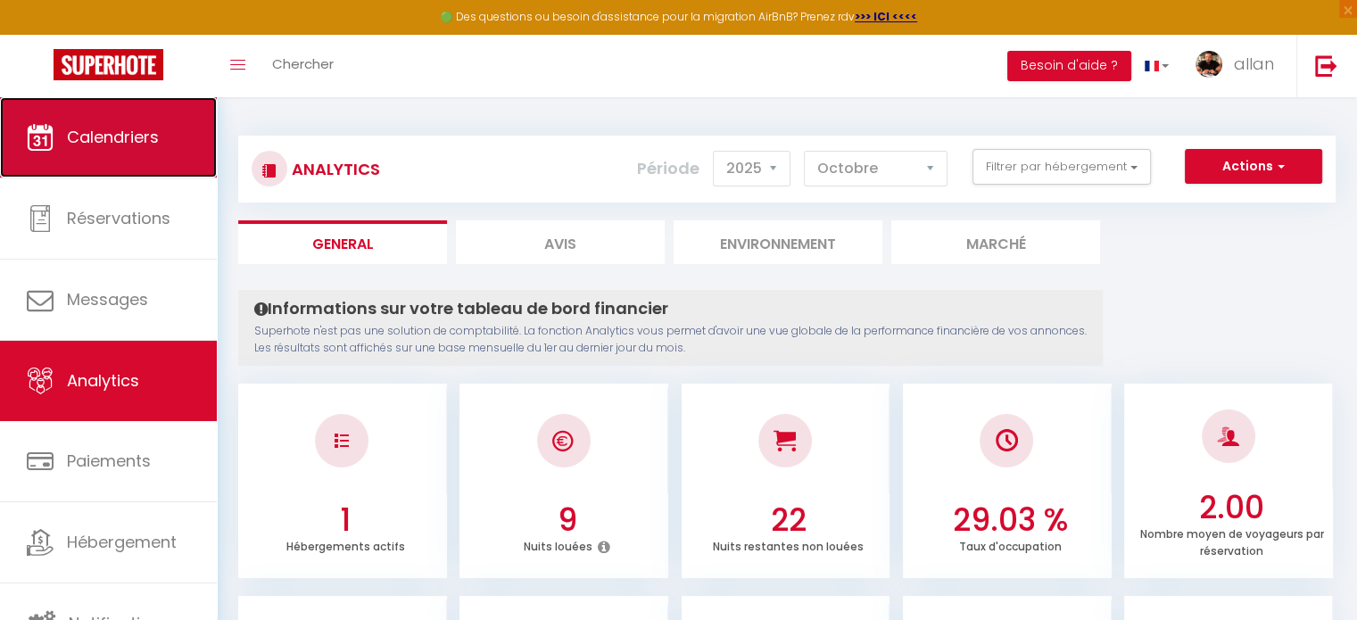
click at [71, 157] on link "Calendriers" at bounding box center [108, 137] width 217 height 80
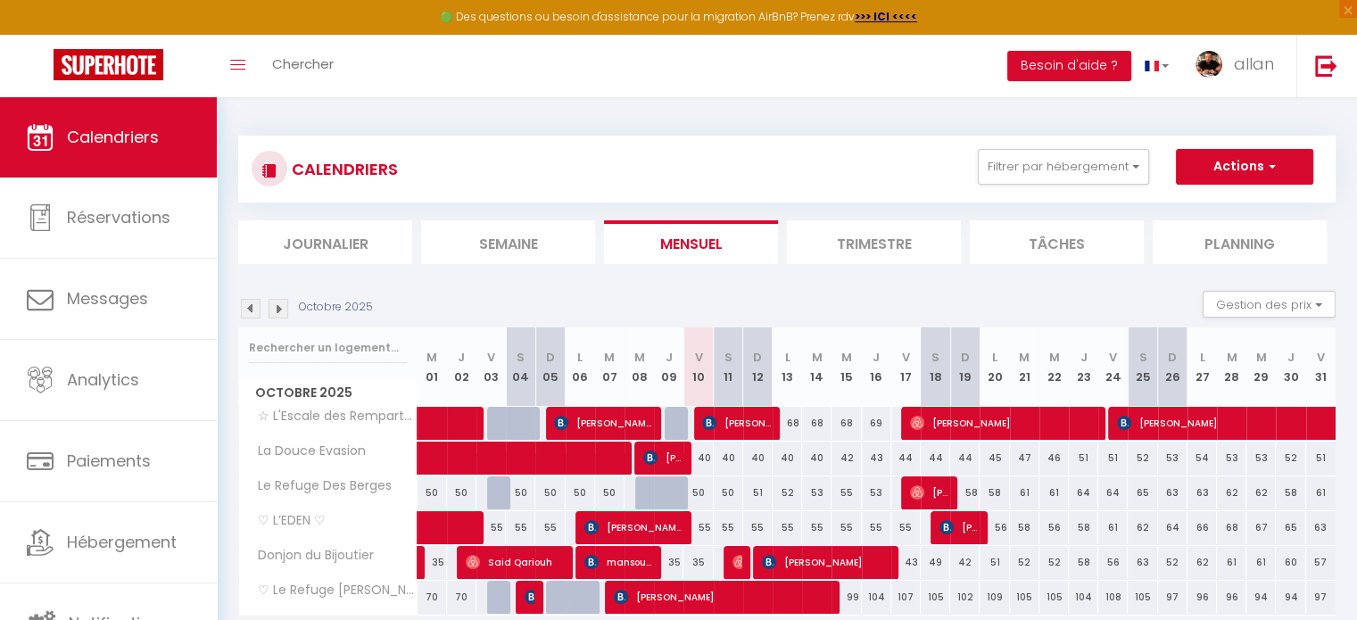
scroll to position [96, 0]
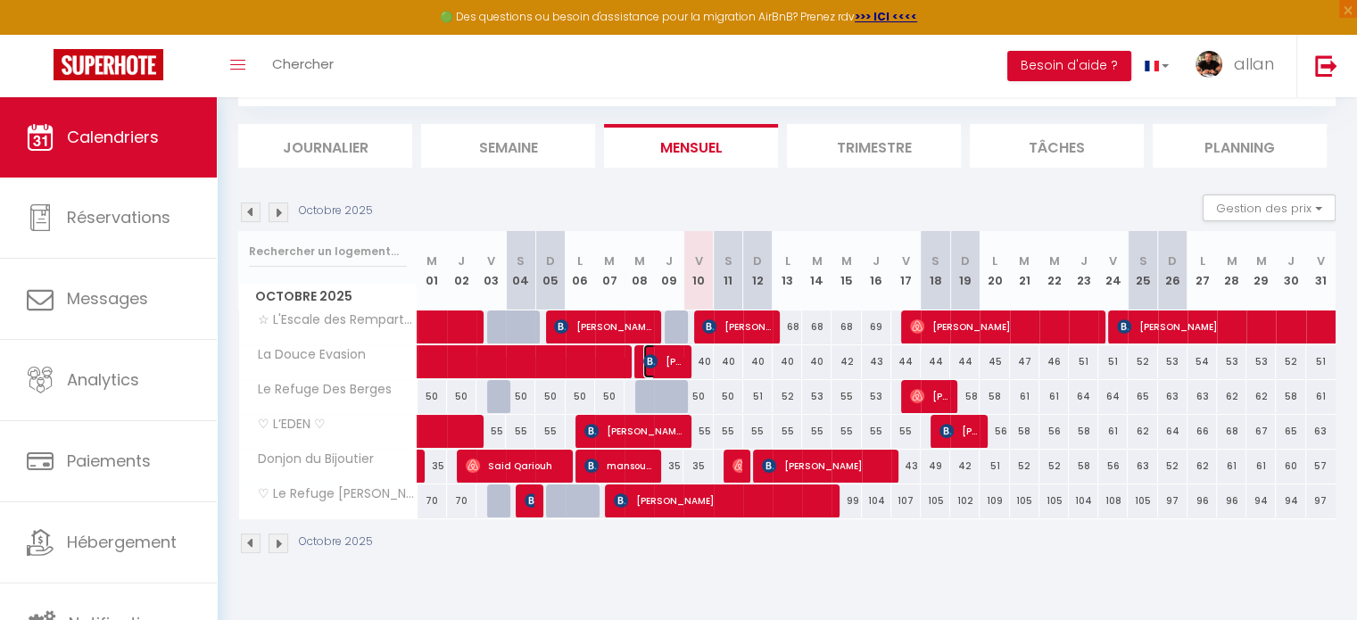
click at [669, 358] on span "[PERSON_NAME] [PERSON_NAME] [PERSON_NAME]" at bounding box center [662, 361] width 39 height 34
select select "OK"
select select "KO"
select select "0"
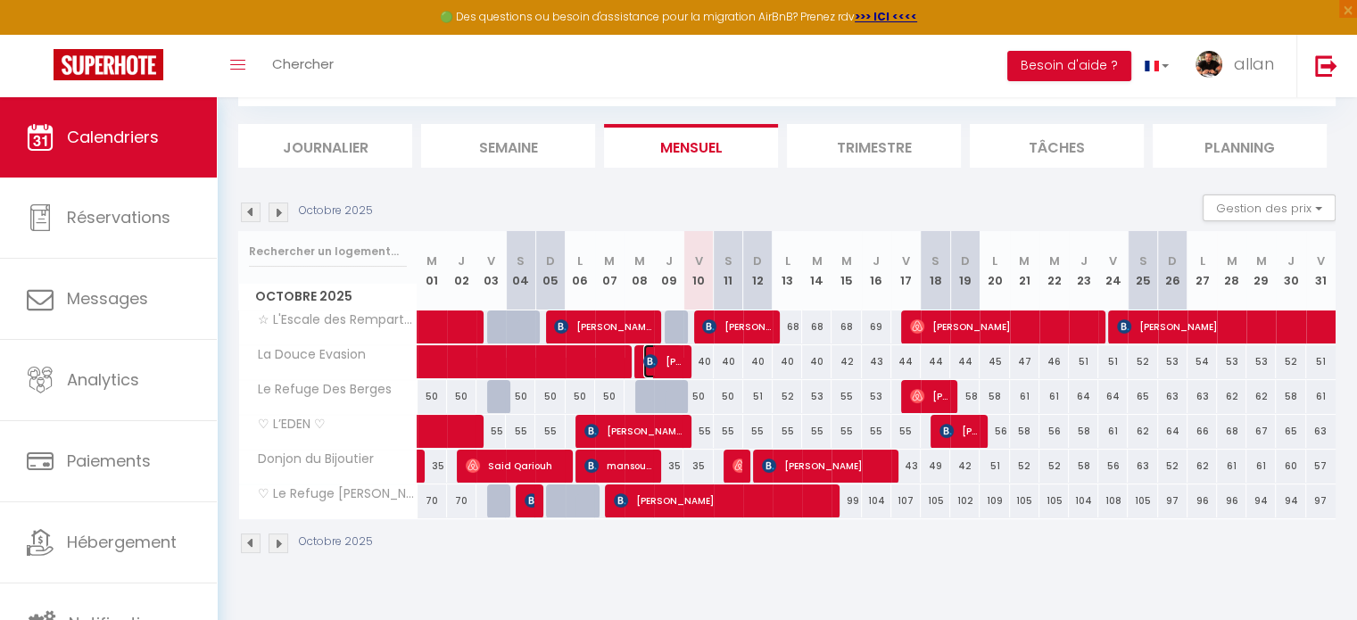
select select "1"
select select
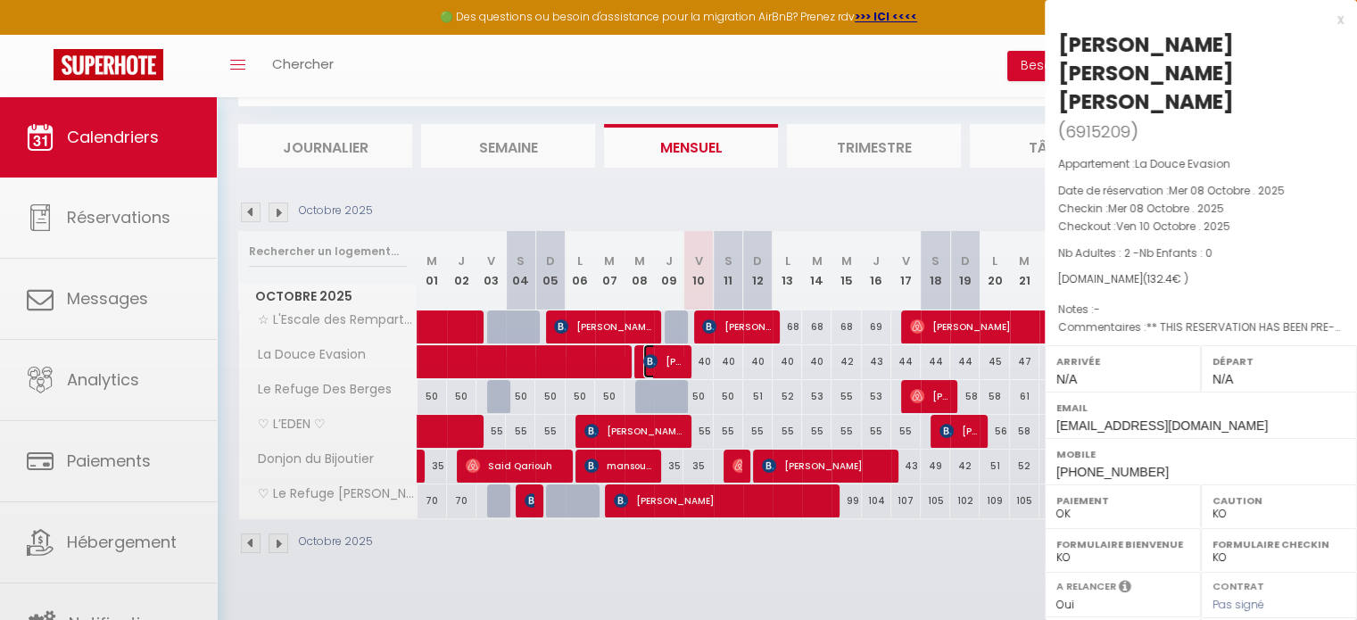
select select "30339"
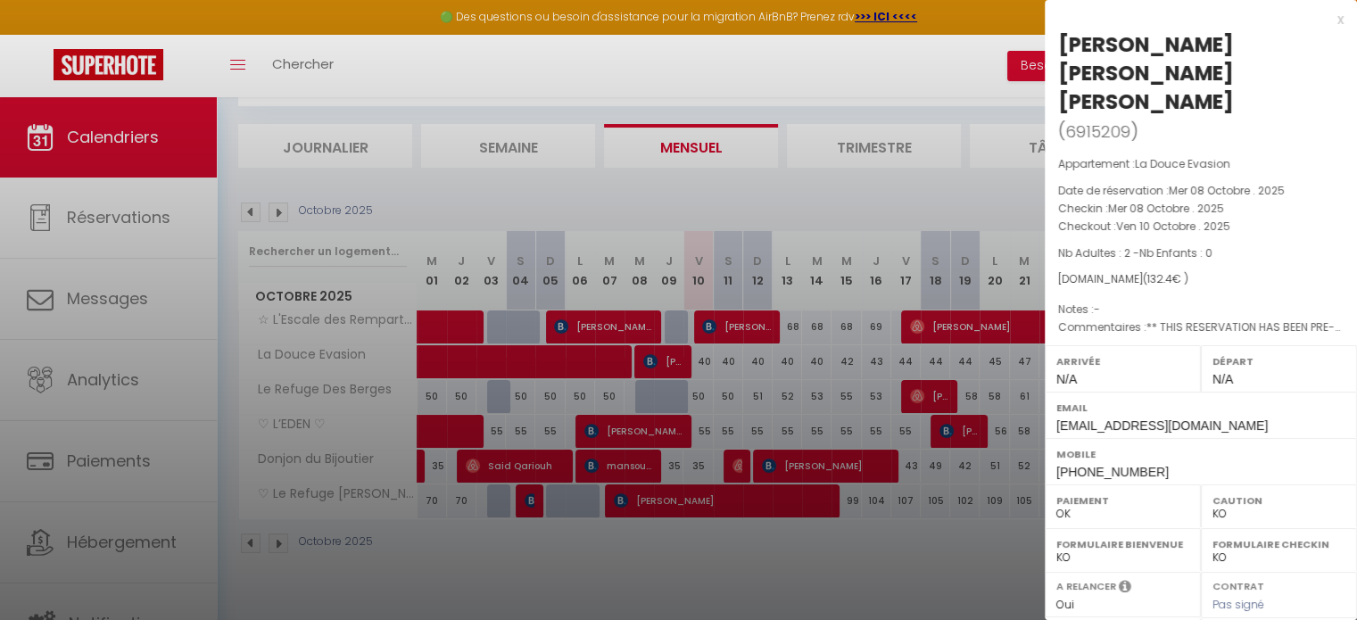
click at [625, 589] on div at bounding box center [678, 310] width 1357 height 620
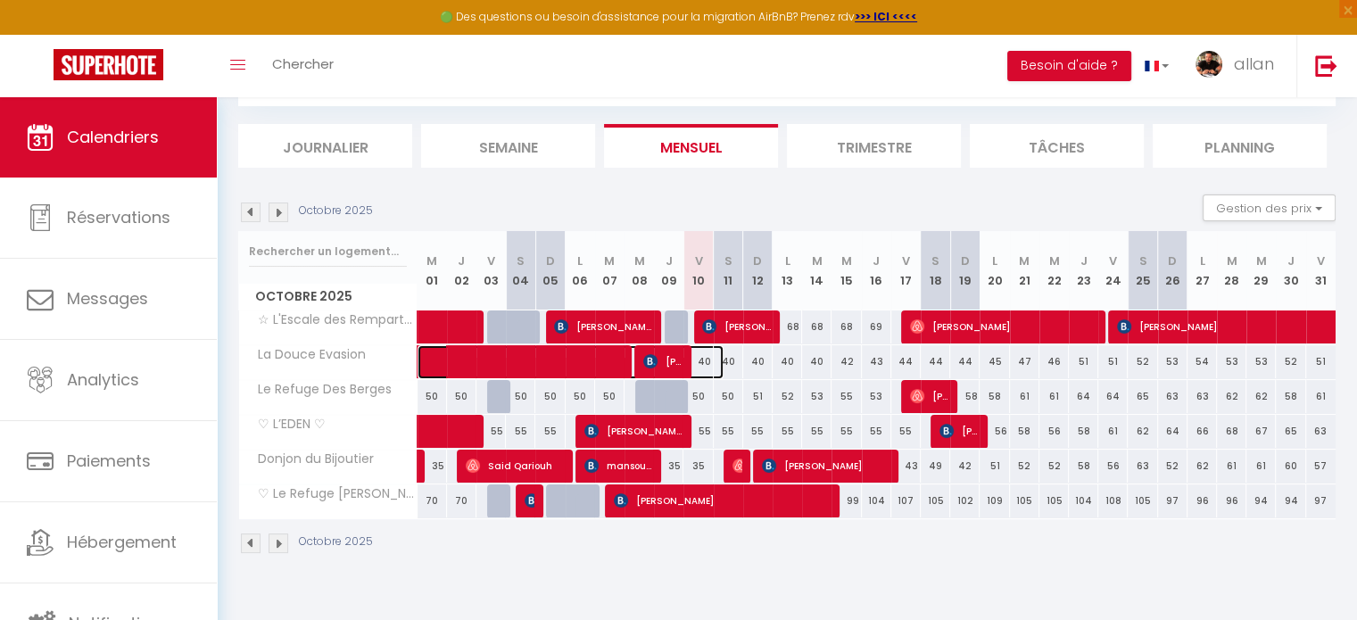
click at [591, 363] on span at bounding box center [579, 362] width 287 height 34
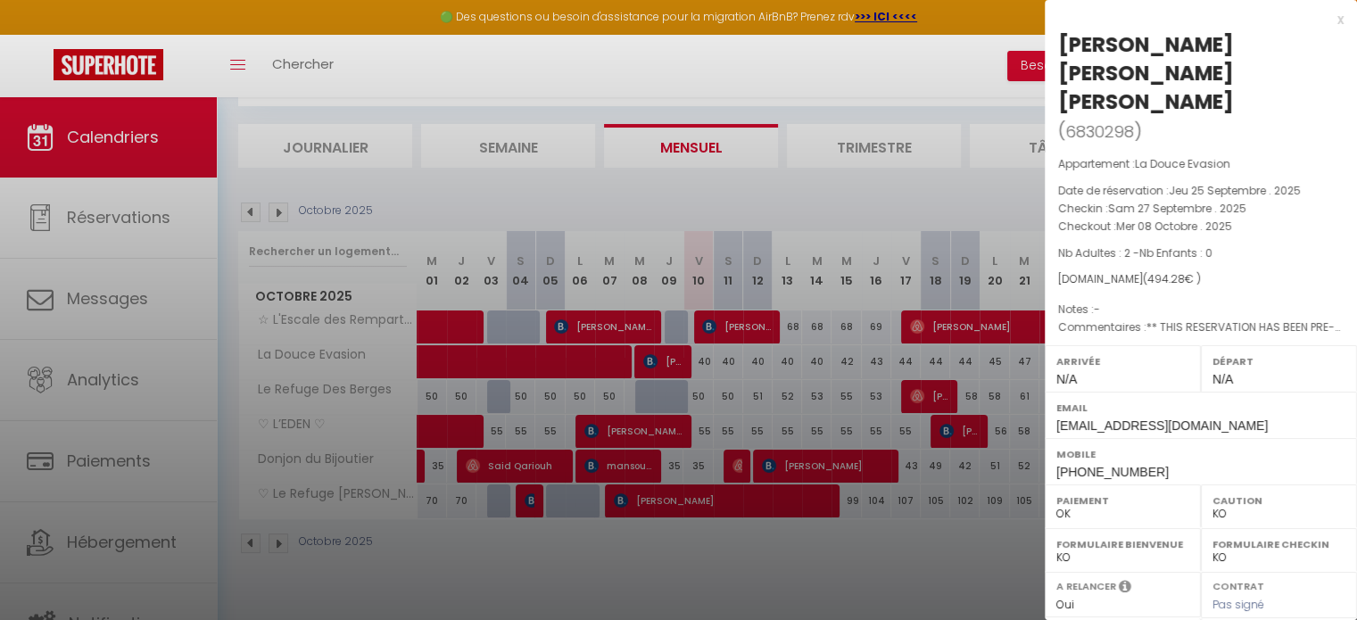
click at [730, 589] on div at bounding box center [678, 310] width 1357 height 620
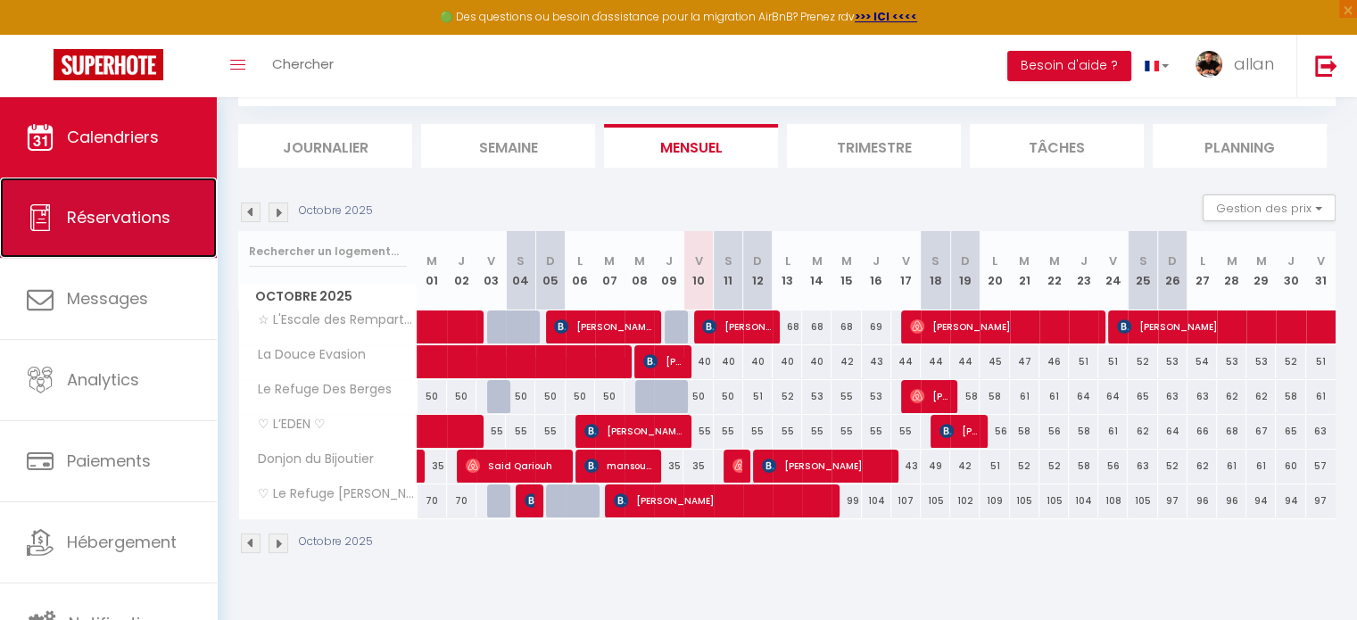
click at [53, 219] on icon at bounding box center [40, 217] width 27 height 27
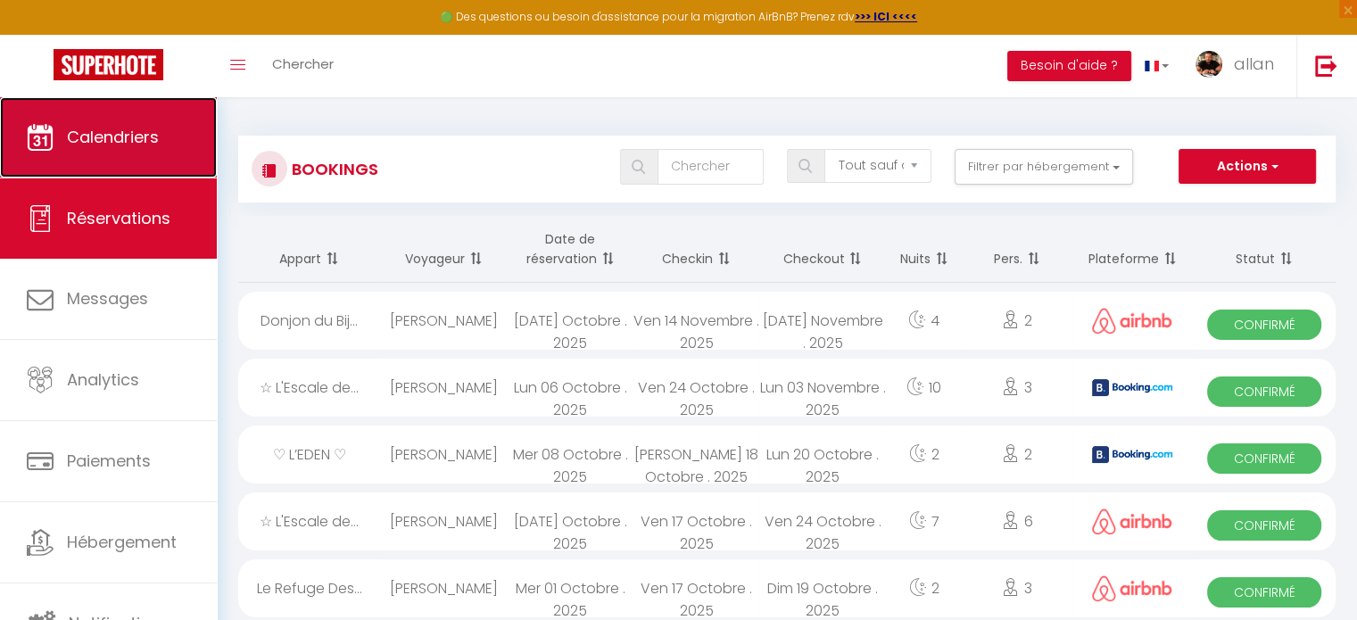
click at [51, 170] on link "Calendriers" at bounding box center [108, 137] width 217 height 80
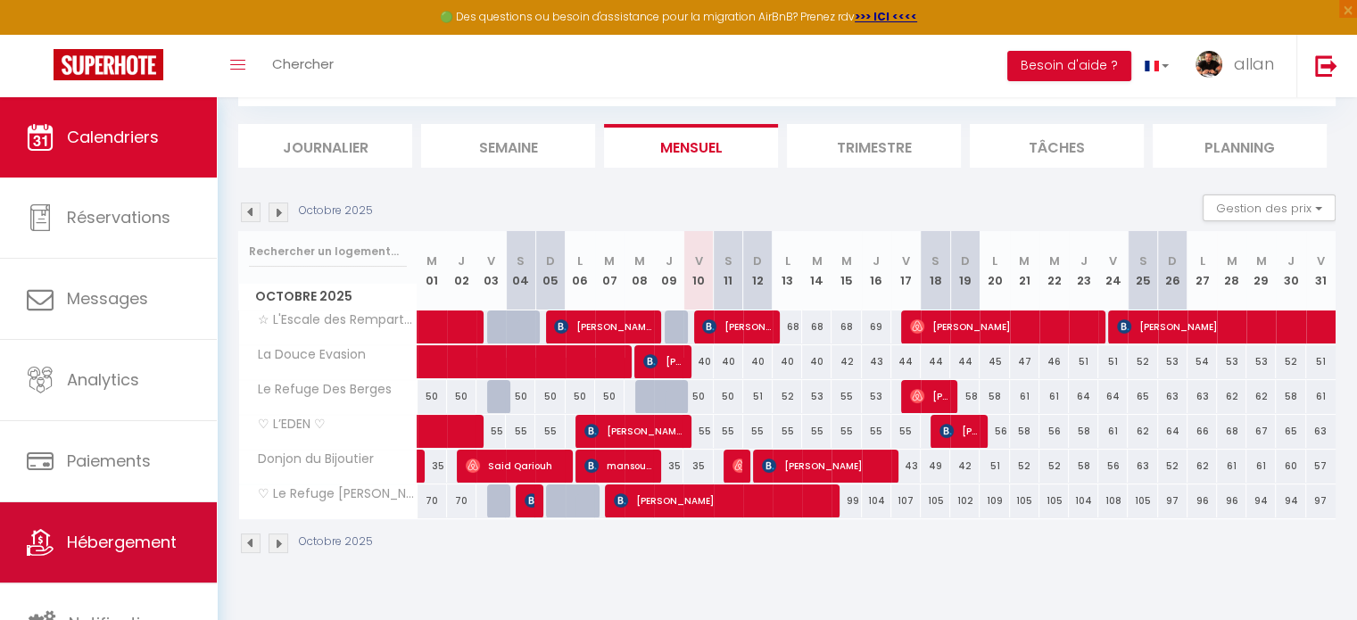
scroll to position [4, 0]
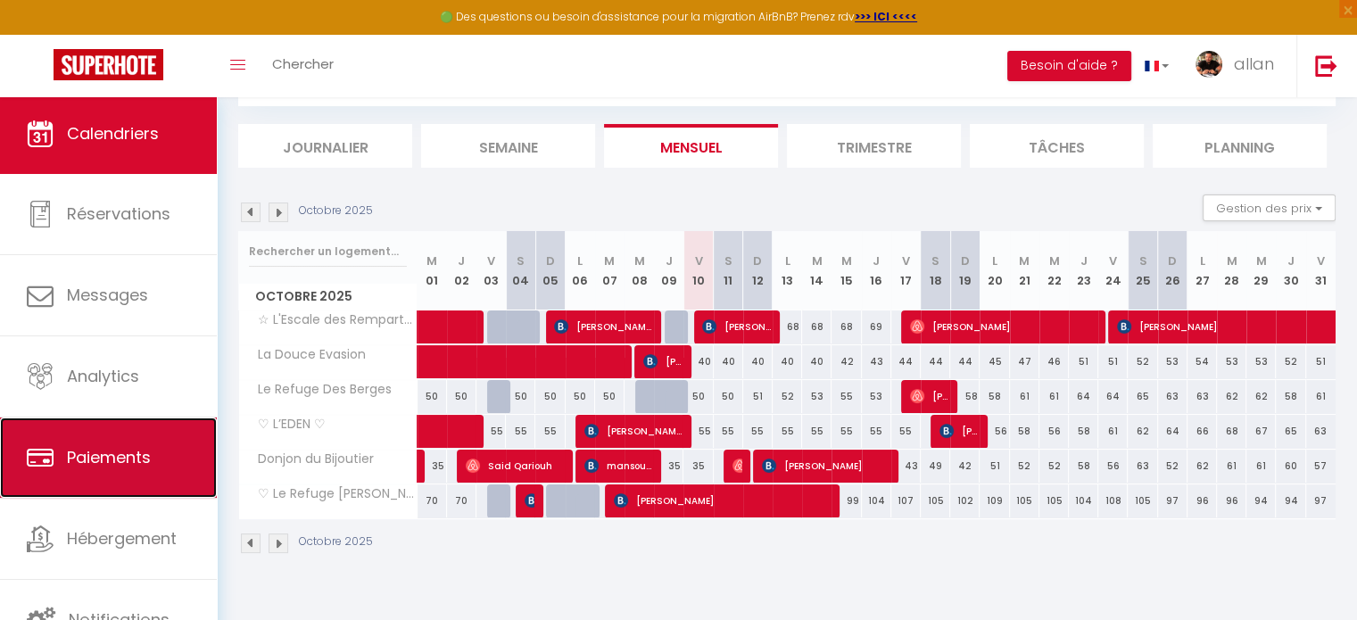
click at [123, 478] on link "Paiements" at bounding box center [108, 458] width 217 height 80
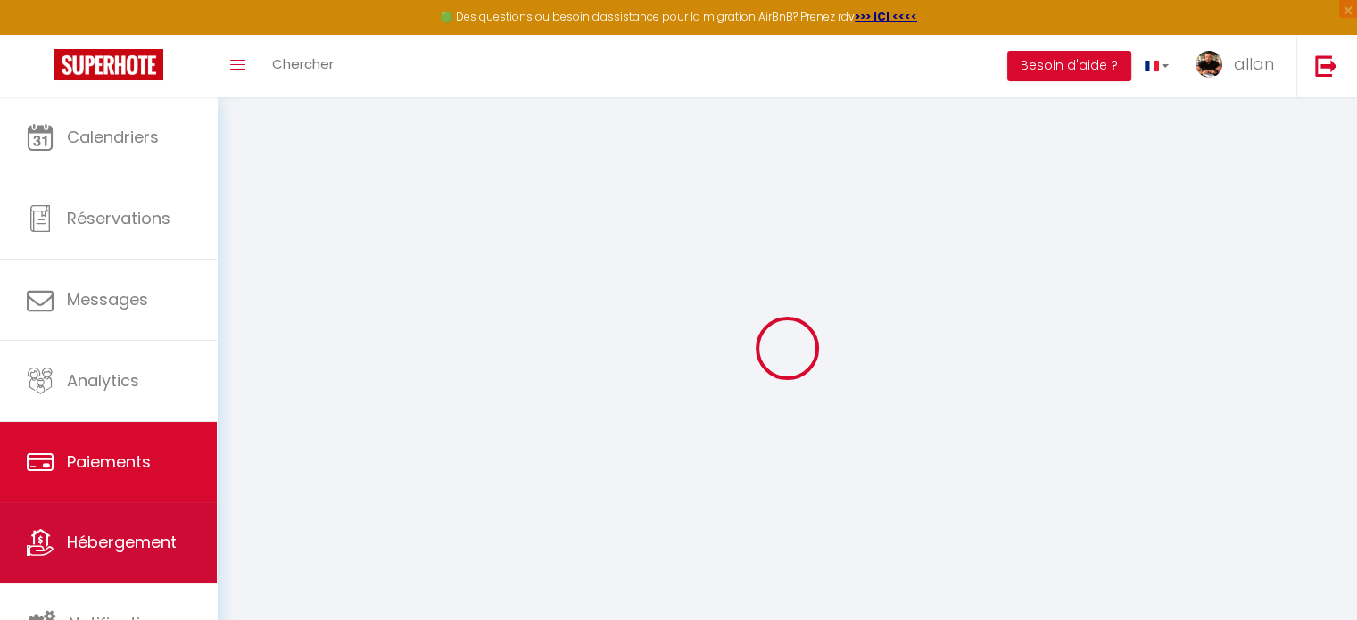
select select "2"
select select "0"
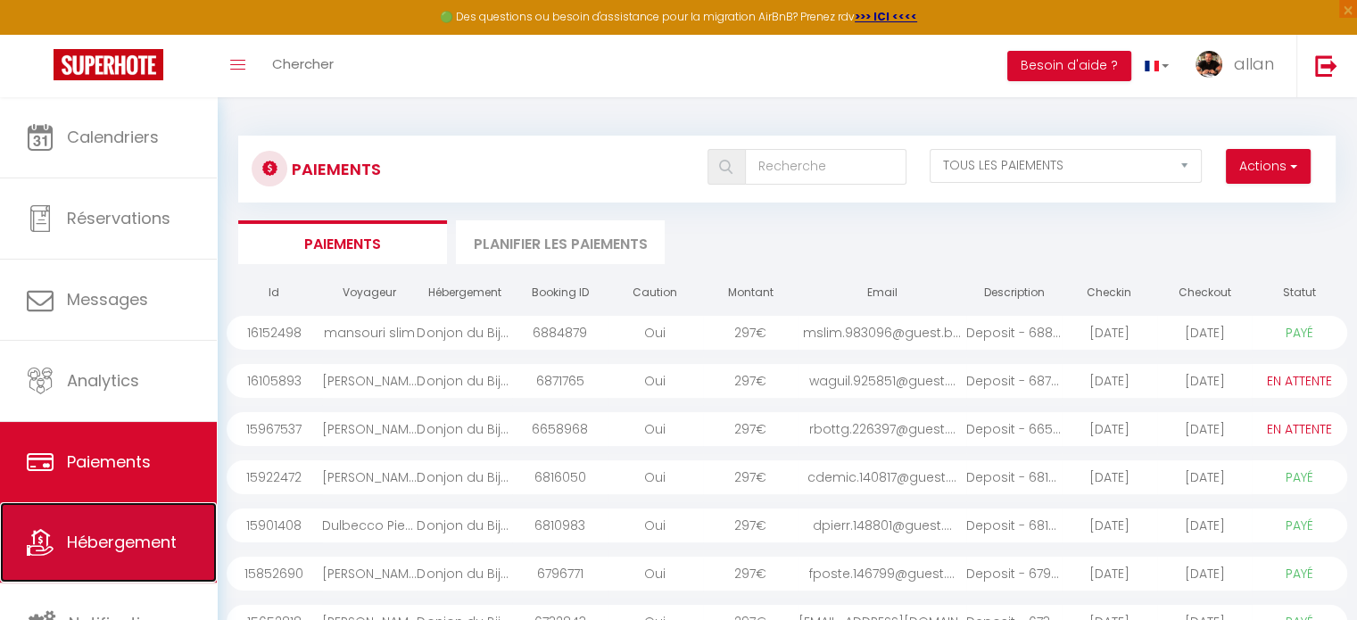
click at [120, 550] on span "Hébergement" at bounding box center [122, 542] width 110 height 22
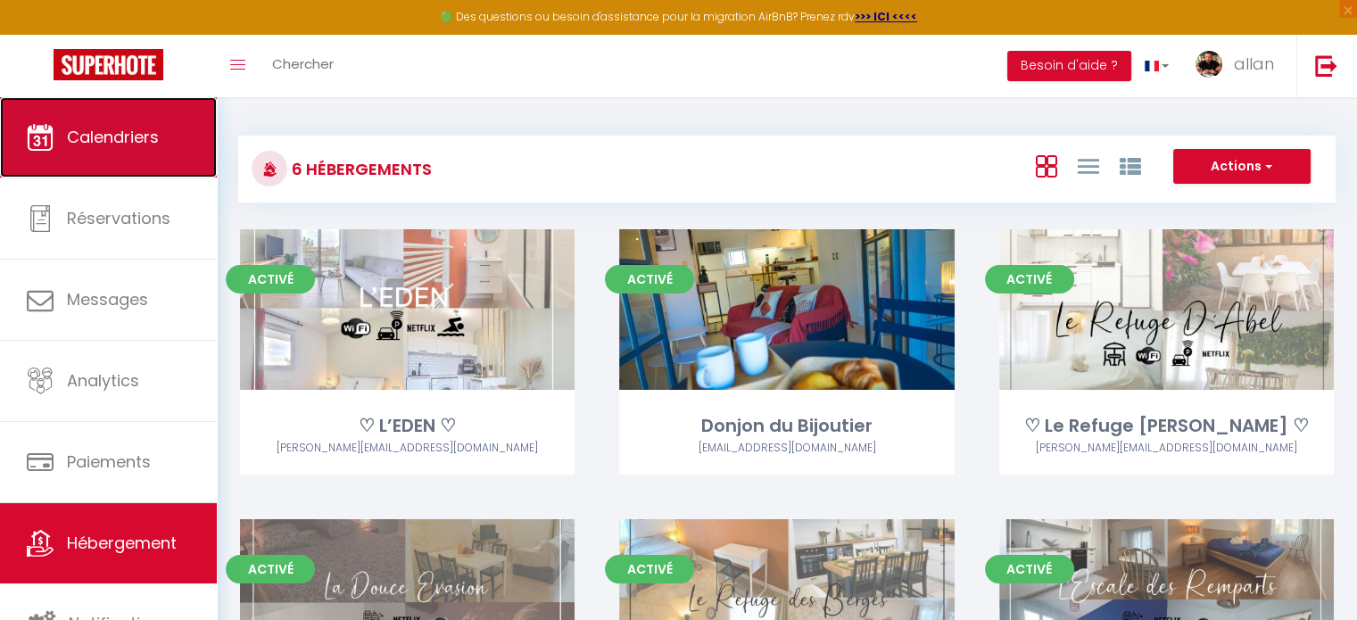
click at [50, 117] on link "Calendriers" at bounding box center [108, 137] width 217 height 80
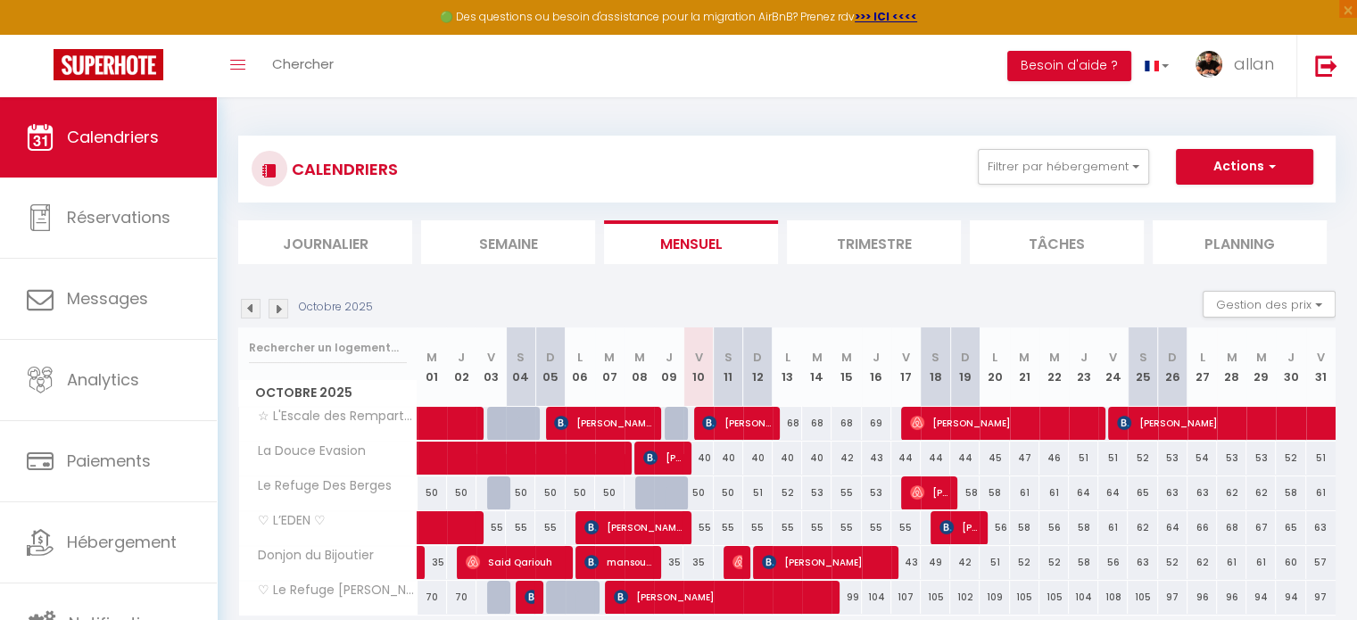
scroll to position [96, 0]
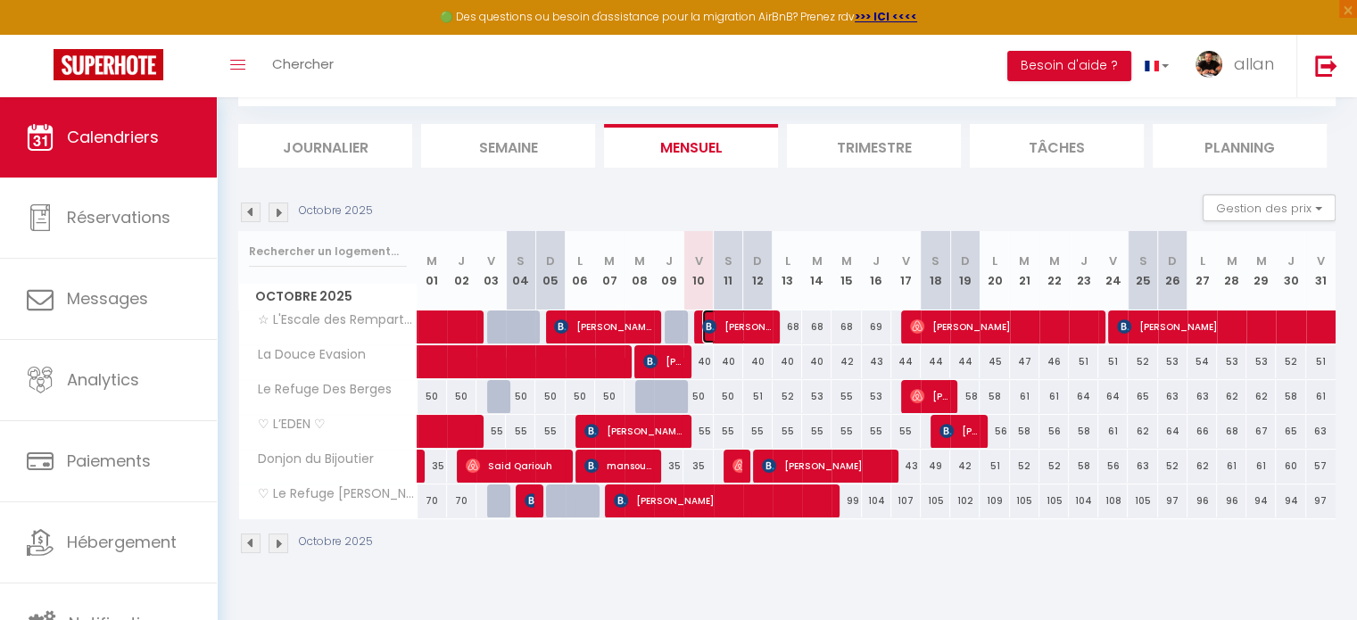
click at [761, 317] on span "[PERSON_NAME]" at bounding box center [736, 327] width 69 height 34
select select "OK"
select select "KO"
select select "0"
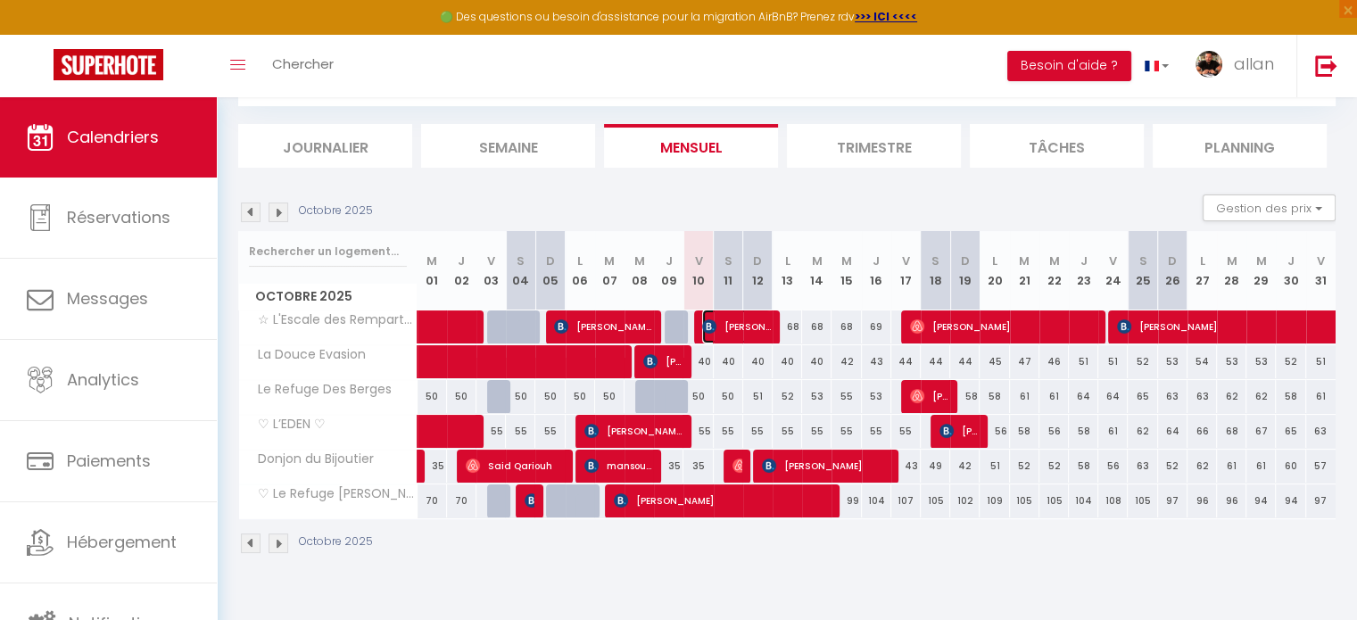
select select "1"
select select
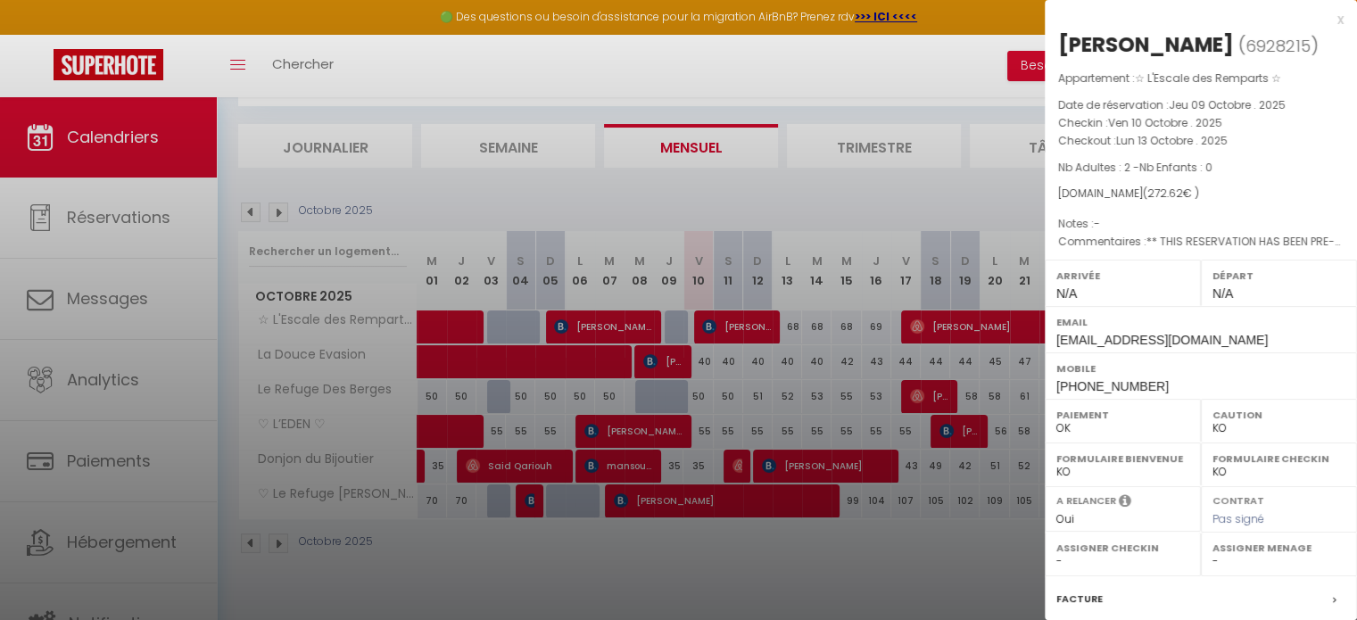
drag, startPoint x: 1056, startPoint y: 41, endPoint x: 1213, endPoint y: 46, distance: 157.1
click at [1213, 46] on div "[PERSON_NAME] ( 6928215 ) Appartement : ☆ L'Escale des Remparts ☆ Date de réser…" at bounding box center [1201, 417] width 312 height 774
copy div "[PERSON_NAME]"
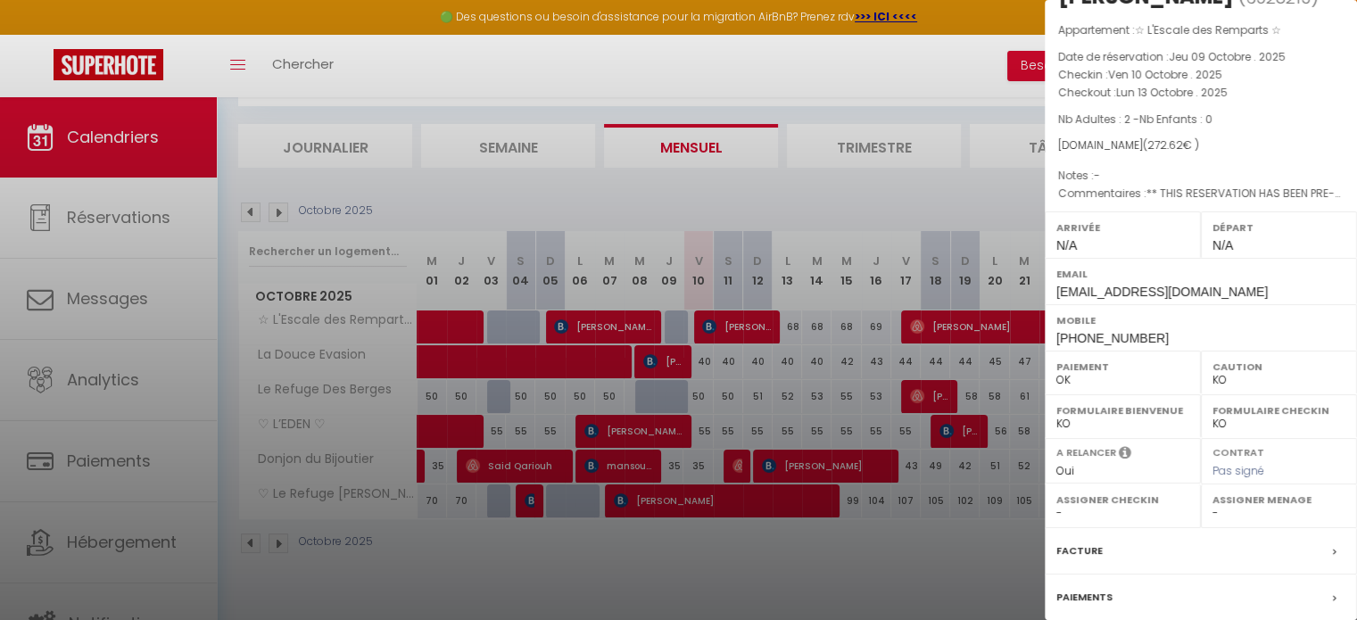
click at [1117, 336] on span "[PHONE_NUMBER]" at bounding box center [1112, 338] width 112 height 14
click at [848, 233] on div at bounding box center [678, 310] width 1357 height 620
